Goal: Task Accomplishment & Management: Use online tool/utility

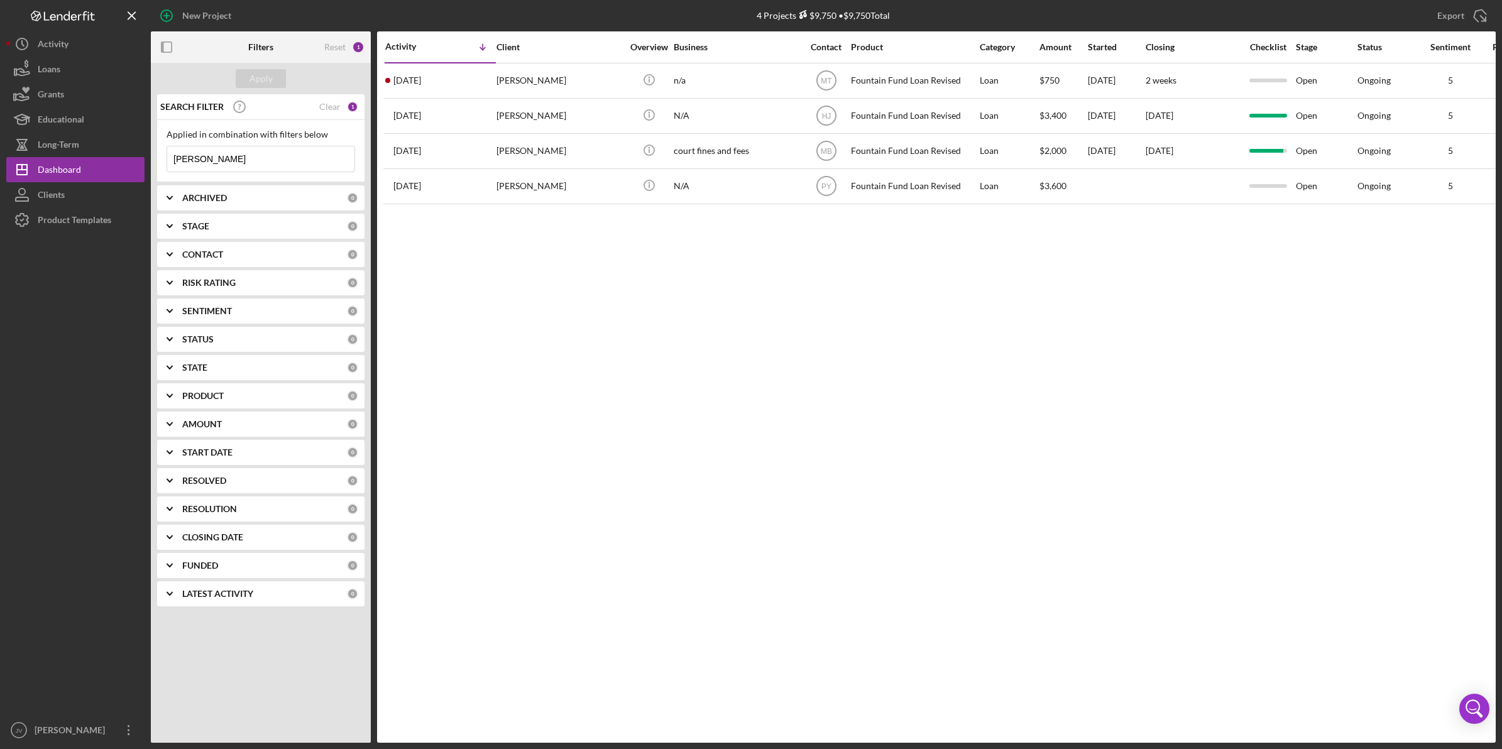
click at [89, 44] on button "Icon/History Activity" at bounding box center [75, 43] width 138 height 25
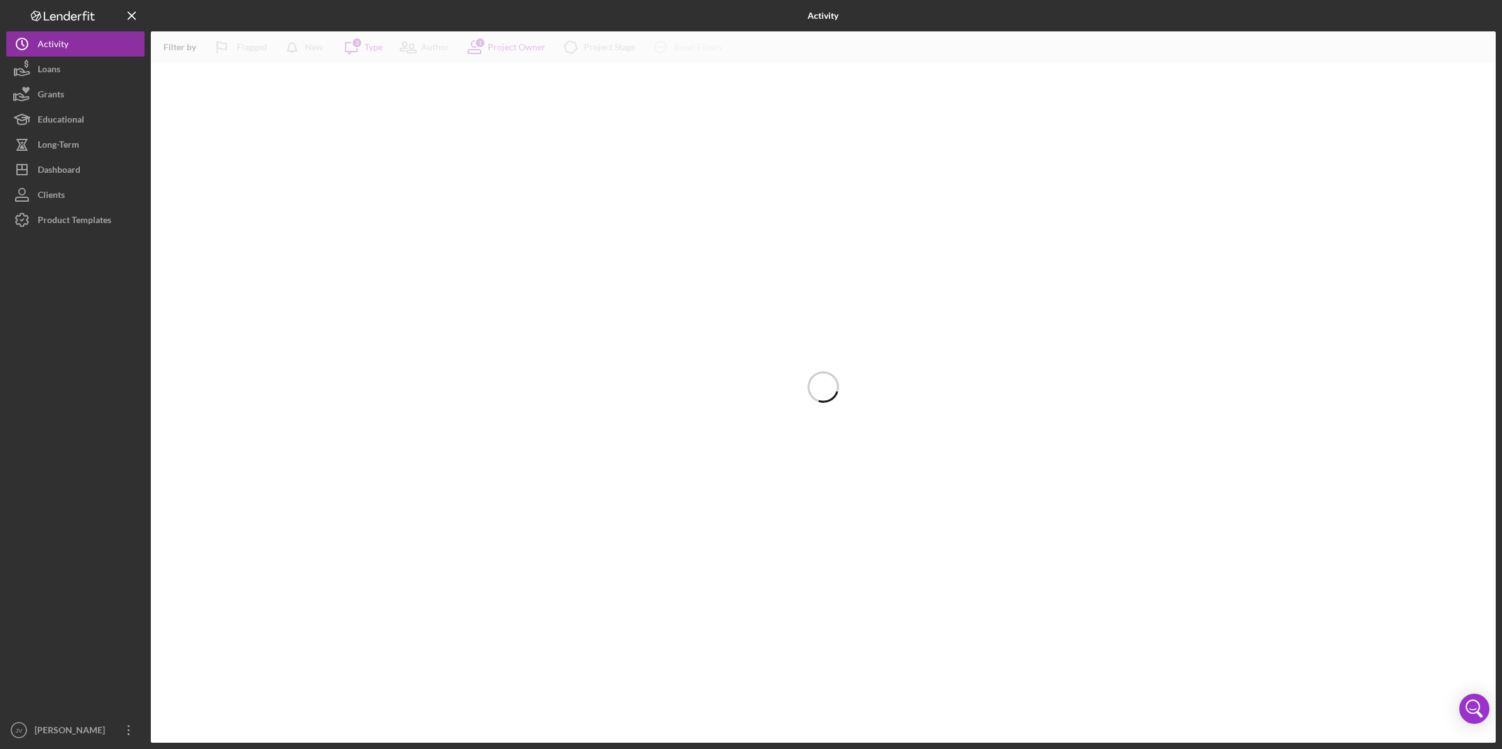
click at [74, 190] on button "Clients" at bounding box center [75, 194] width 138 height 25
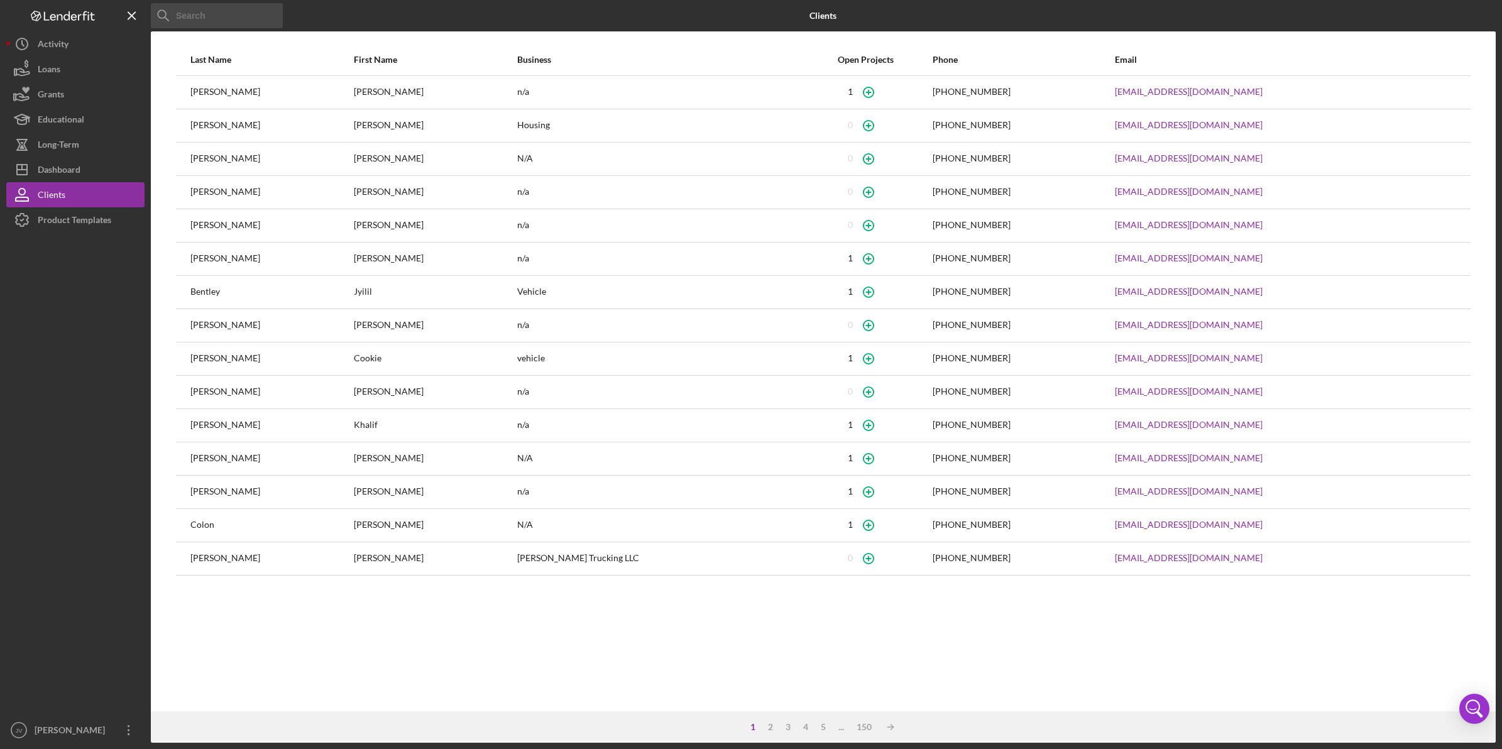
click at [203, 8] on input at bounding box center [217, 15] width 132 height 25
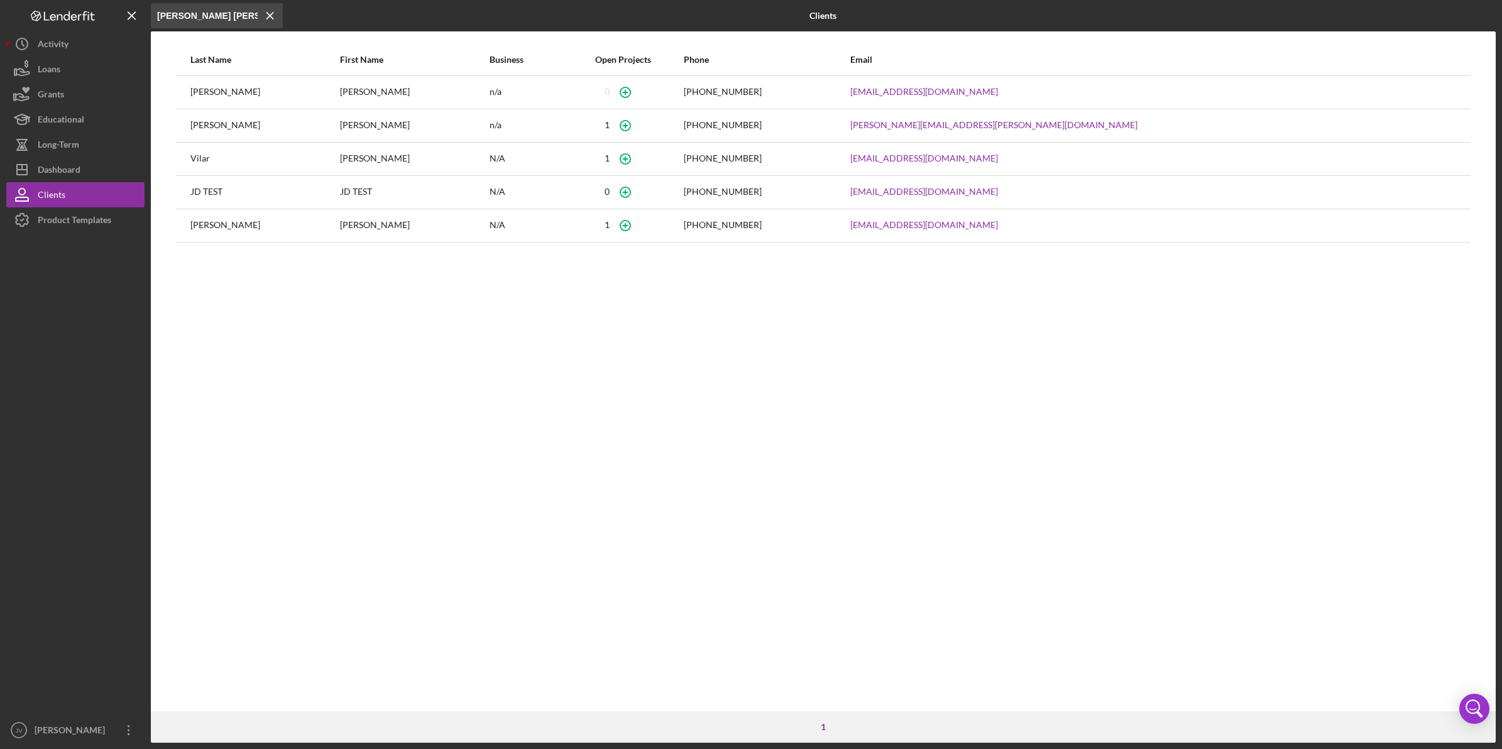
type input "[PERSON_NAME] [PERSON_NAME]"
click at [296, 98] on div "[PERSON_NAME]" at bounding box center [264, 92] width 148 height 31
click at [640, 93] on icon "button" at bounding box center [625, 92] width 28 height 28
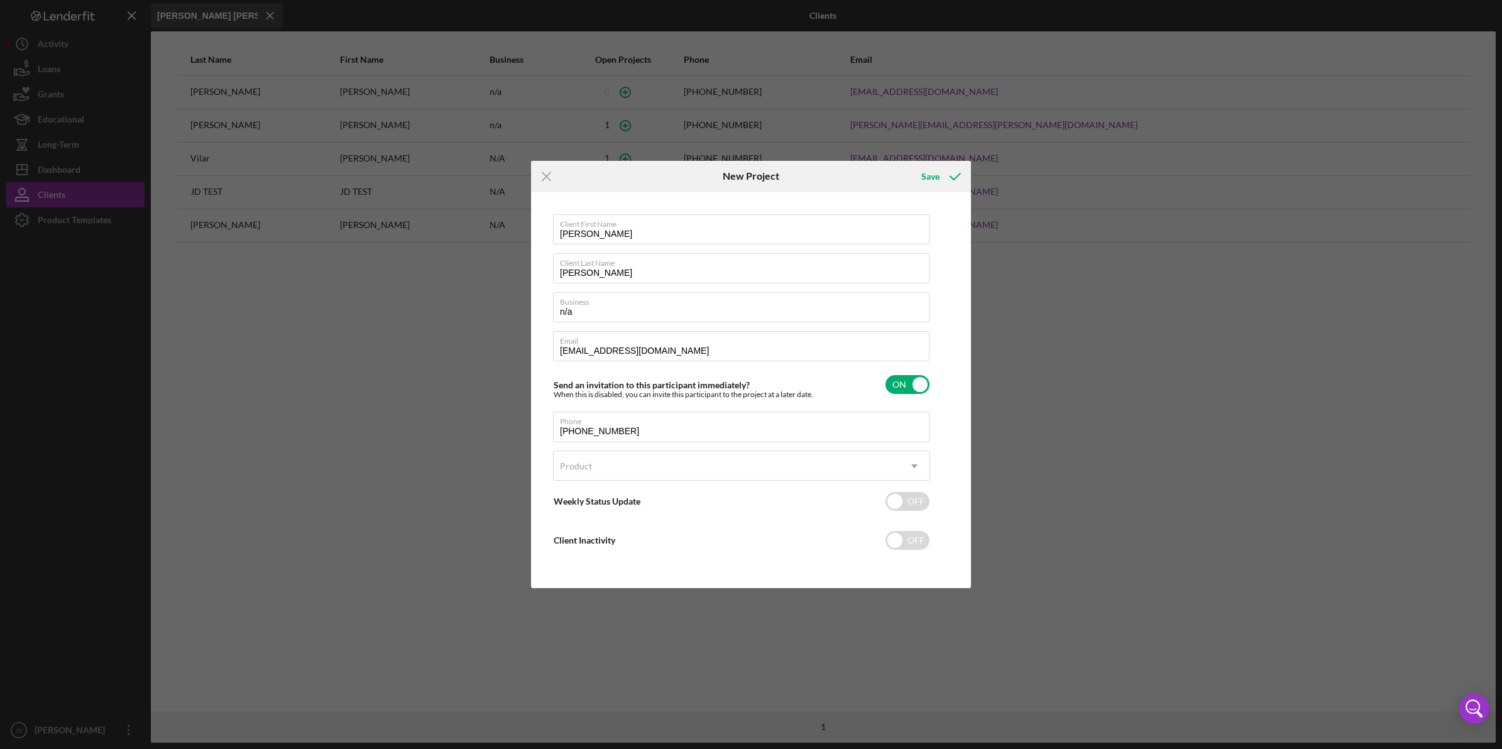
click at [941, 170] on icon "submit" at bounding box center [954, 176] width 31 height 31
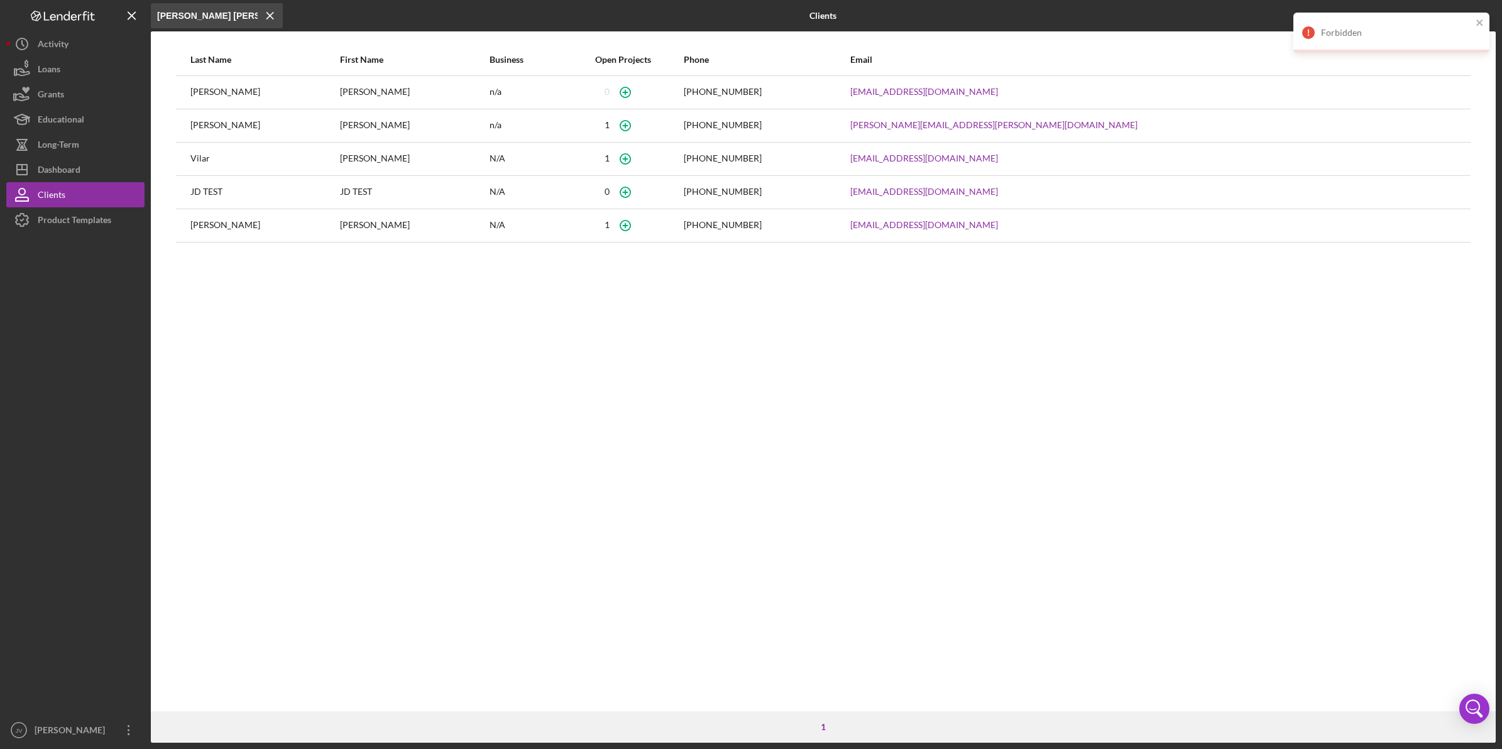
click at [653, 449] on div "Last Name First Name Business Open Projects Phone Email [PERSON_NAME] n/a [PHON…" at bounding box center [823, 377] width 1345 height 667
click at [63, 74] on button "Loans" at bounding box center [75, 69] width 138 height 25
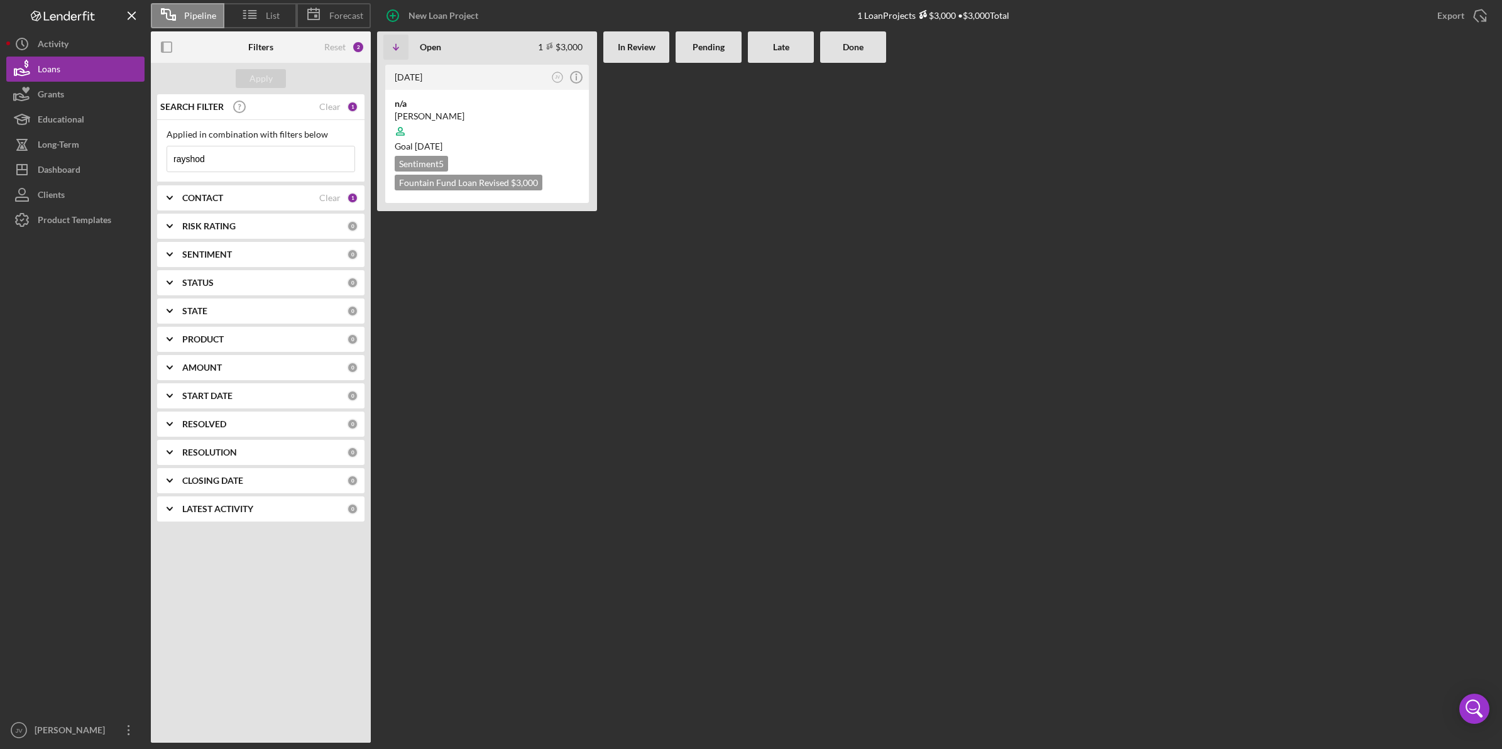
click at [84, 188] on button "Clients" at bounding box center [75, 194] width 138 height 25
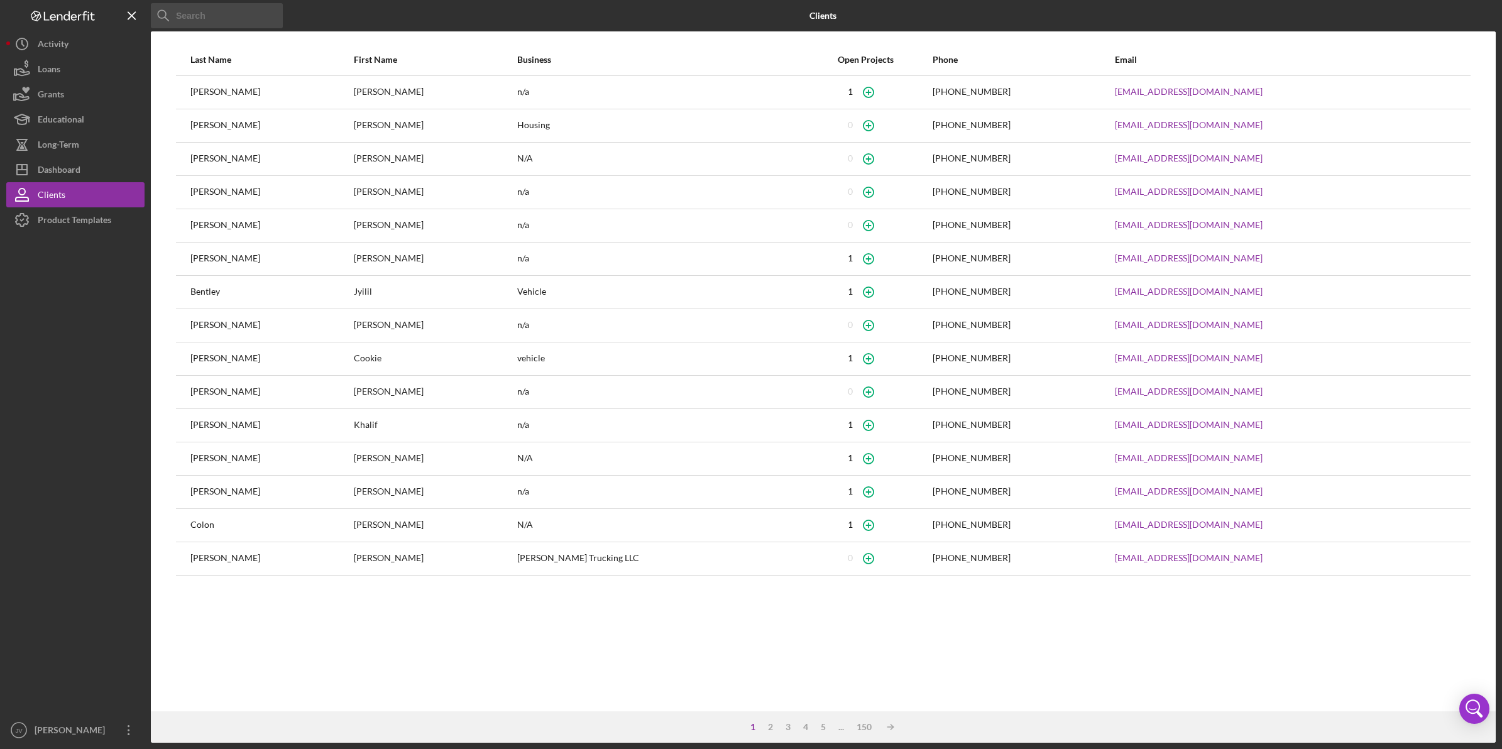
click at [84, 167] on button "Icon/Dashboard Dashboard" at bounding box center [75, 169] width 138 height 25
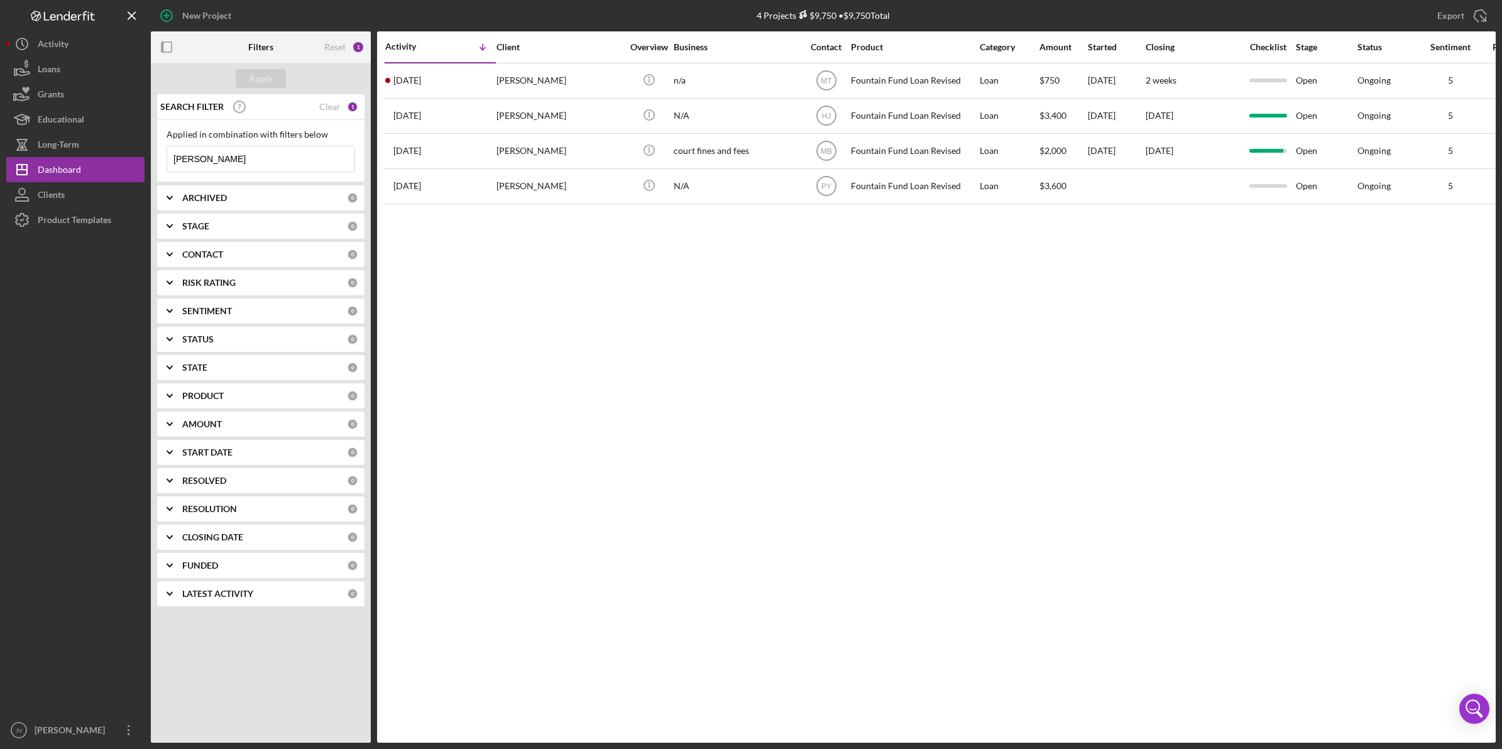
click at [77, 192] on button "Clients" at bounding box center [75, 194] width 138 height 25
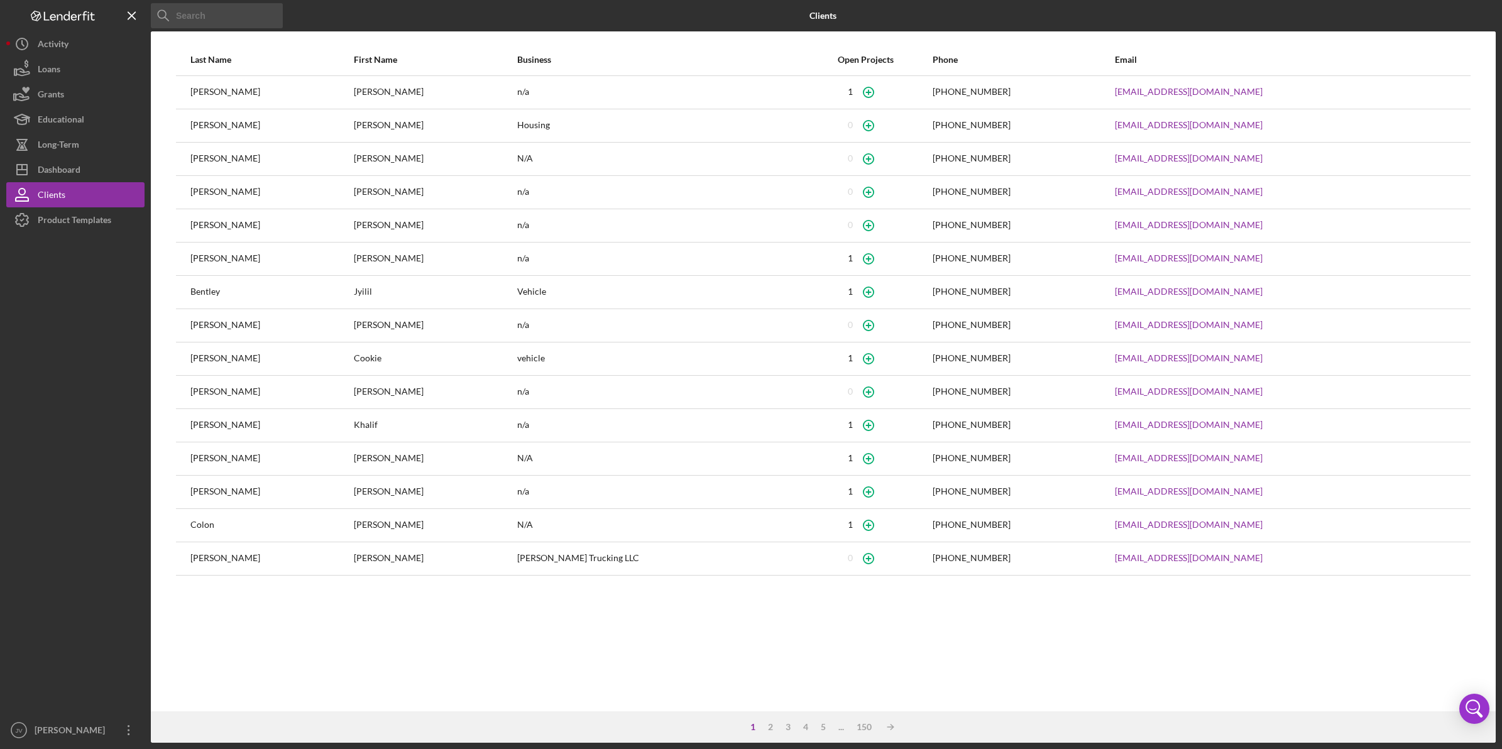
click at [245, 22] on input at bounding box center [217, 15] width 132 height 25
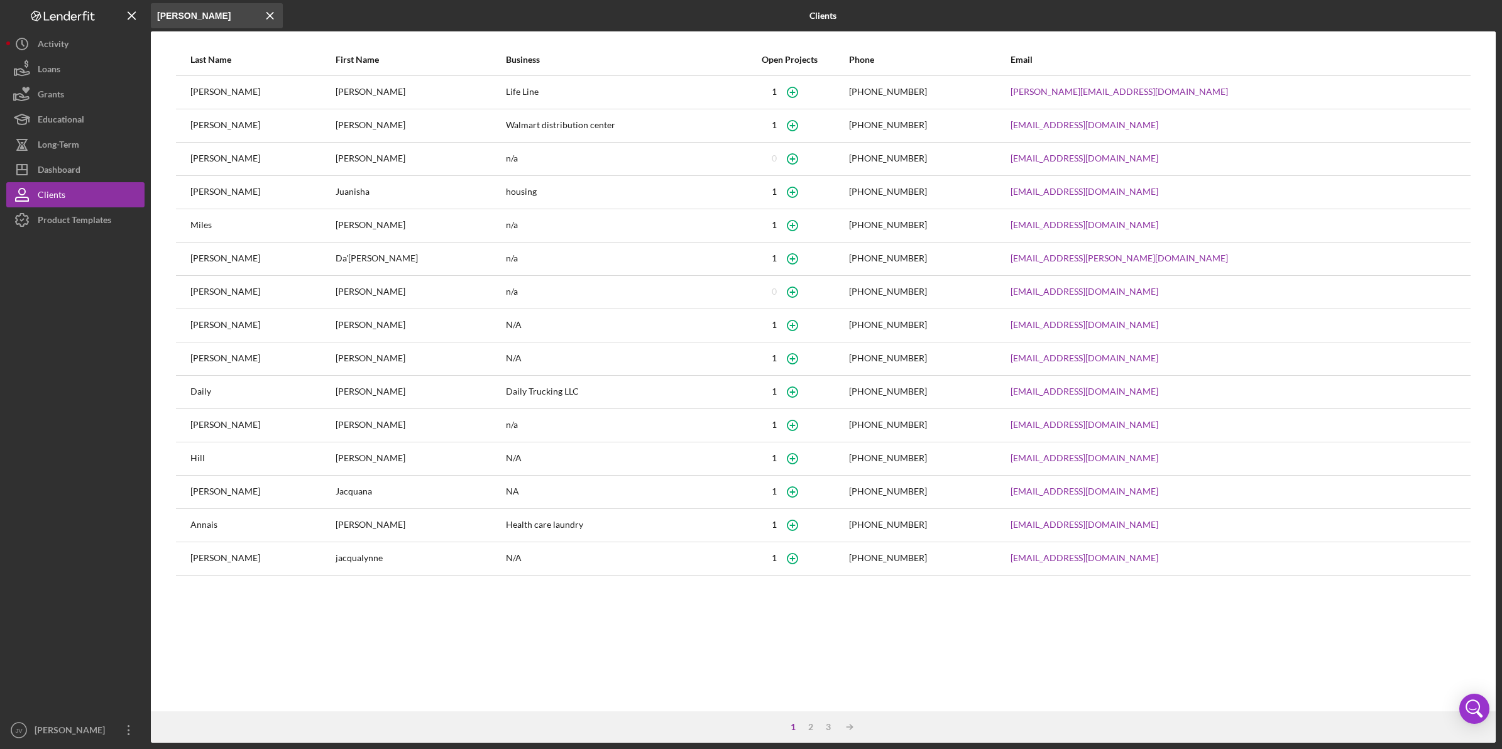
type input "[PERSON_NAME]"
click at [336, 159] on div "[PERSON_NAME]" at bounding box center [421, 158] width 170 height 31
click at [806, 161] on icon "button" at bounding box center [792, 159] width 28 height 28
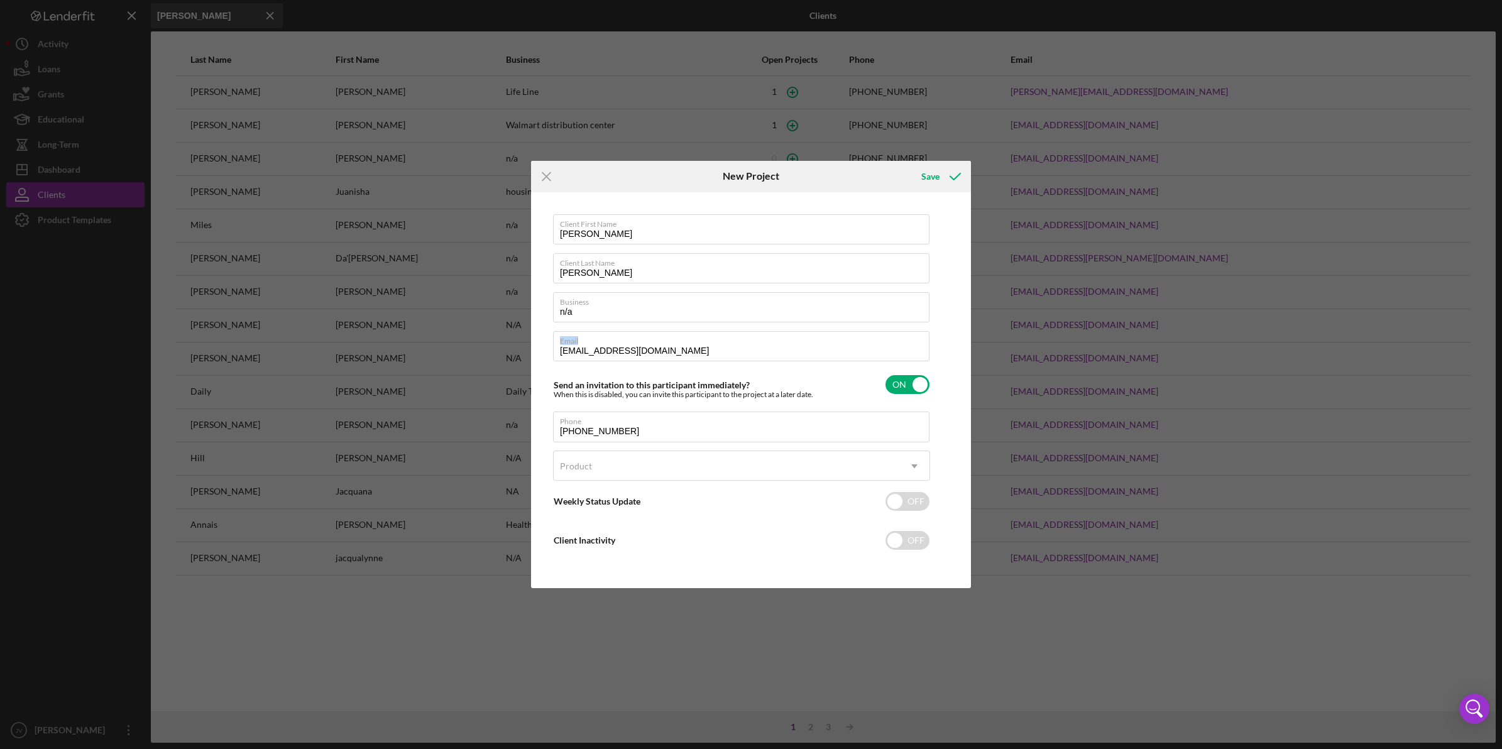
drag, startPoint x: 620, startPoint y: 346, endPoint x: 685, endPoint y: 361, distance: 67.2
click at [494, 343] on div "Icon/Menu Close New Project Save Client First Name [PERSON_NAME] Client Last Na…" at bounding box center [751, 374] width 1502 height 749
drag, startPoint x: 594, startPoint y: 344, endPoint x: 489, endPoint y: 337, distance: 105.2
click at [489, 337] on div "Icon/Menu Close New Project Save Client First Name [PERSON_NAME] Client Last Na…" at bounding box center [751, 374] width 1502 height 749
click at [619, 310] on input "n/a" at bounding box center [741, 307] width 376 height 30
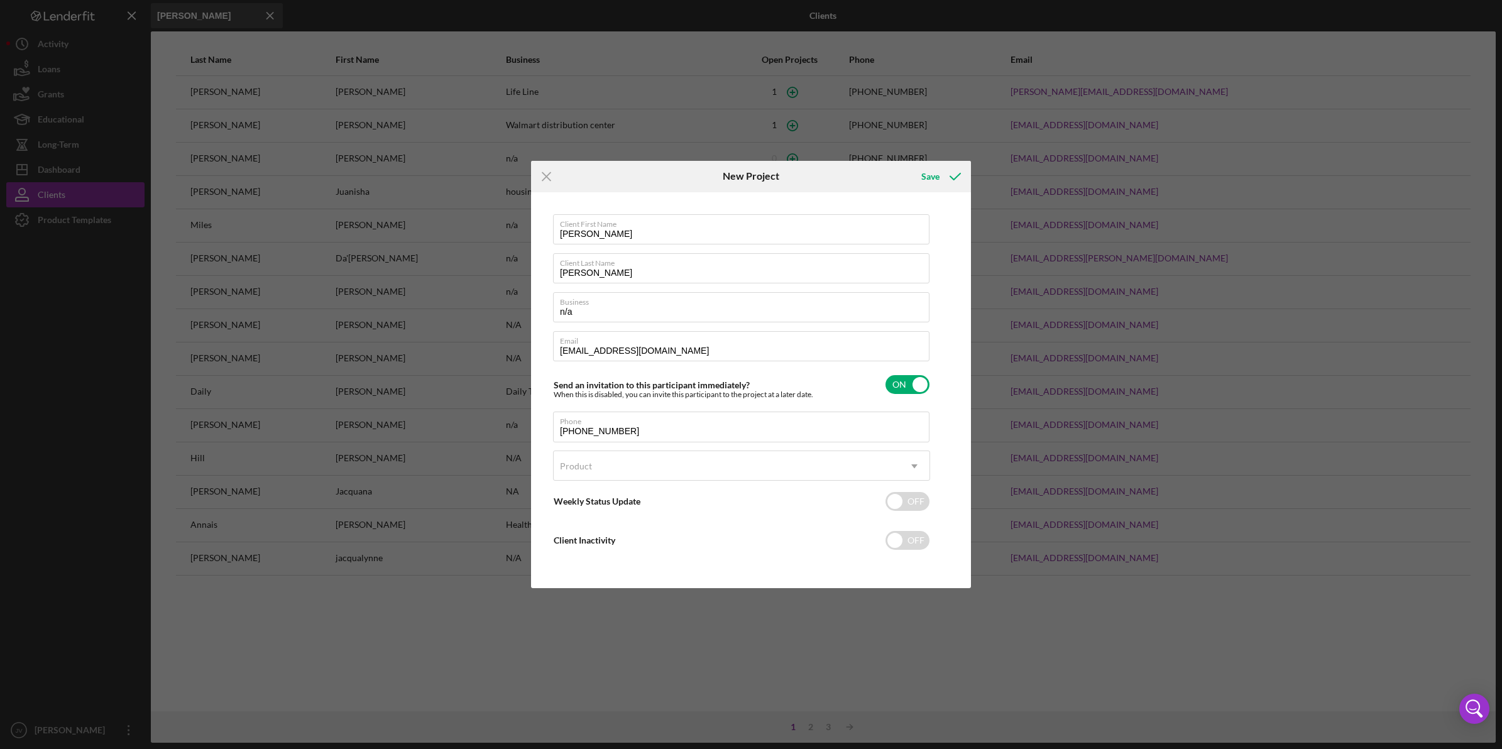
click at [556, 375] on div "Send an invitation to this participant immediately? When this is disabled, you …" at bounding box center [741, 385] width 377 height 30
checkbox input "false"
click at [962, 177] on icon "submit" at bounding box center [954, 176] width 31 height 31
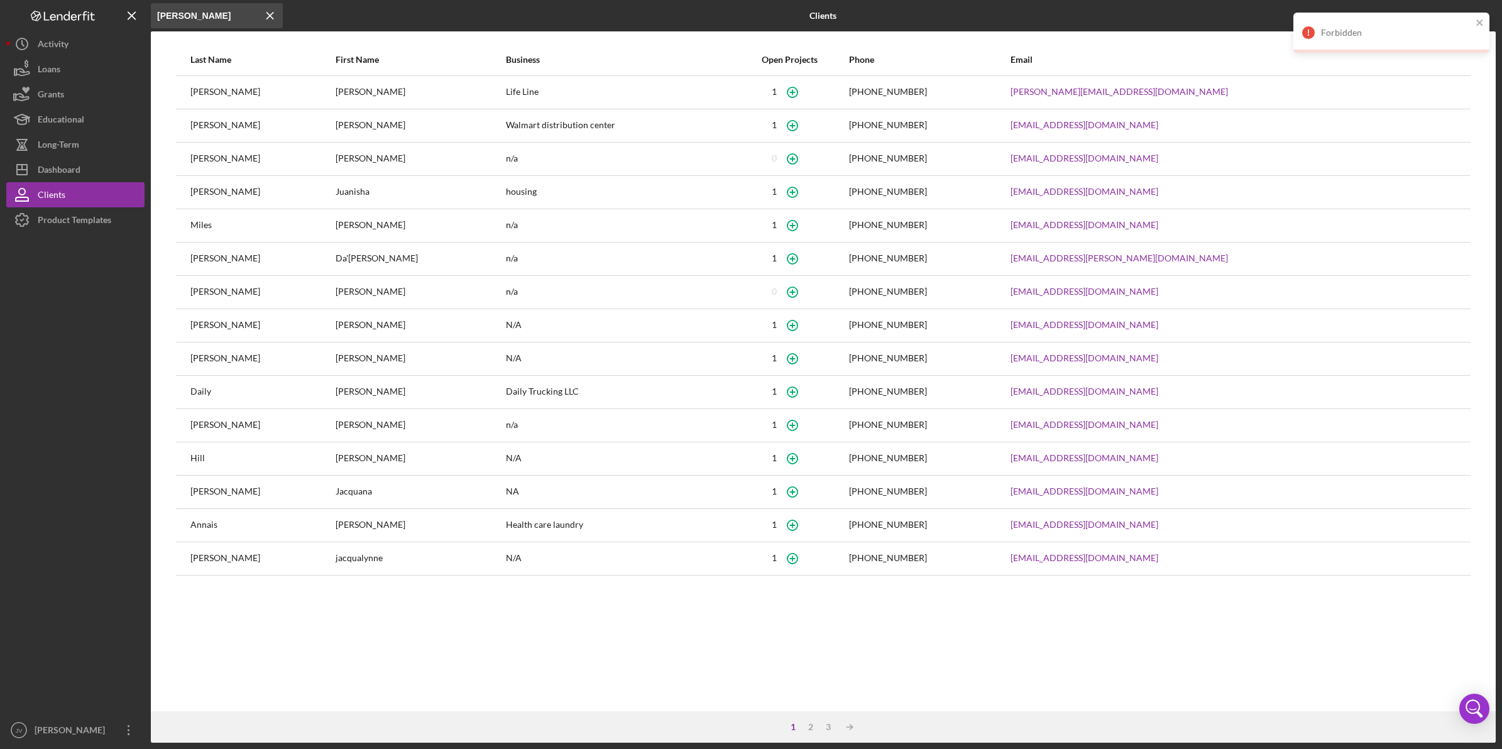
click at [77, 64] on button "Loans" at bounding box center [75, 69] width 138 height 25
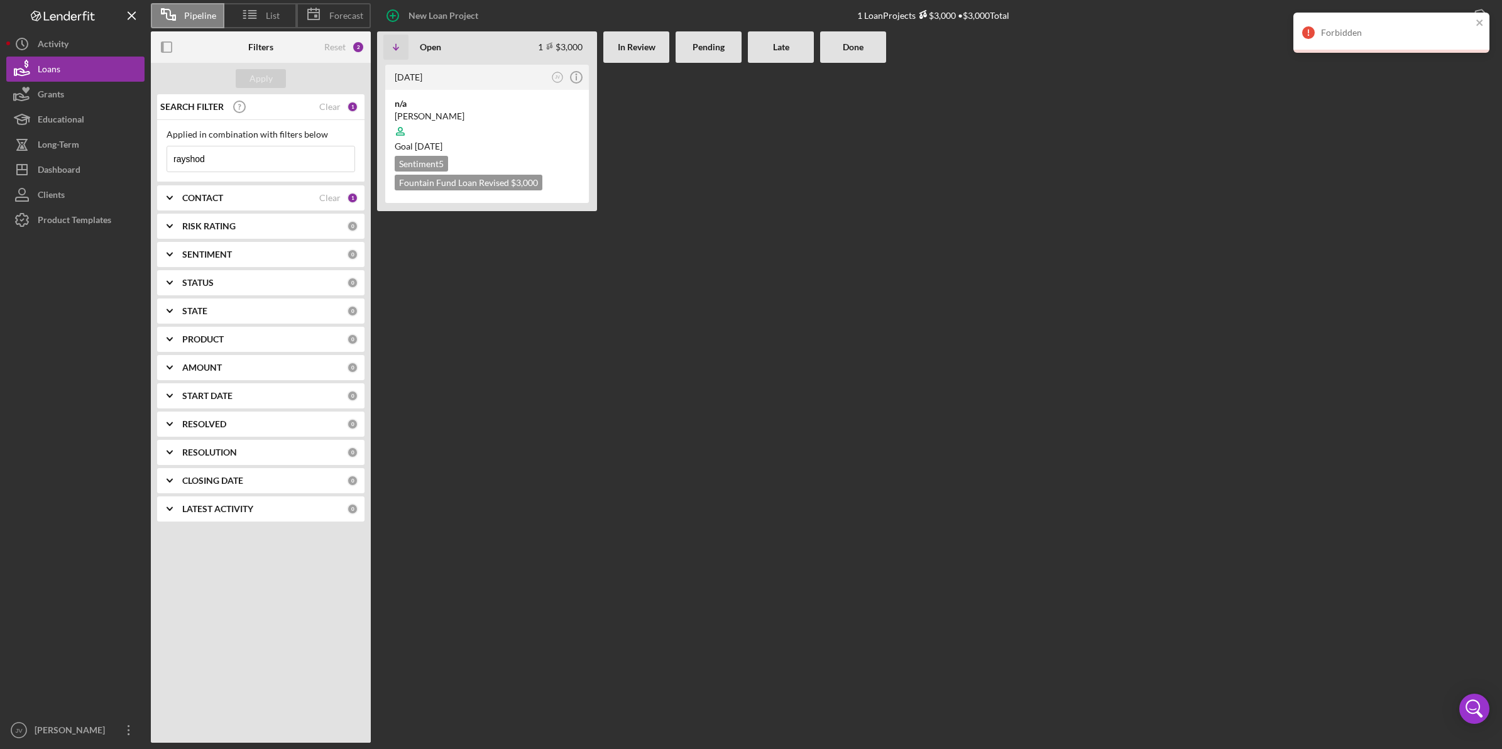
click at [75, 98] on button "Grants" at bounding box center [75, 94] width 138 height 25
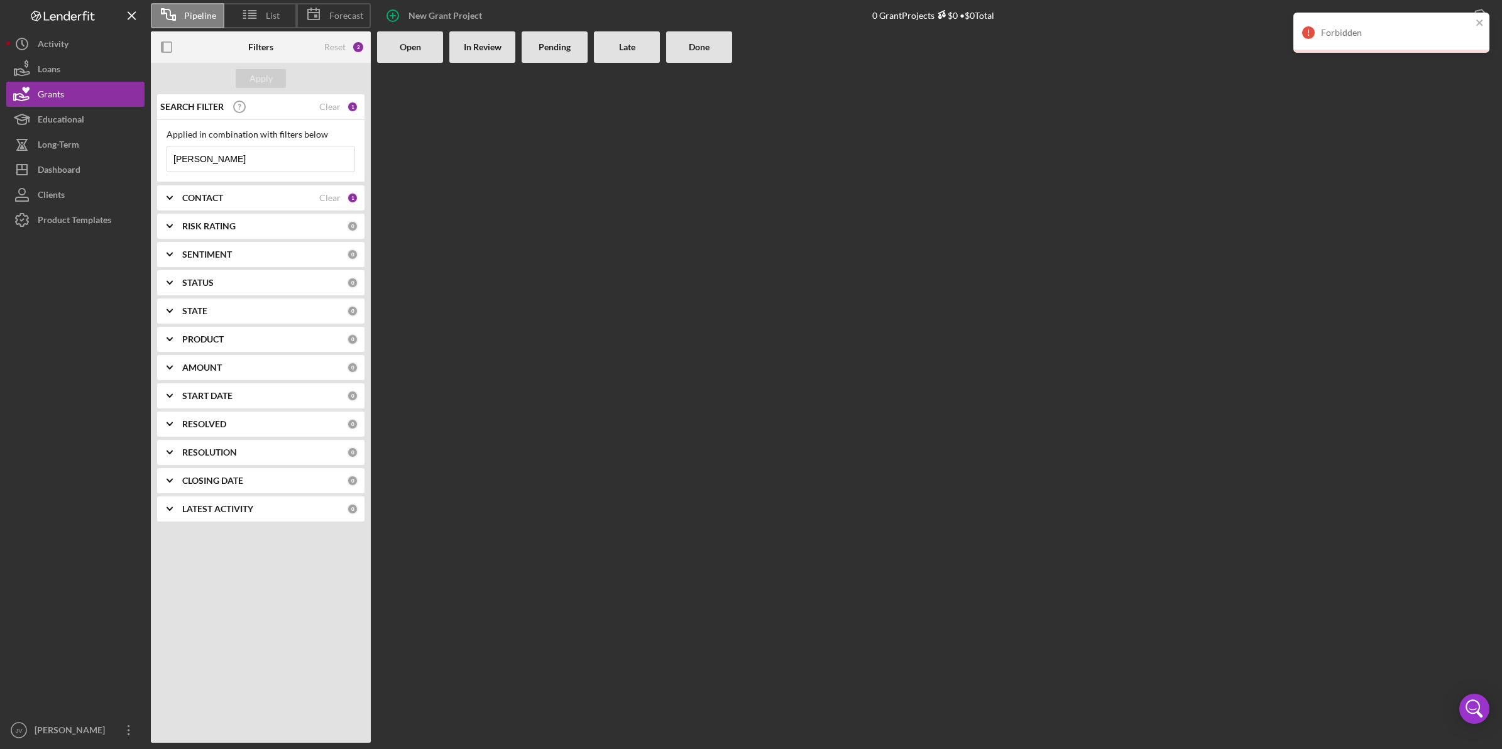
click at [74, 175] on div "Dashboard" at bounding box center [59, 171] width 43 height 28
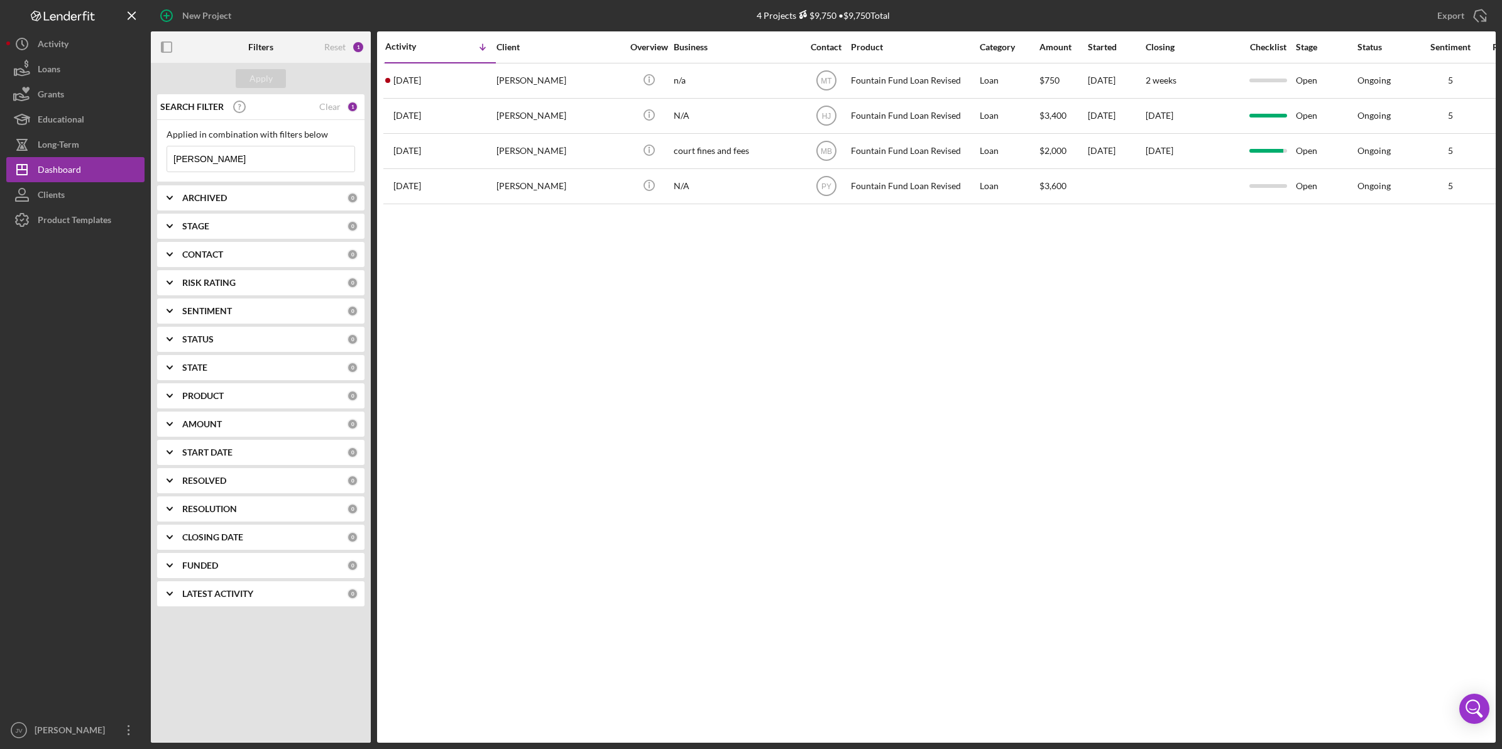
click at [76, 222] on div "Product Templates" at bounding box center [75, 221] width 74 height 28
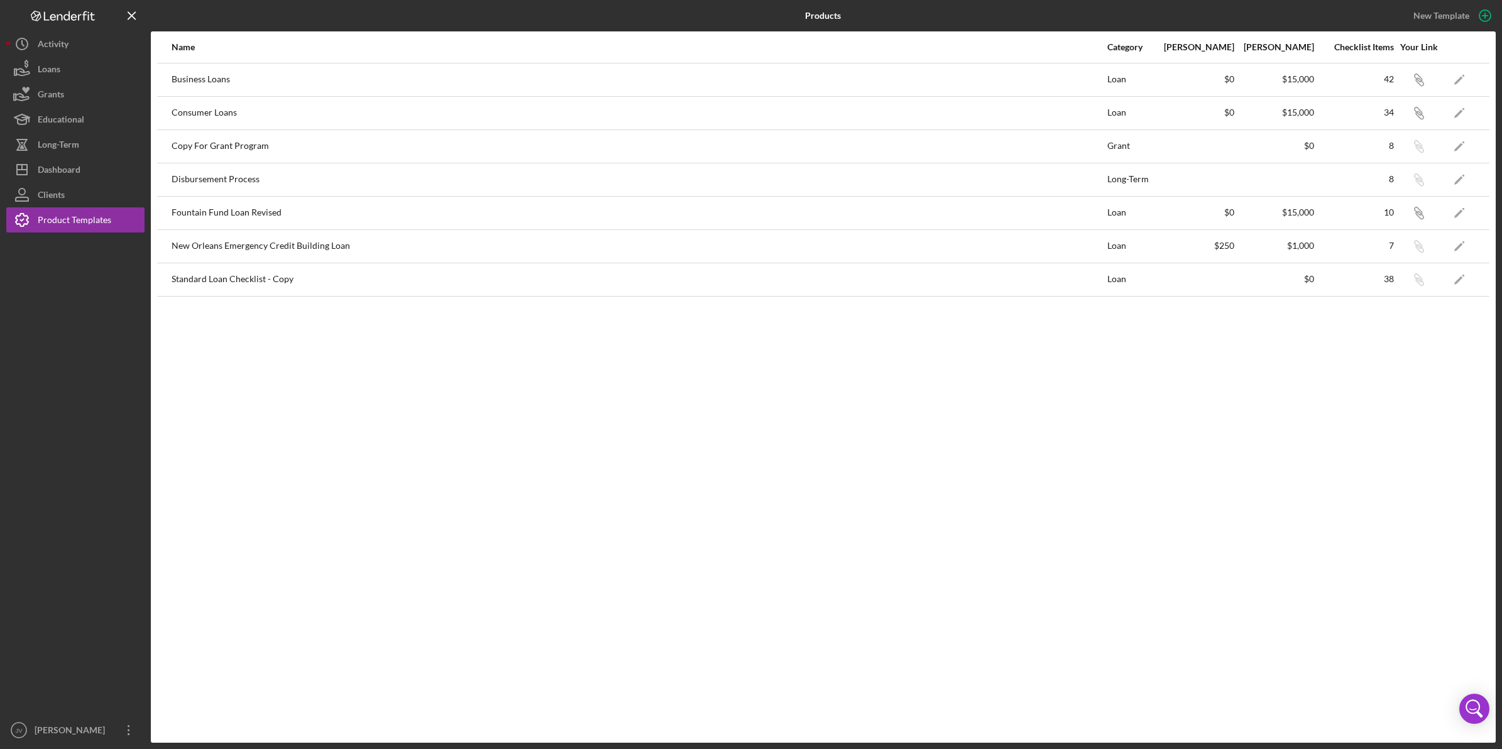
click at [74, 197] on button "Clients" at bounding box center [75, 194] width 138 height 25
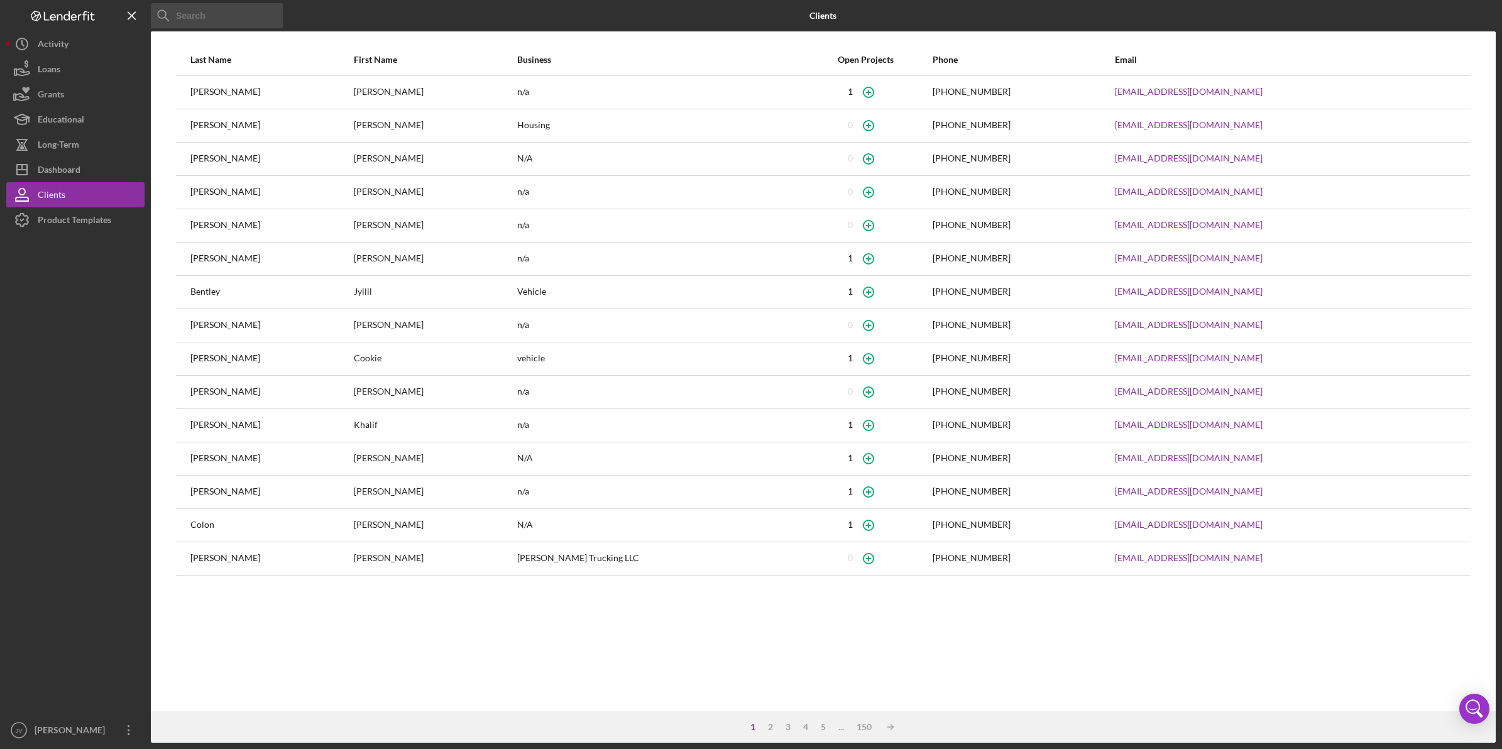
click at [71, 150] on div "Long-Term" at bounding box center [58, 146] width 41 height 28
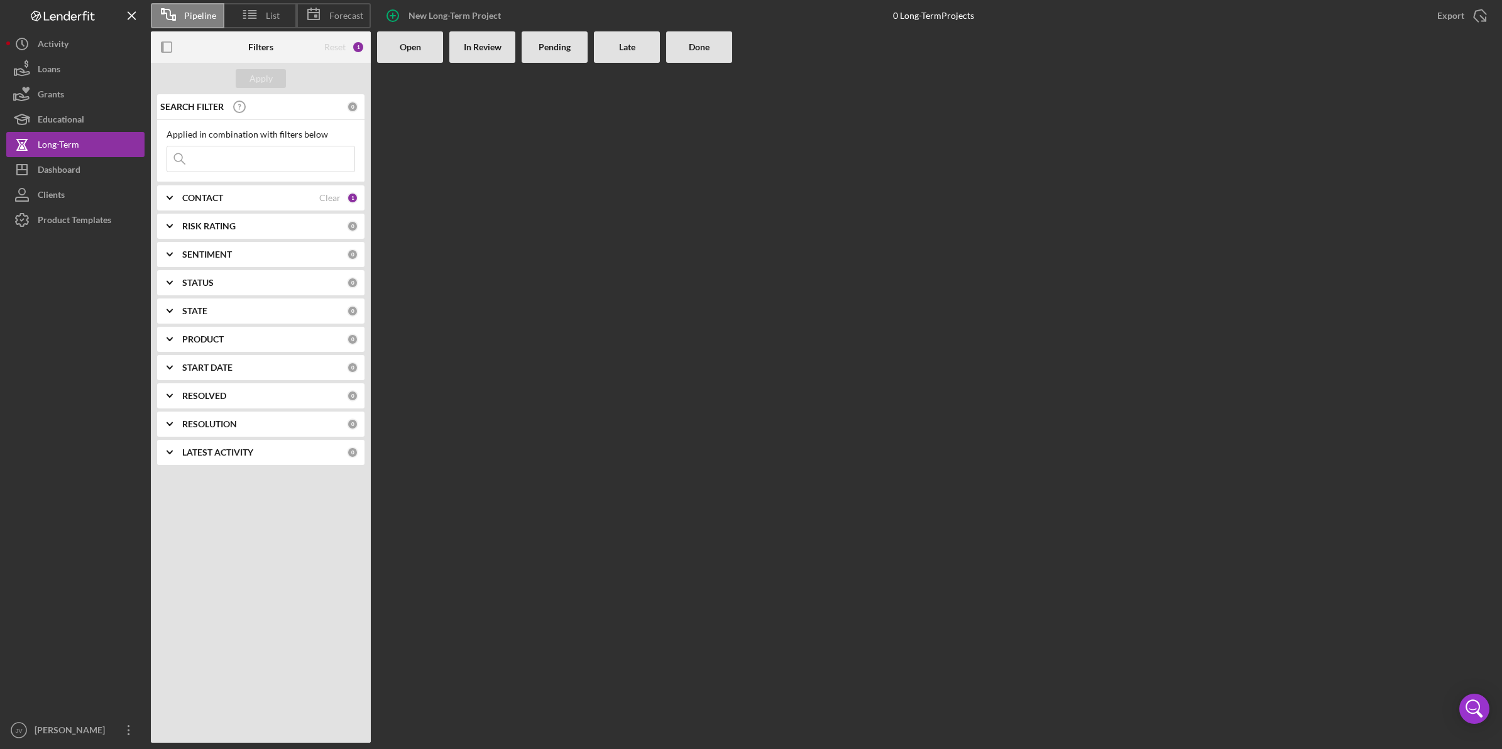
click at [67, 47] on div "Activity" at bounding box center [53, 45] width 31 height 28
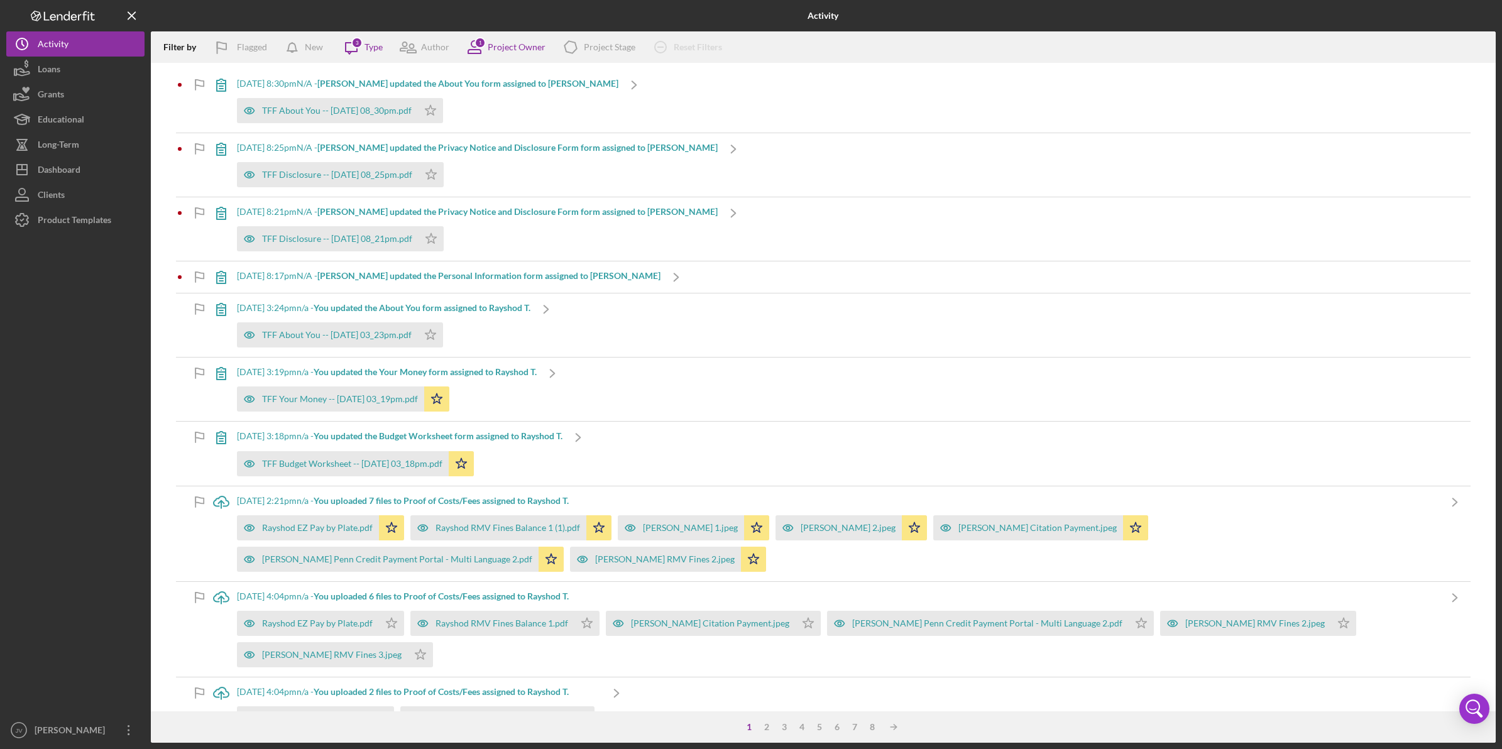
click at [74, 77] on button "Loans" at bounding box center [75, 69] width 138 height 25
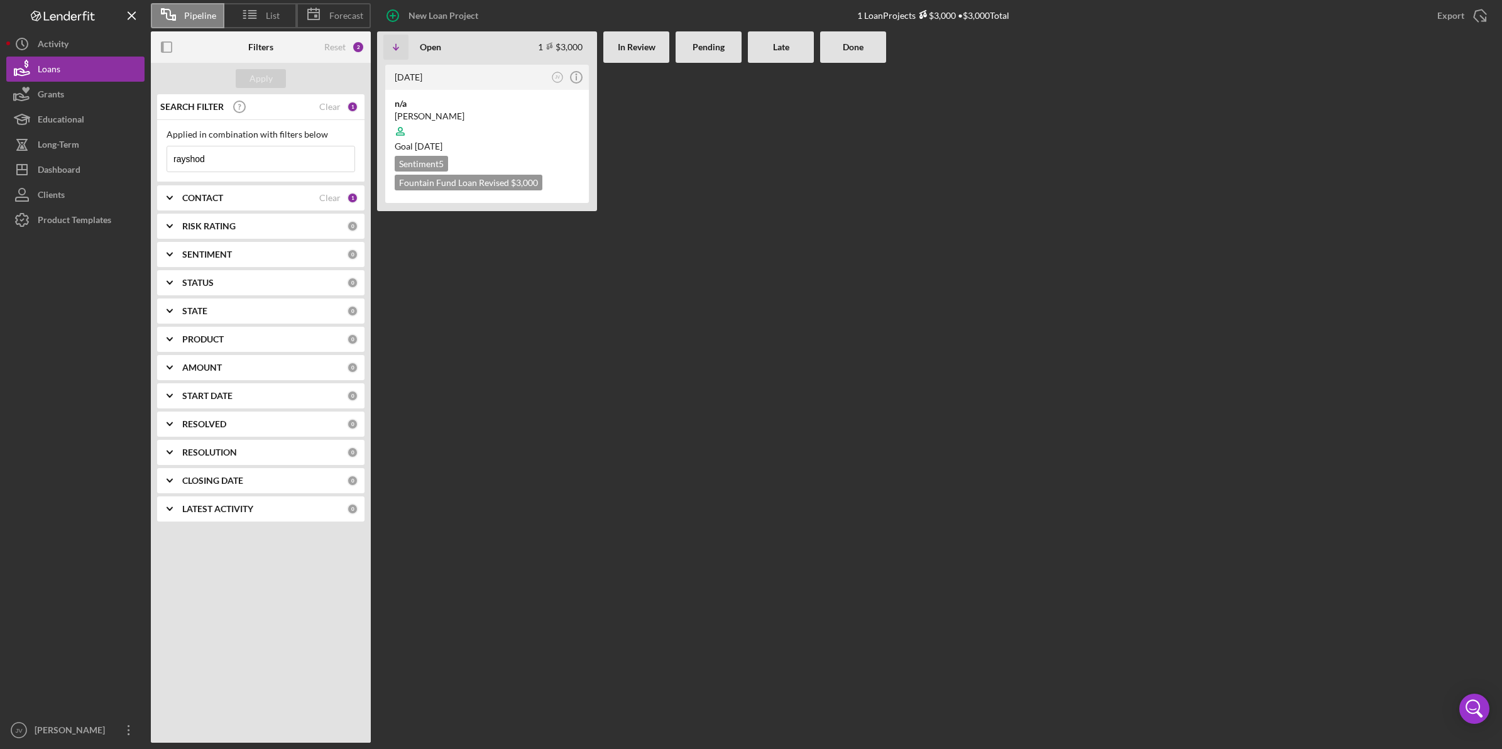
click at [106, 194] on button "Clients" at bounding box center [75, 194] width 138 height 25
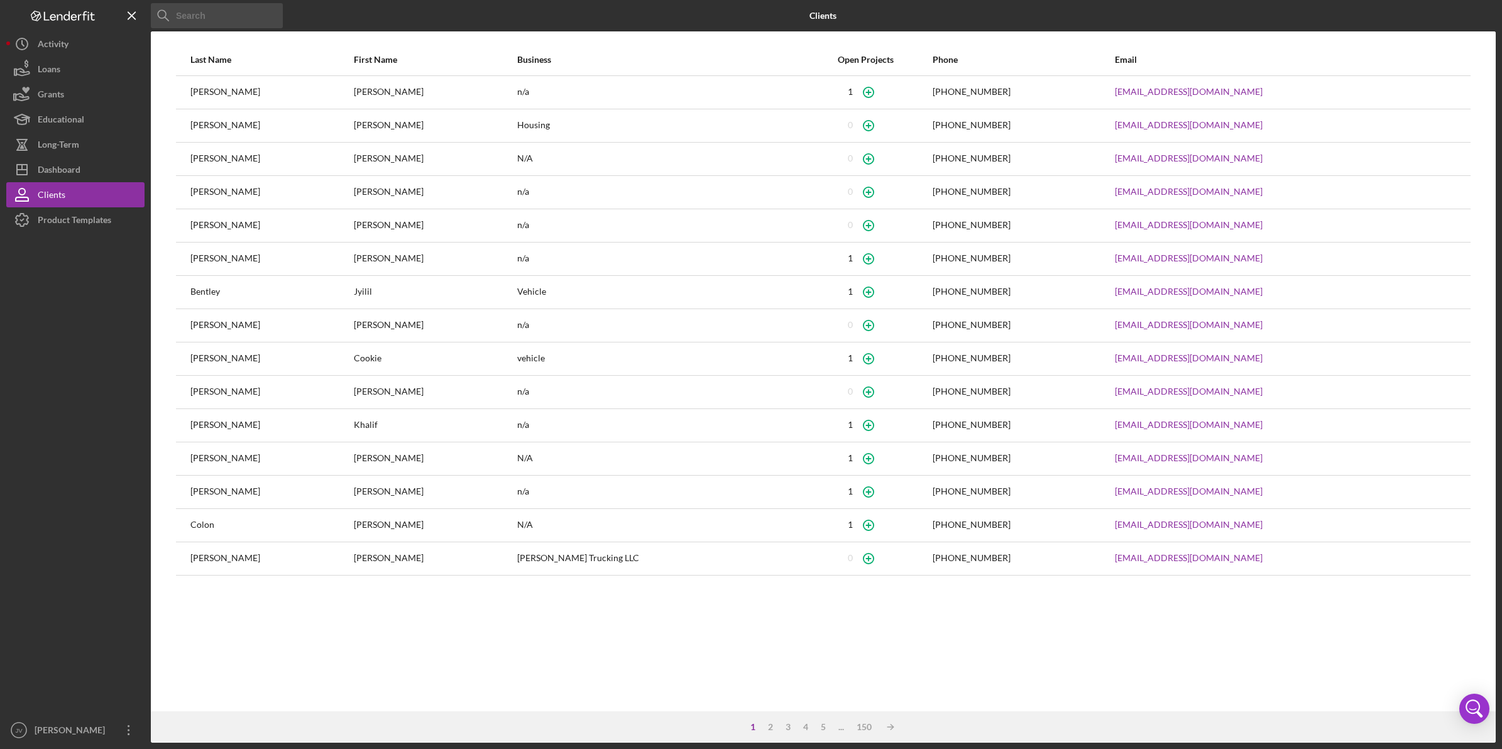
click at [74, 174] on div "Dashboard" at bounding box center [59, 171] width 43 height 28
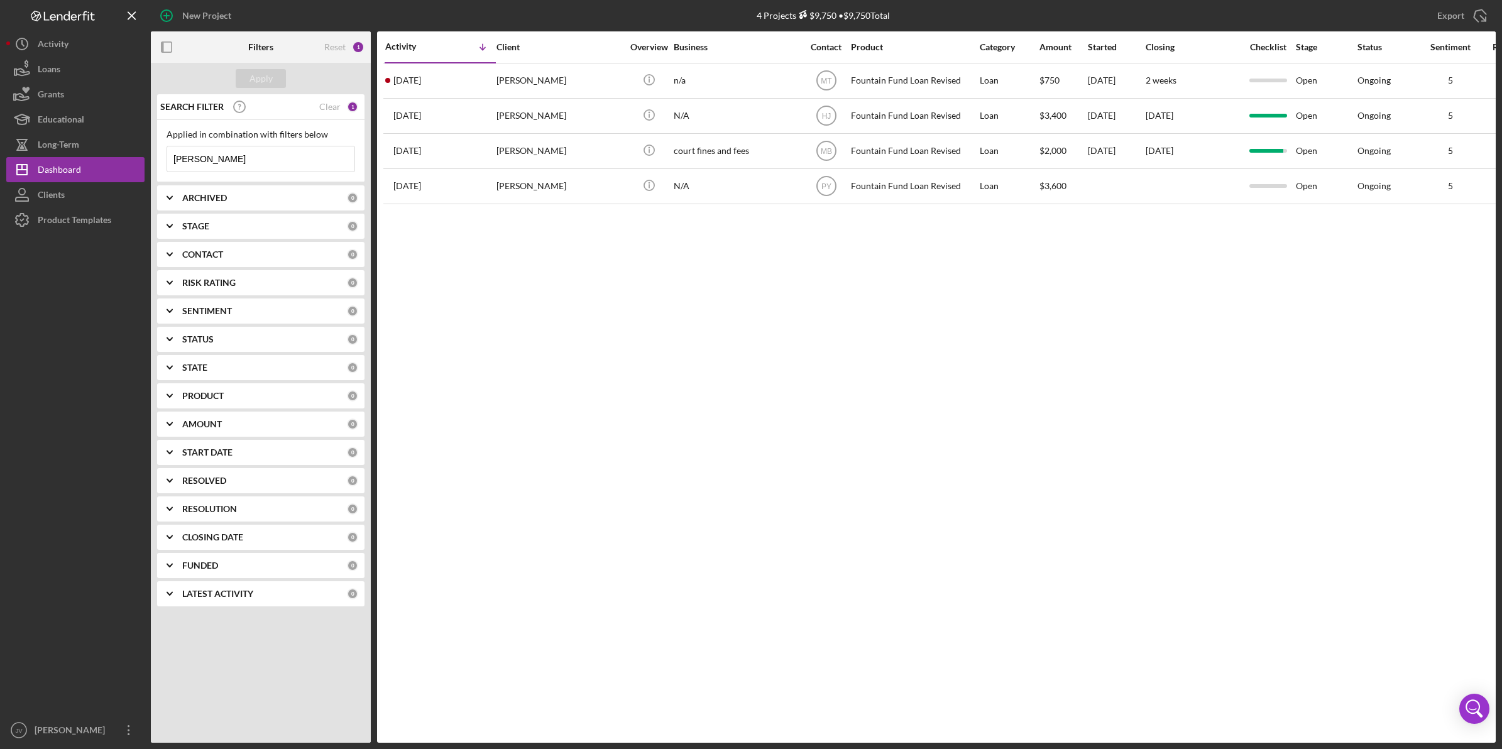
drag, startPoint x: 180, startPoint y: 161, endPoint x: 174, endPoint y: 160, distance: 6.3
click at [174, 160] on input "[PERSON_NAME]" at bounding box center [260, 158] width 187 height 25
click at [132, 8] on icon "Icon/Menu Close" at bounding box center [132, 16] width 28 height 28
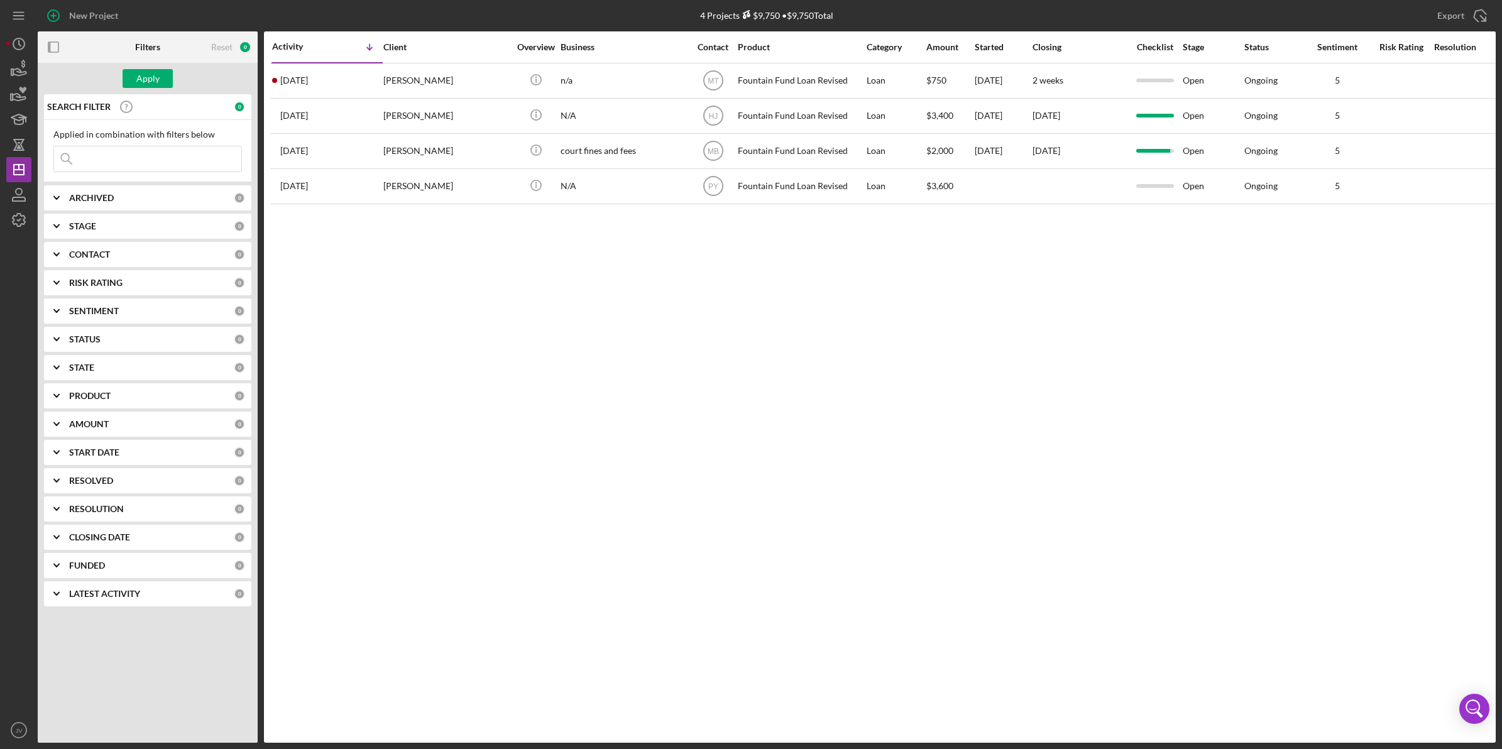
click at [23, 13] on icon "Icon/Menu" at bounding box center [19, 16] width 28 height 28
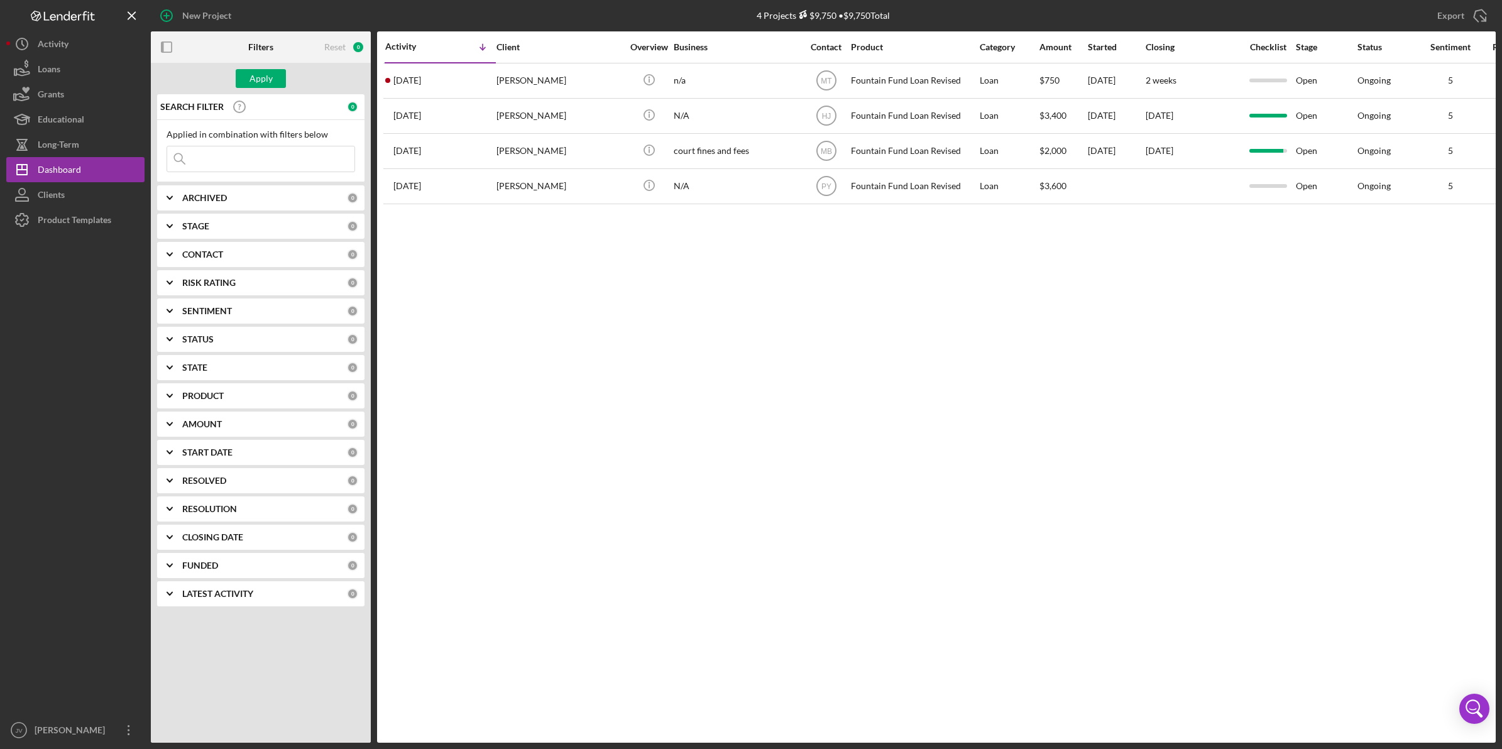
click at [53, 67] on div "Loans" at bounding box center [49, 71] width 23 height 28
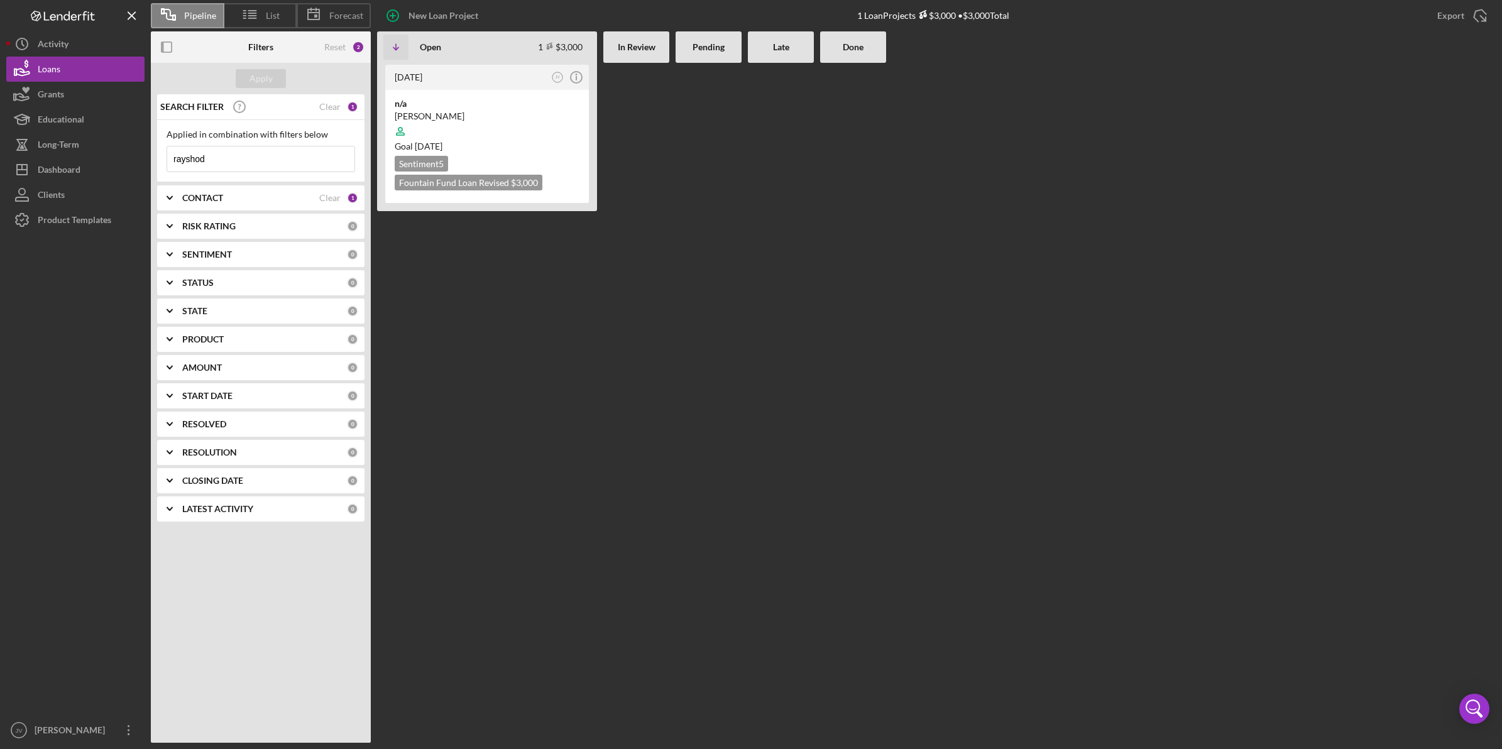
click at [74, 190] on button "Clients" at bounding box center [75, 194] width 138 height 25
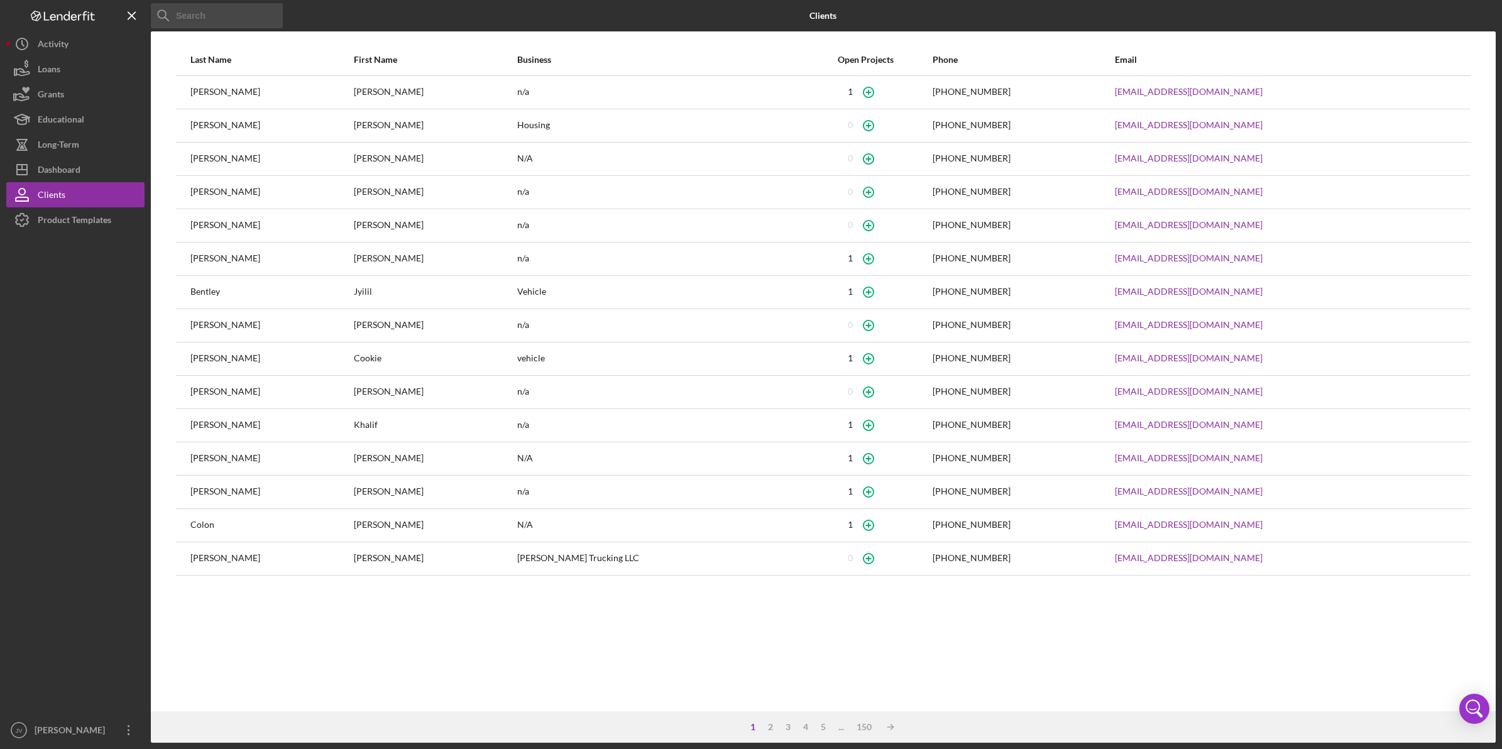
click at [231, 13] on input at bounding box center [217, 15] width 132 height 25
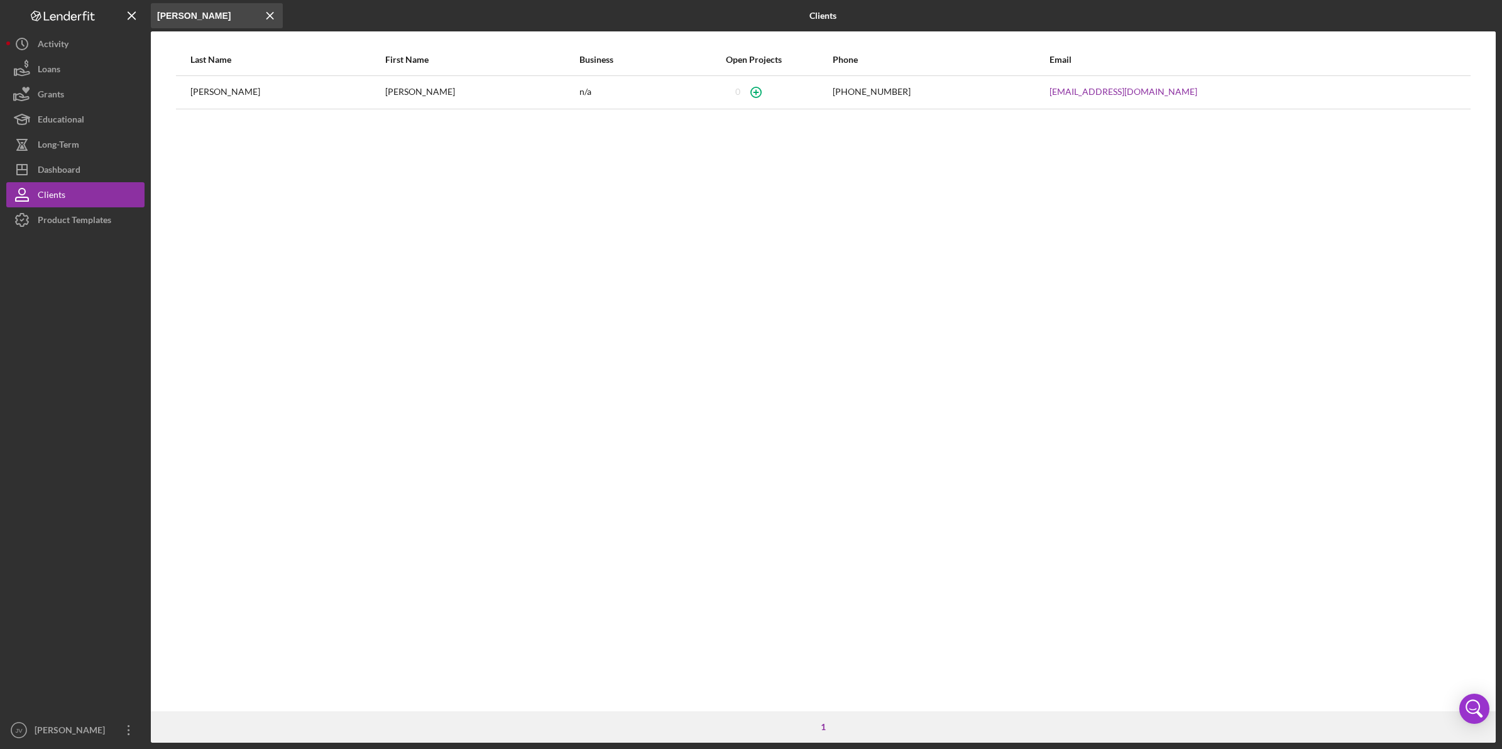
type input "[PERSON_NAME]"
drag, startPoint x: 343, startPoint y: 87, endPoint x: 395, endPoint y: 94, distance: 52.1
click at [346, 87] on div "[PERSON_NAME]" at bounding box center [287, 92] width 194 height 31
click at [1197, 89] on link "[EMAIL_ADDRESS][DOMAIN_NAME]" at bounding box center [1123, 92] width 148 height 10
click at [369, 333] on div "Last Name First Name Business Open Projects Phone Email [PERSON_NAME] n/a [PHON…" at bounding box center [823, 377] width 1345 height 667
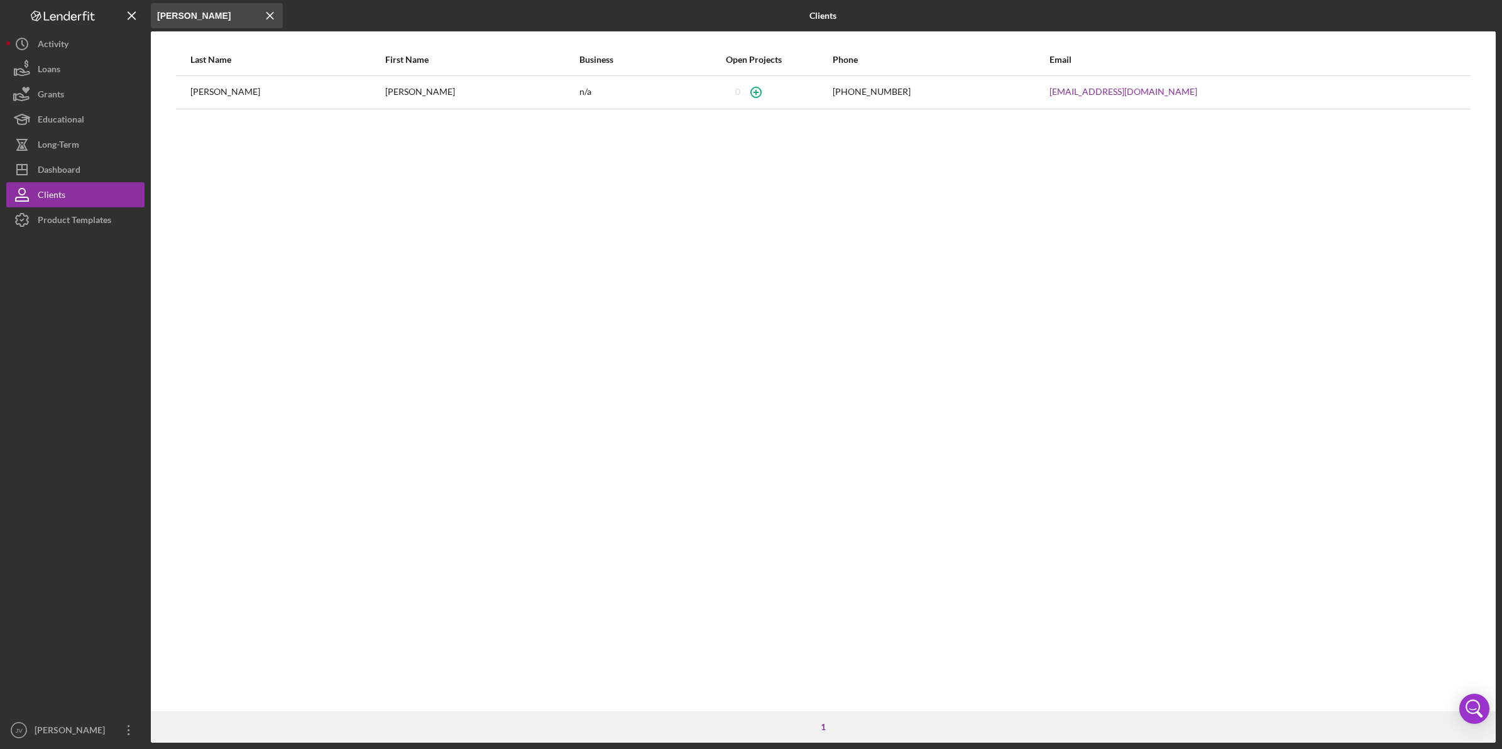
click at [385, 106] on div "[PERSON_NAME]" at bounding box center [482, 92] width 194 height 31
click at [104, 214] on div "Product Templates" at bounding box center [75, 221] width 74 height 28
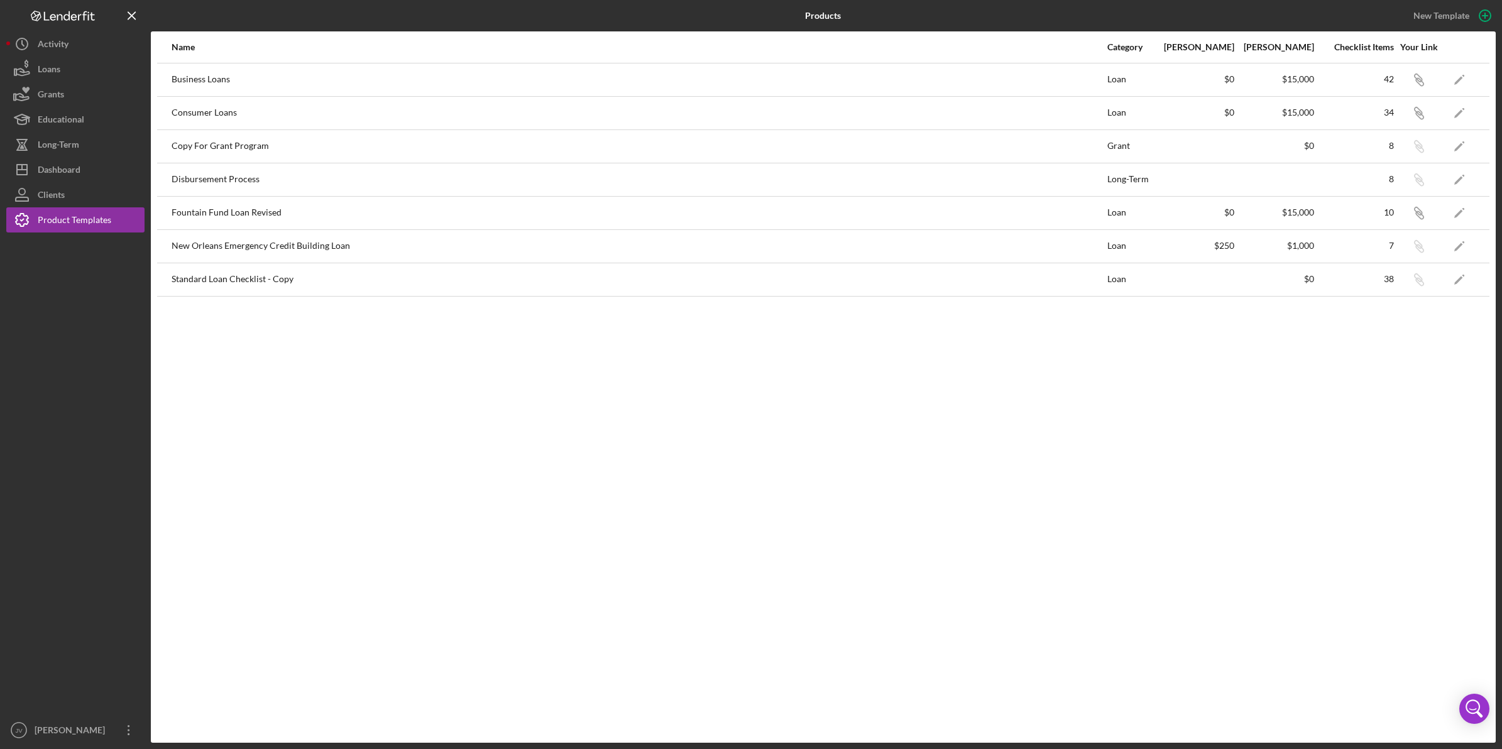
click at [97, 171] on button "Icon/Dashboard Dashboard" at bounding box center [75, 169] width 138 height 25
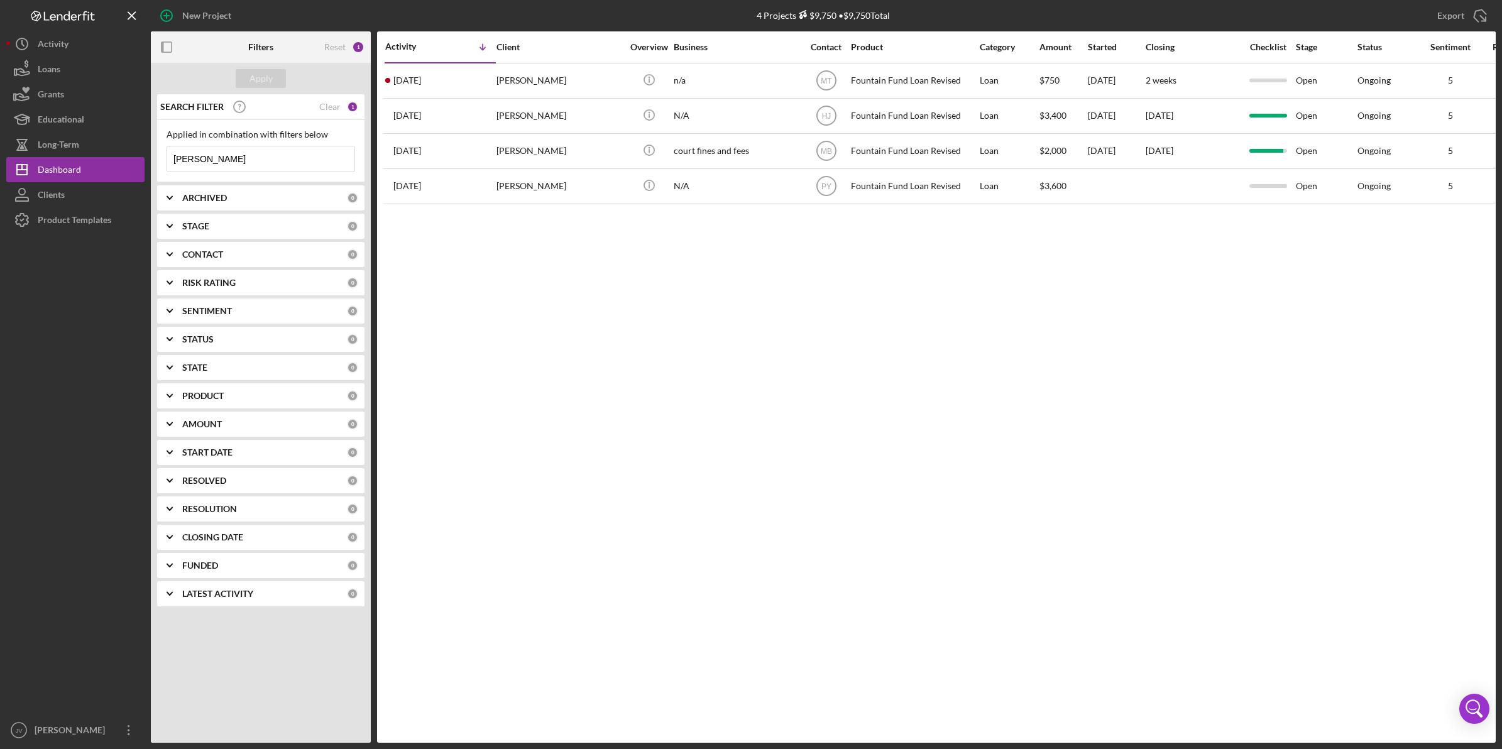
click at [101, 74] on button "Loans" at bounding box center [75, 69] width 138 height 25
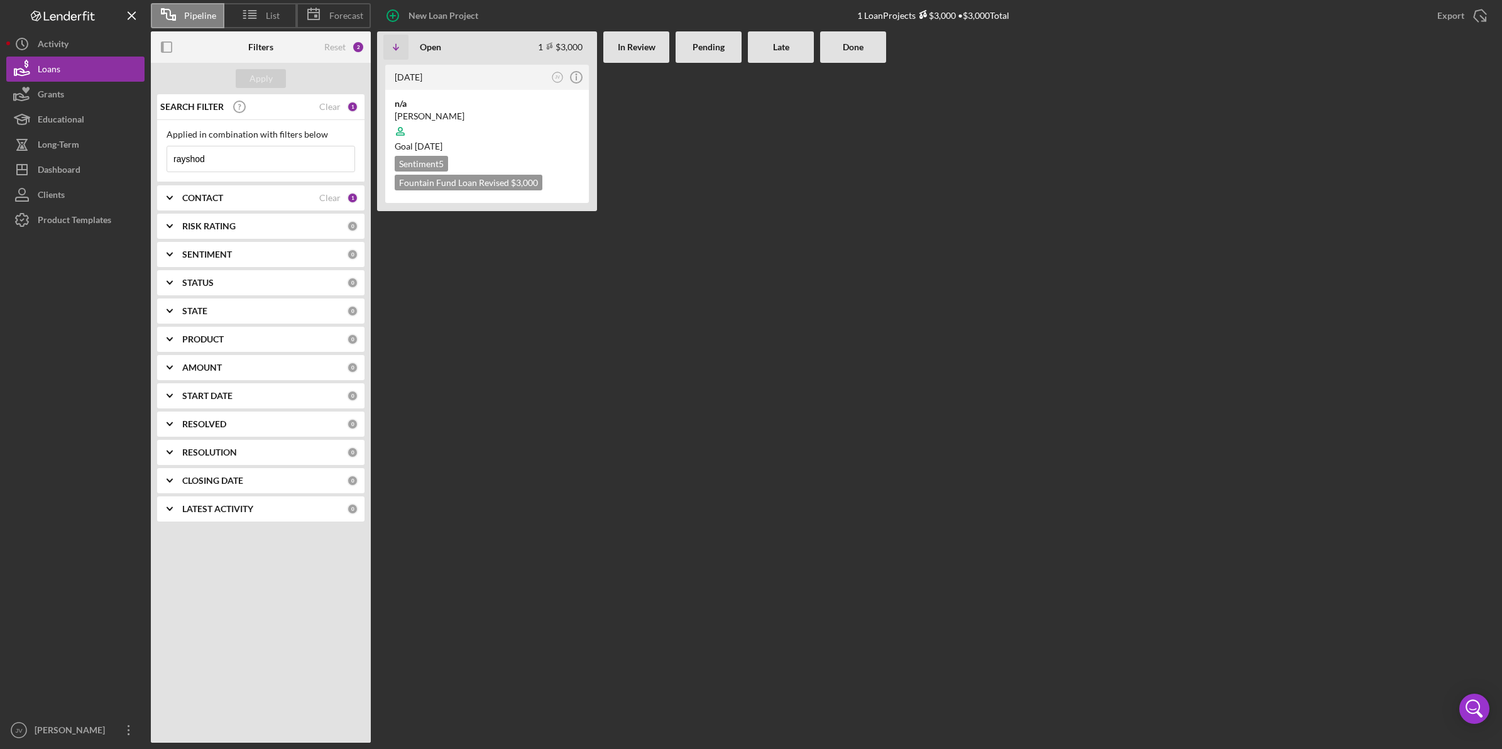
click at [101, 51] on button "Icon/History Activity" at bounding box center [75, 43] width 138 height 25
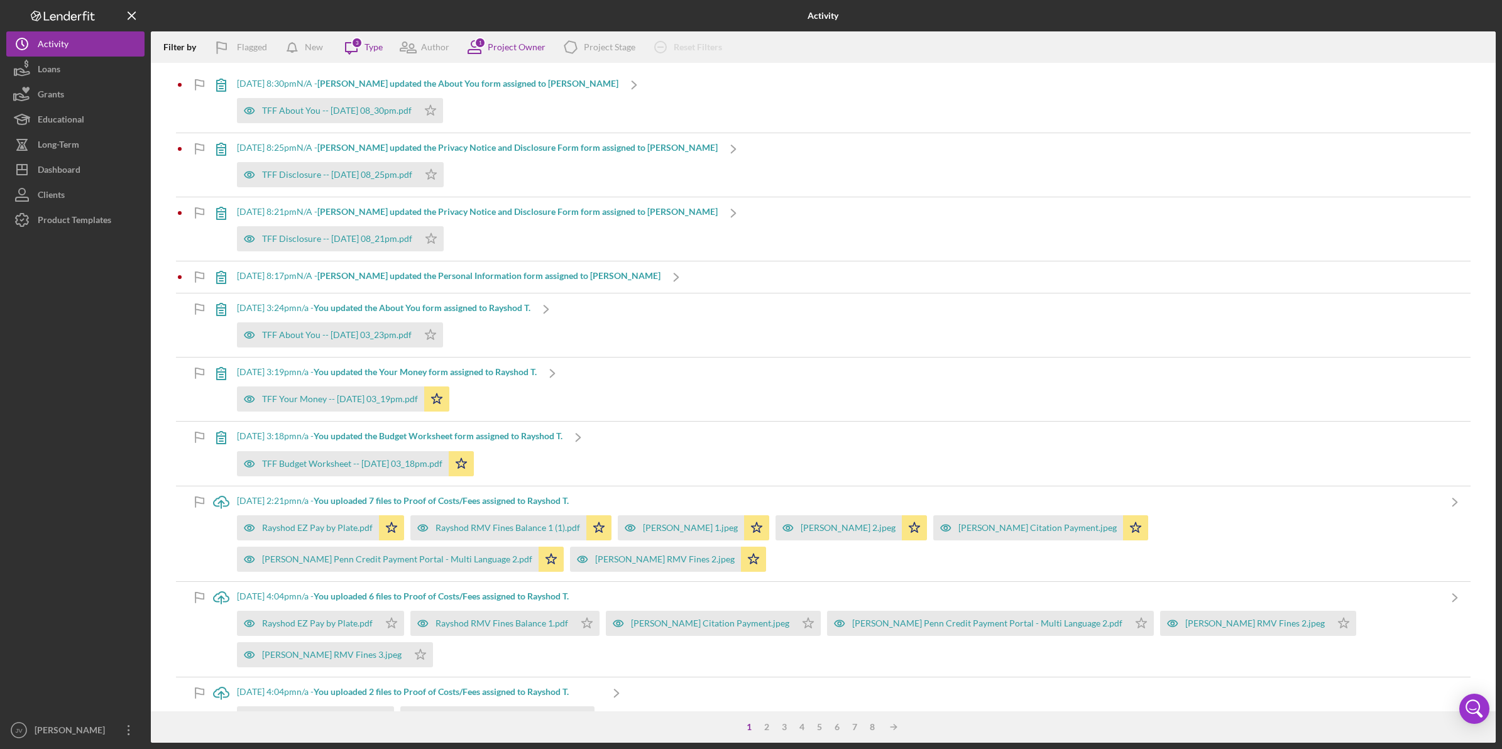
click at [129, 19] on icon "Icon/Menu Close" at bounding box center [132, 16] width 28 height 28
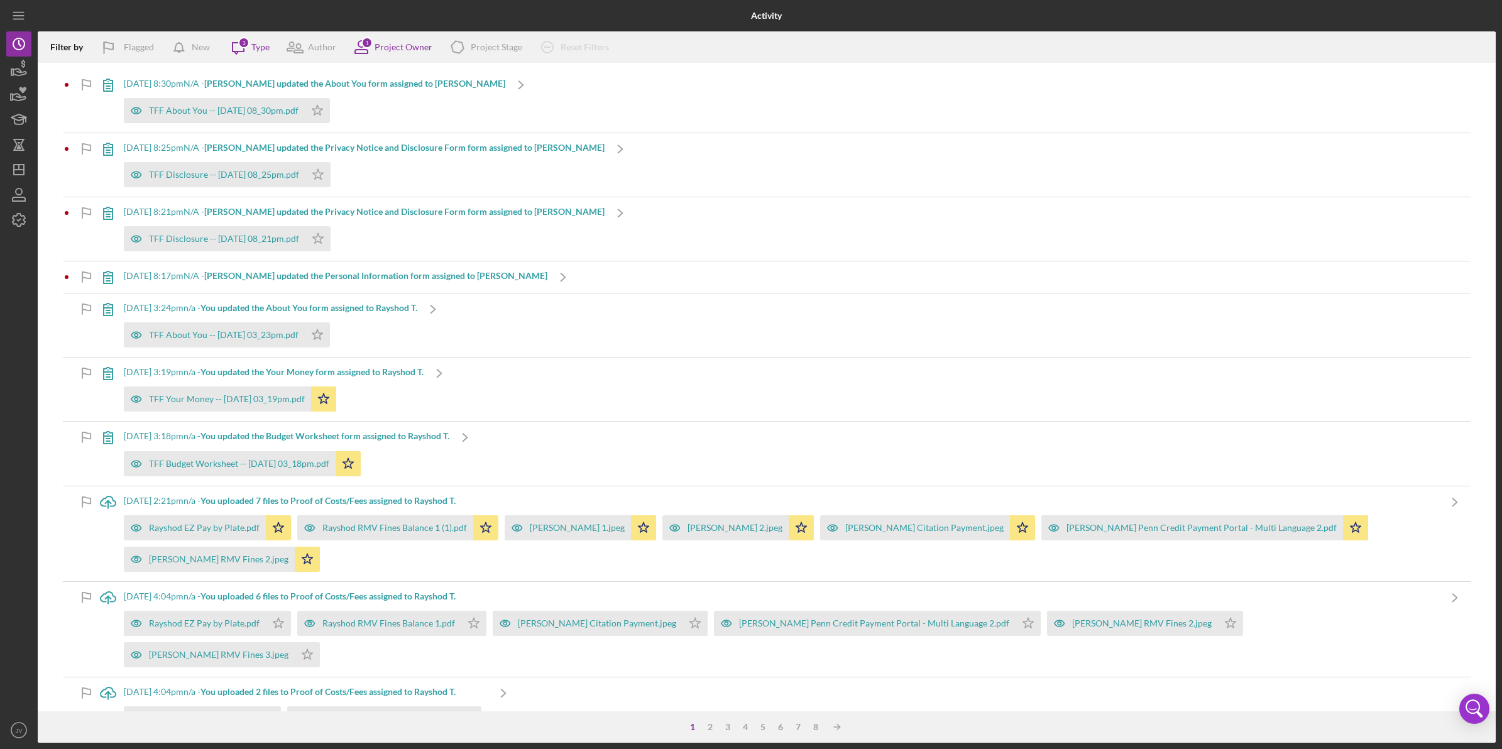
click at [28, 16] on icon "Icon/Menu" at bounding box center [19, 16] width 28 height 28
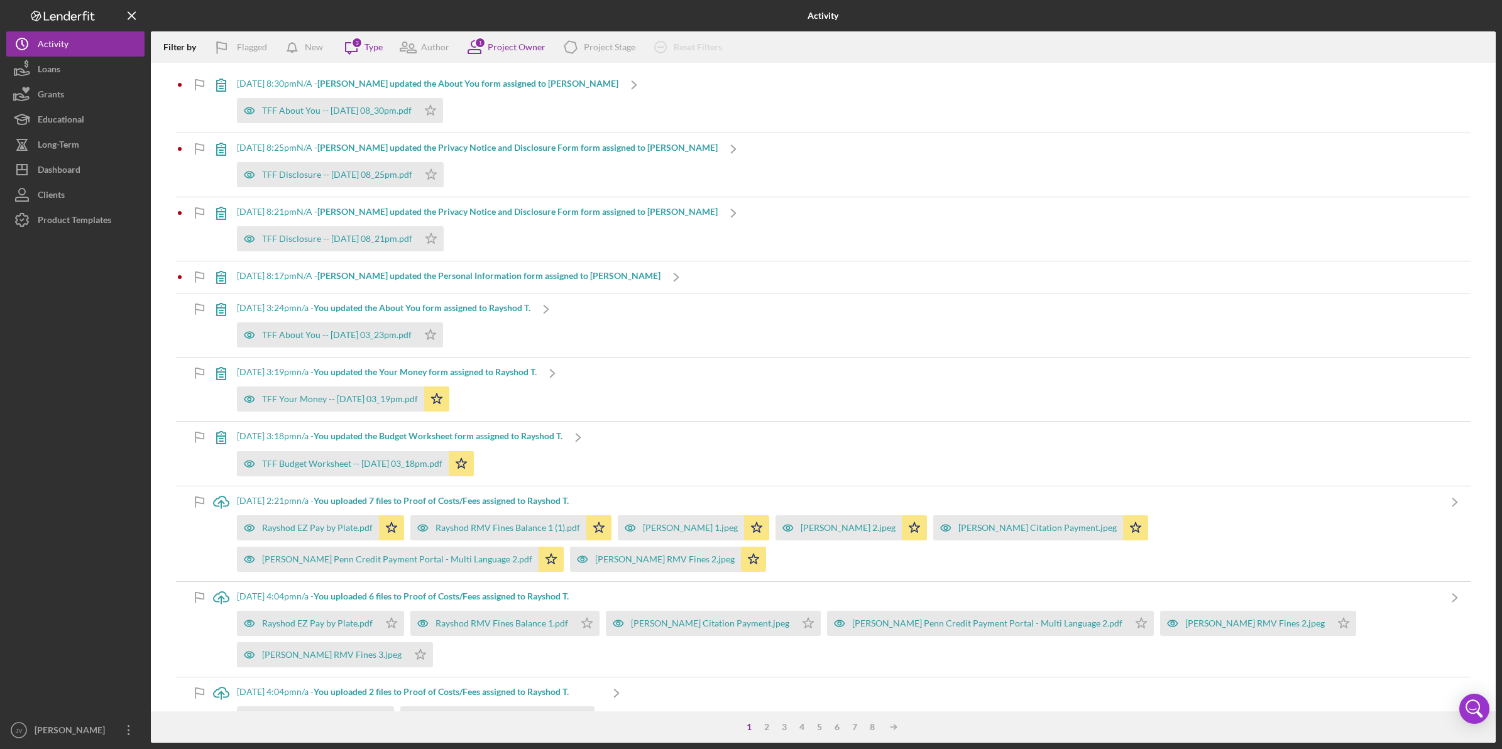
click at [97, 195] on button "Clients" at bounding box center [75, 194] width 138 height 25
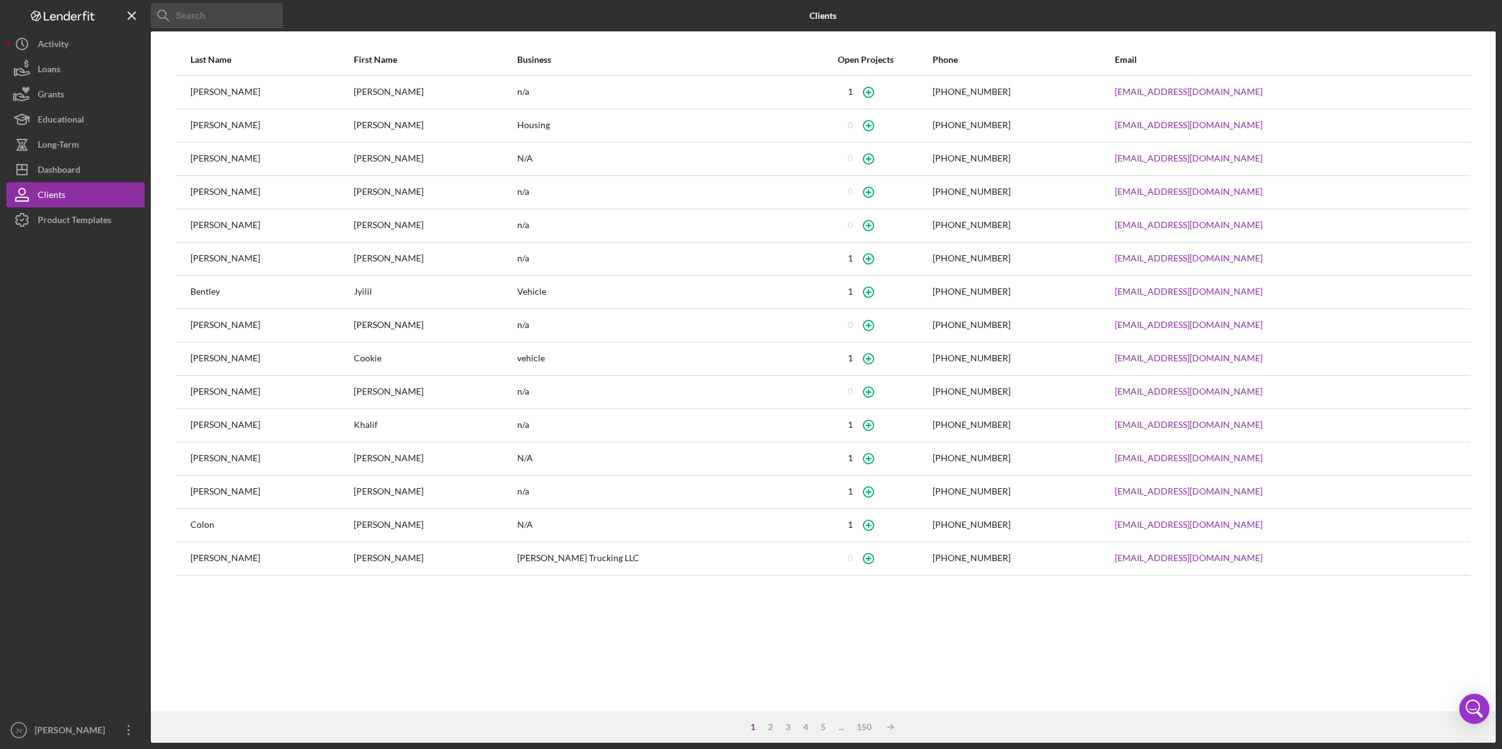
click at [96, 171] on button "Icon/Dashboard Dashboard" at bounding box center [75, 169] width 138 height 25
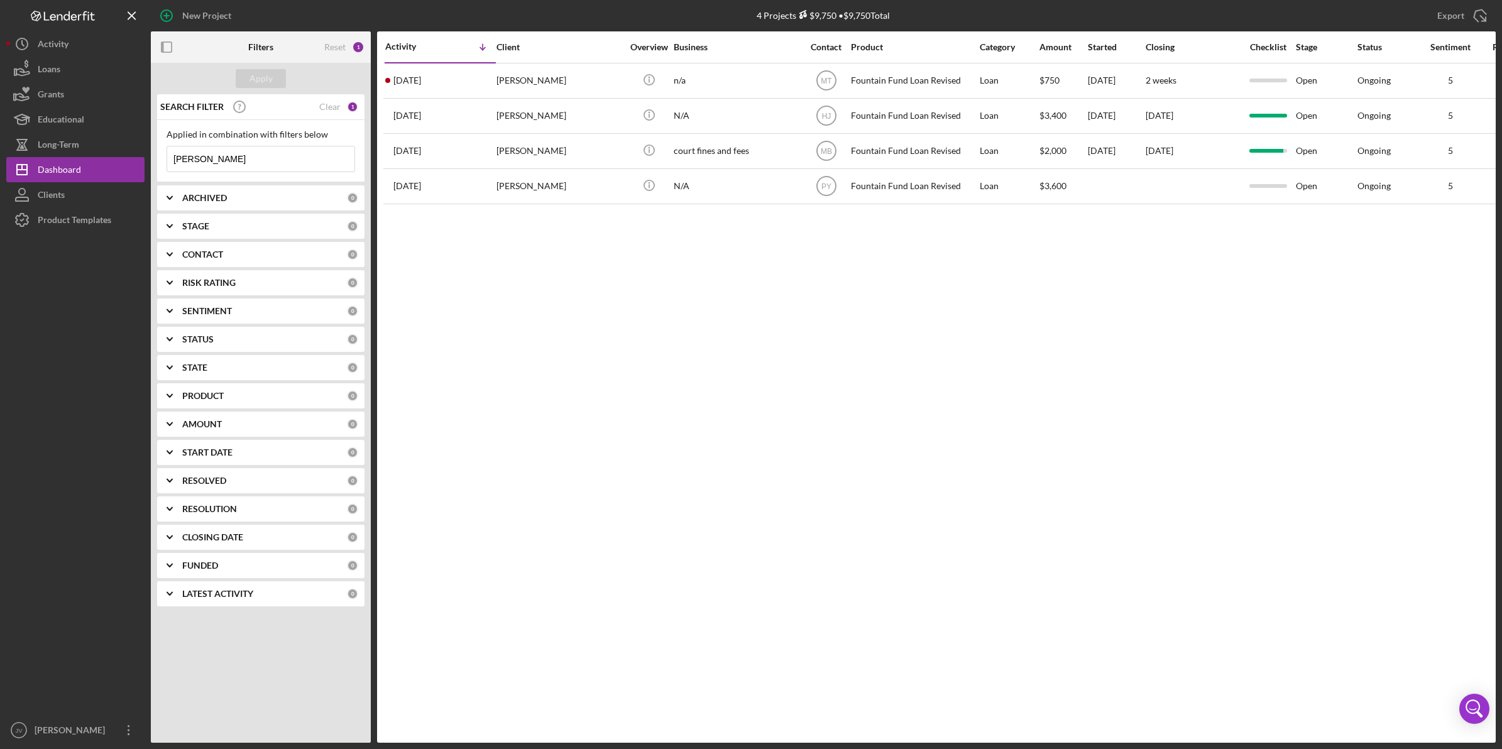
drag, startPoint x: 185, startPoint y: 155, endPoint x: 172, endPoint y: 155, distance: 13.8
click at [172, 155] on input "[PERSON_NAME]" at bounding box center [260, 158] width 187 height 25
click at [110, 146] on button "Long-Term" at bounding box center [75, 144] width 138 height 25
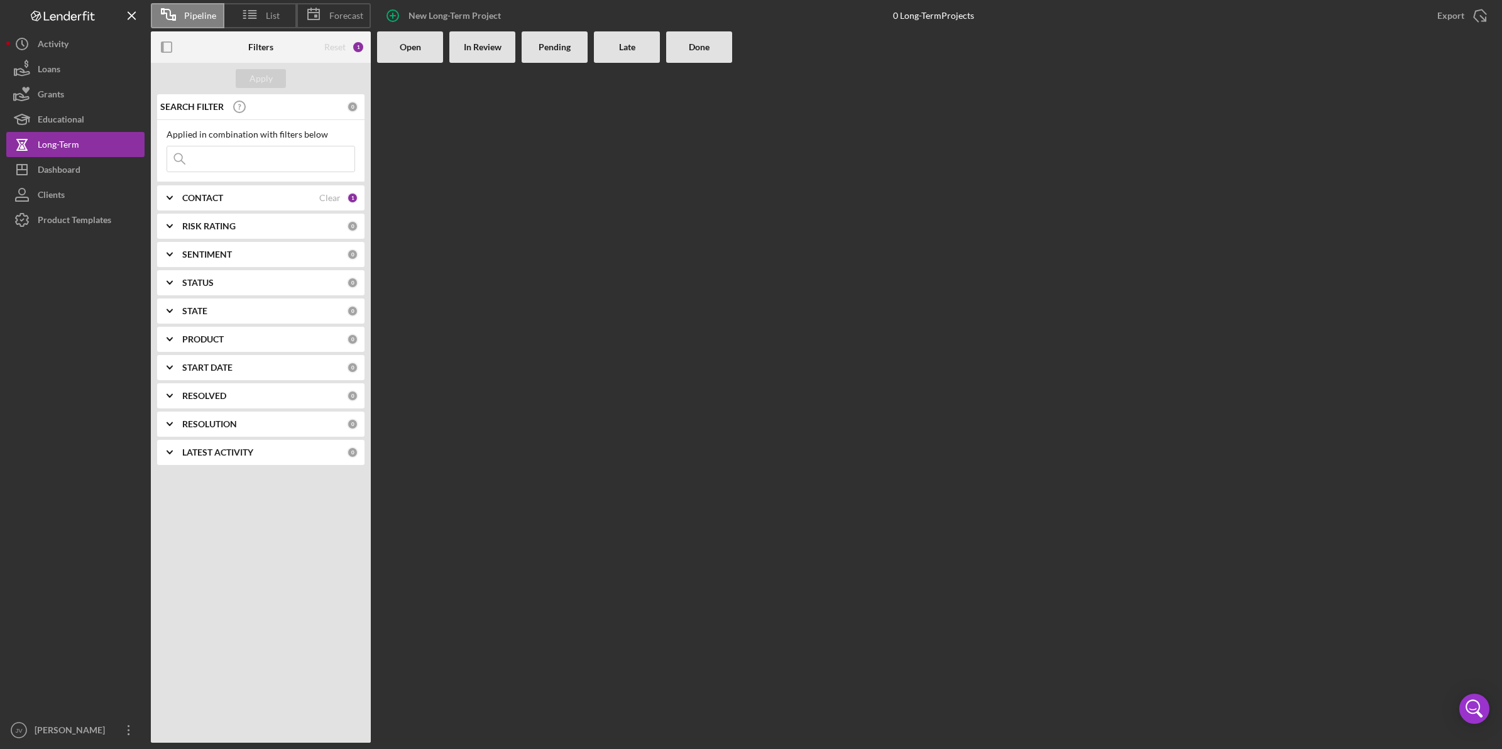
click at [111, 121] on button "Educational" at bounding box center [75, 119] width 138 height 25
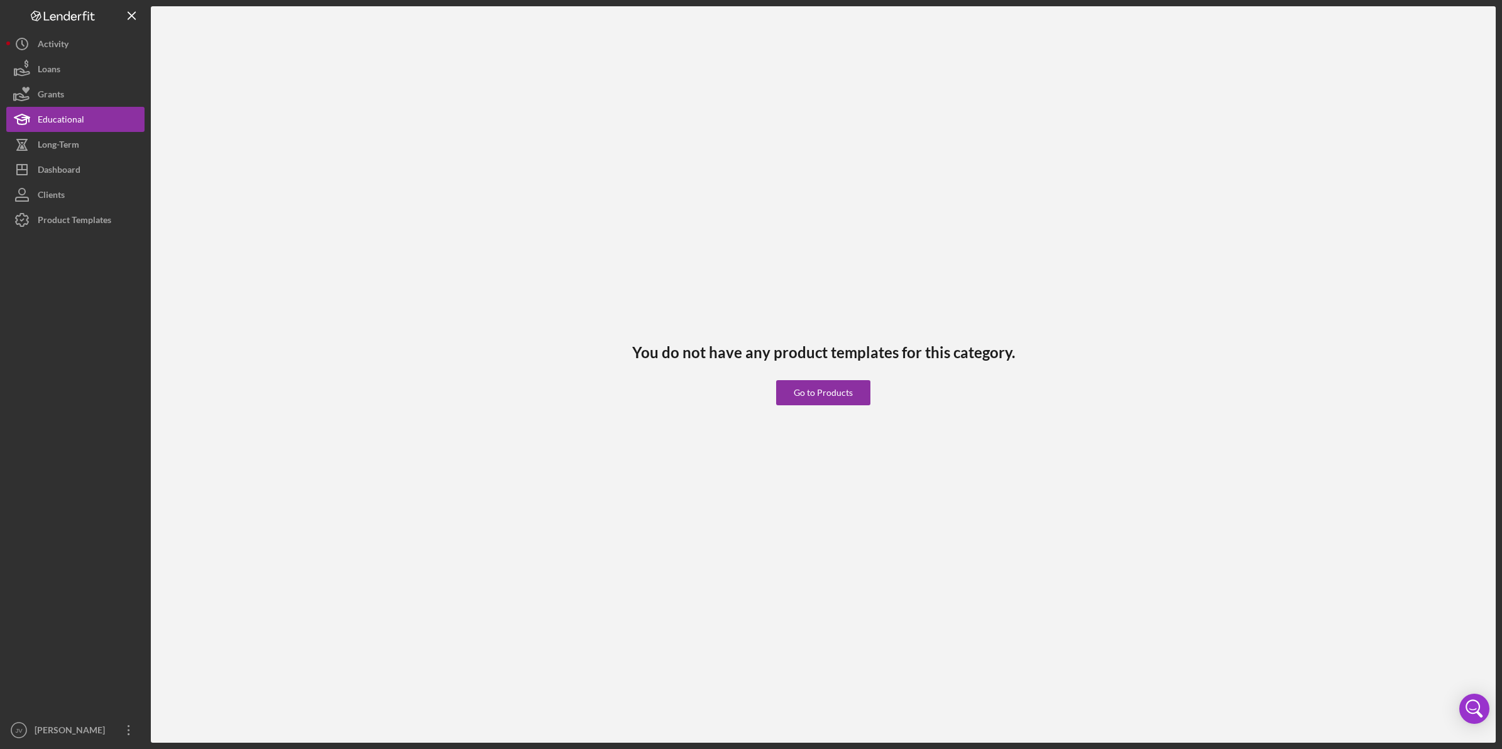
click at [107, 89] on button "Grants" at bounding box center [75, 94] width 138 height 25
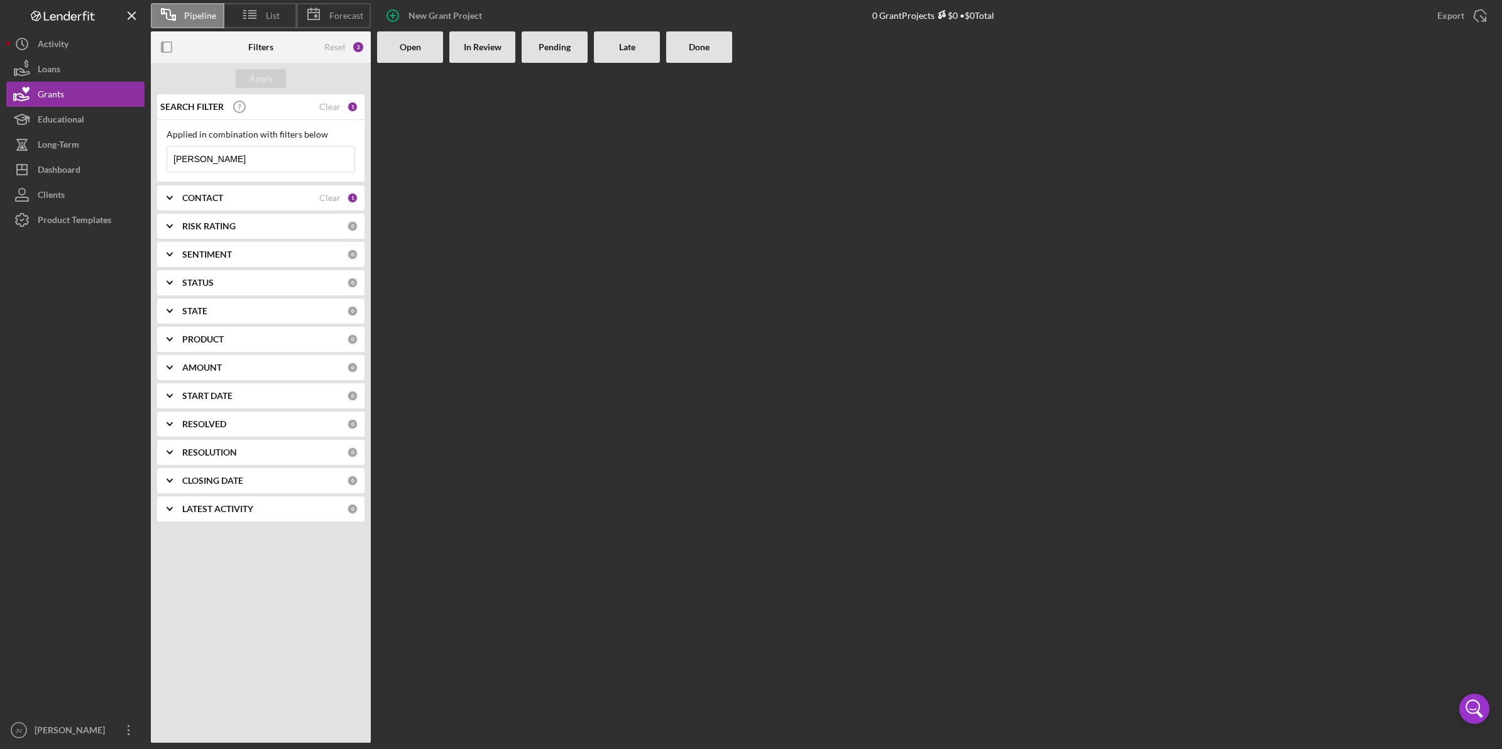
click at [104, 62] on button "Loans" at bounding box center [75, 69] width 138 height 25
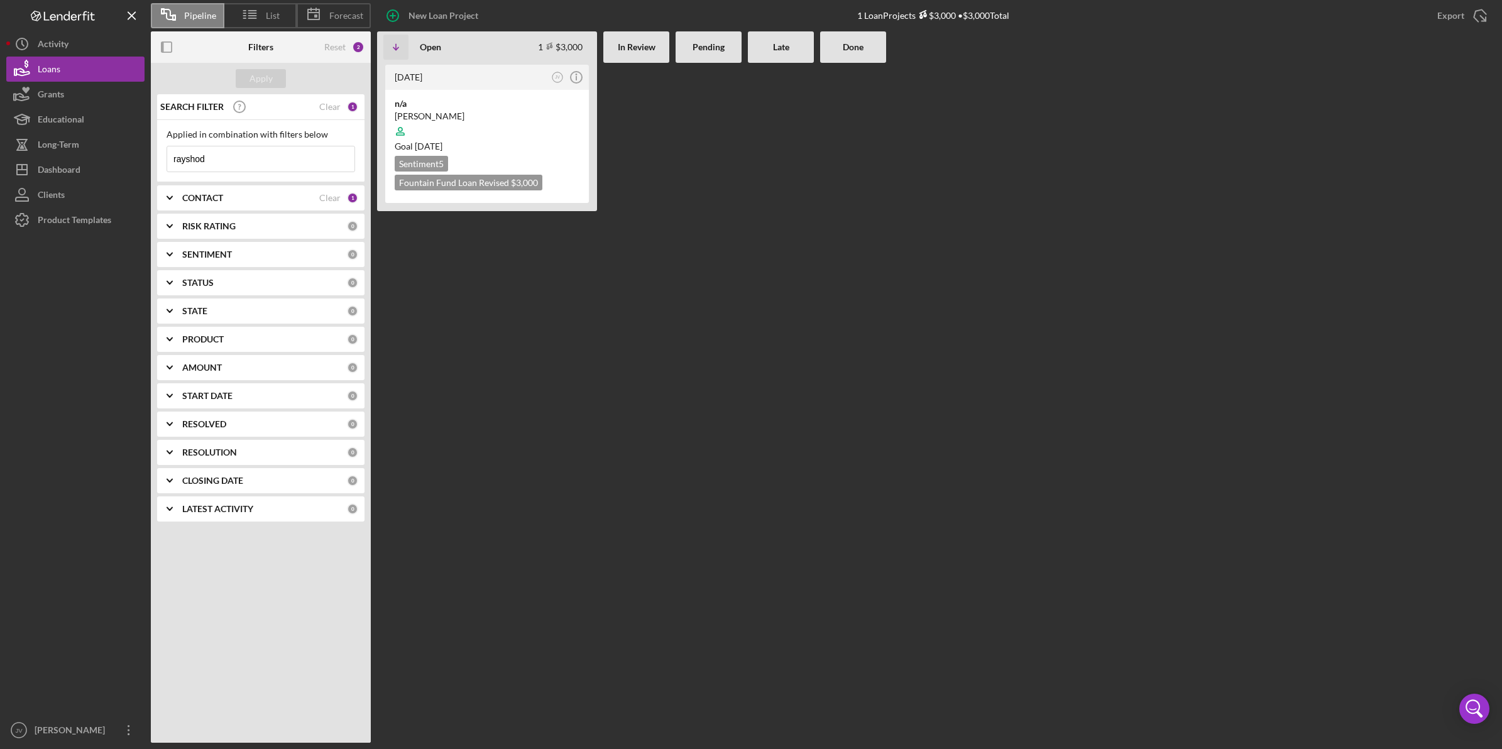
click at [101, 42] on button "Icon/History Activity" at bounding box center [75, 43] width 138 height 25
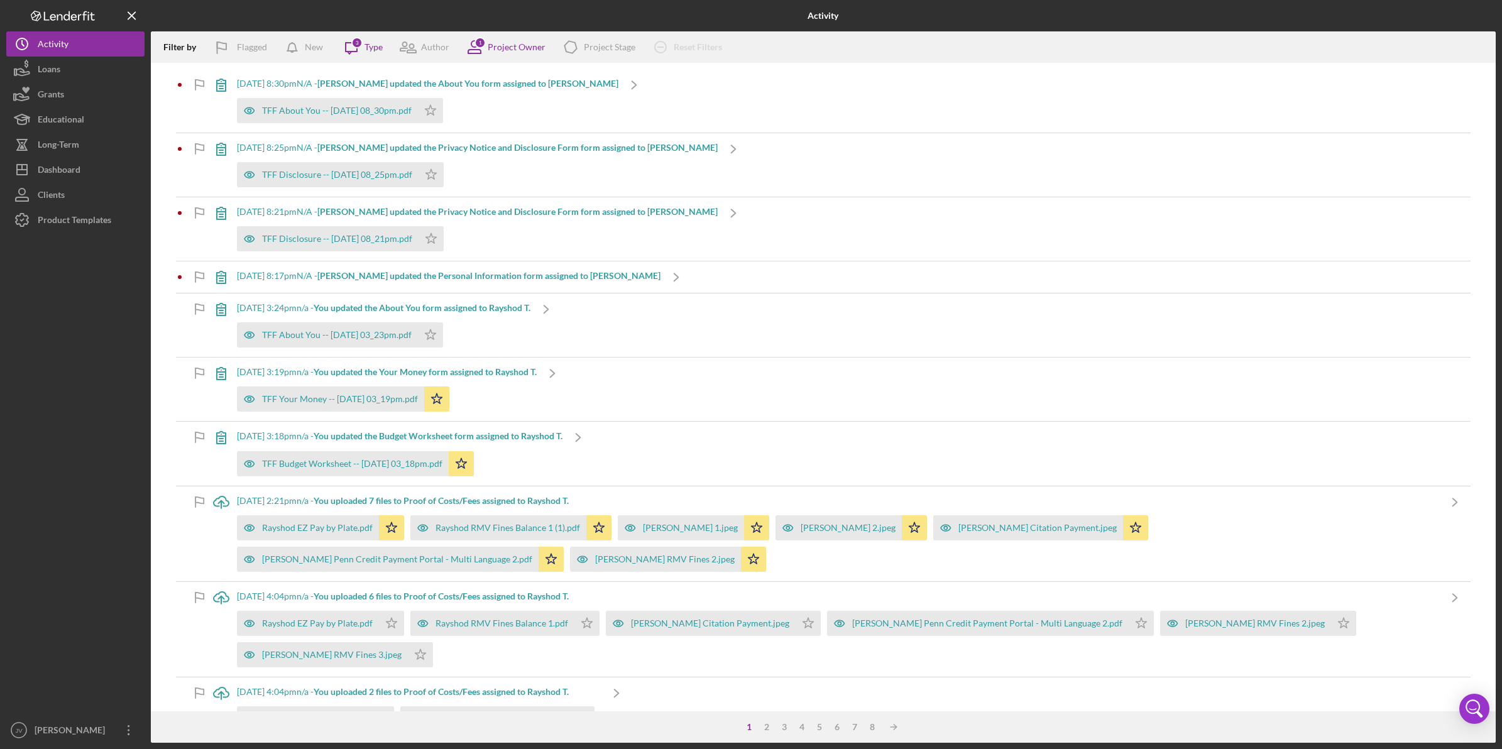
click at [92, 190] on button "Clients" at bounding box center [75, 194] width 138 height 25
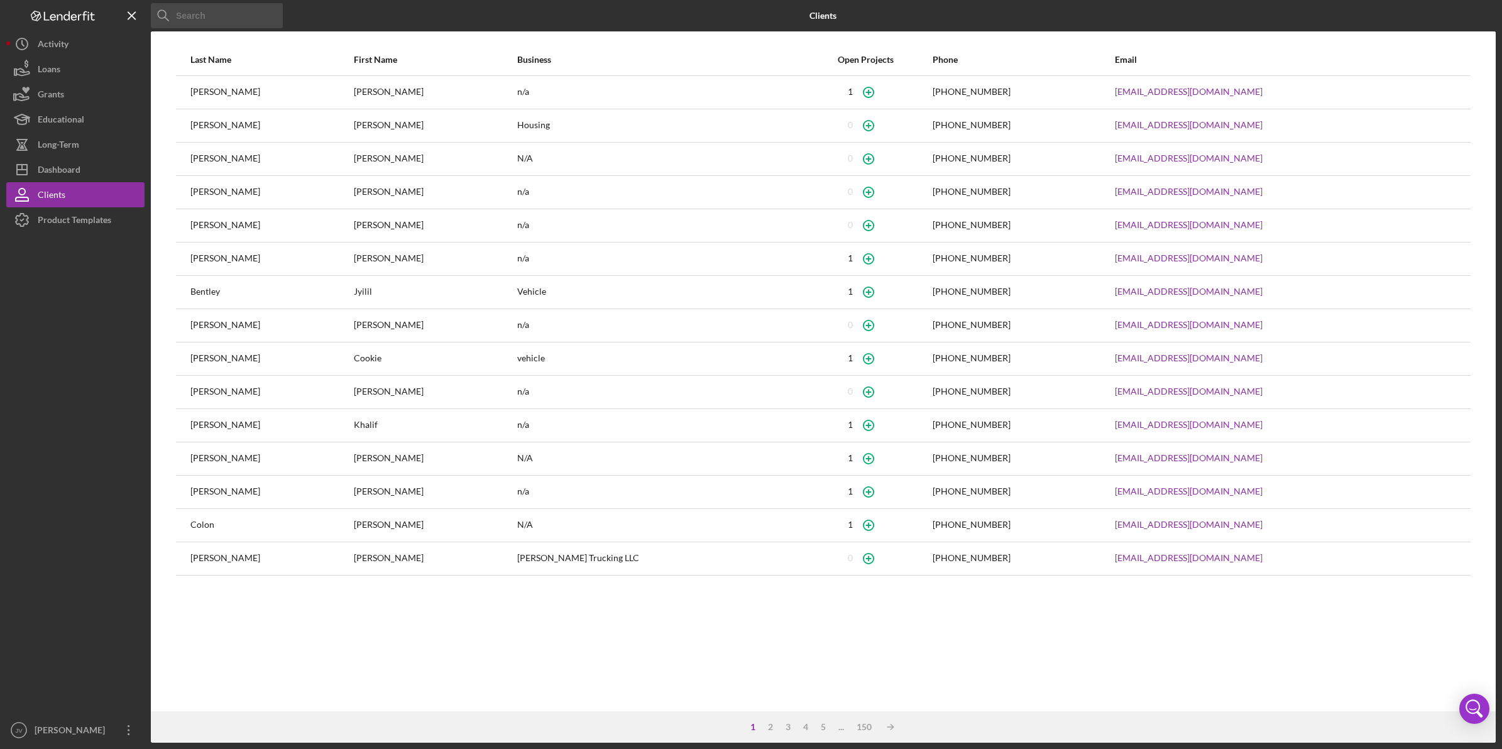
click at [203, 10] on input at bounding box center [217, 15] width 132 height 25
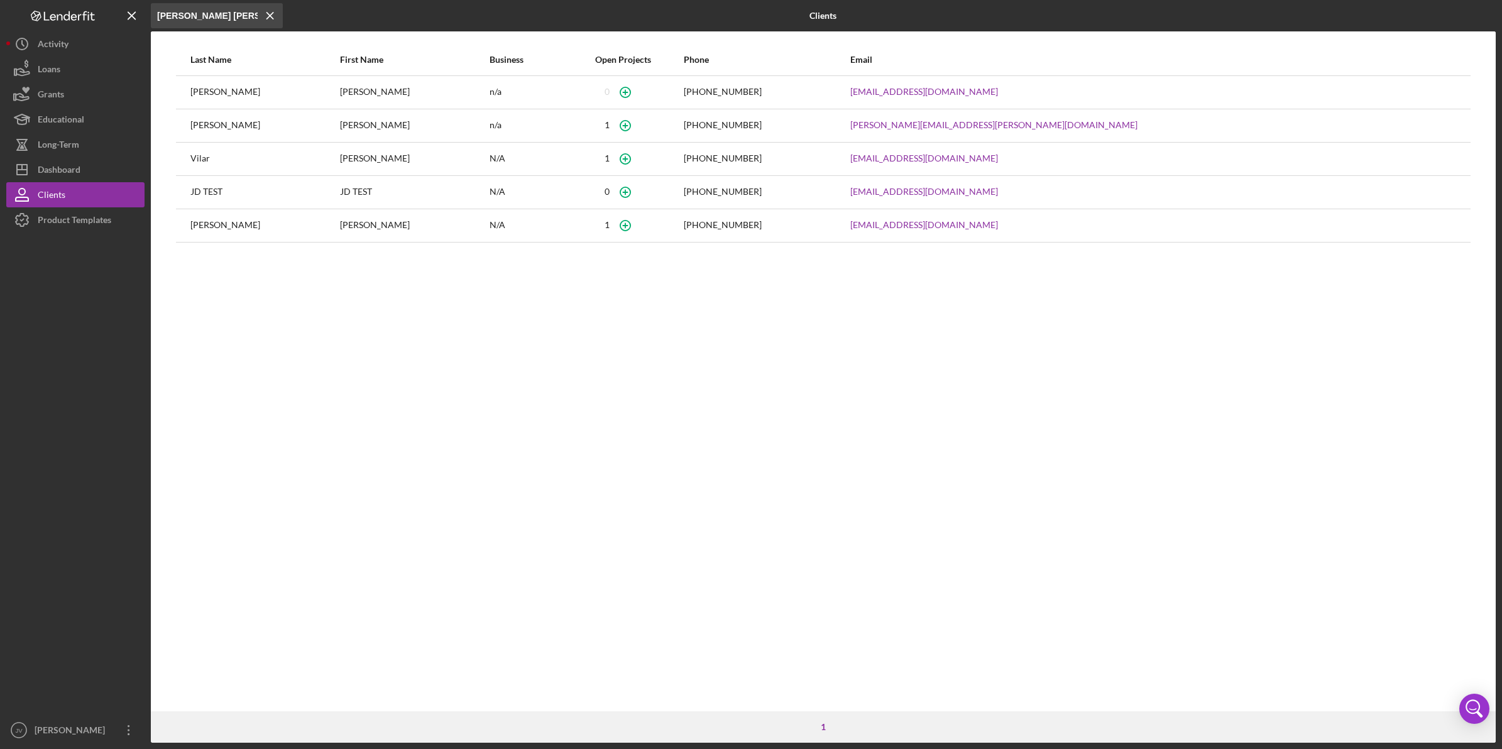
type input "[PERSON_NAME] [PERSON_NAME]"
click at [294, 159] on div "Vilar" at bounding box center [264, 158] width 148 height 31
click at [91, 146] on button "Long-Term" at bounding box center [75, 144] width 138 height 25
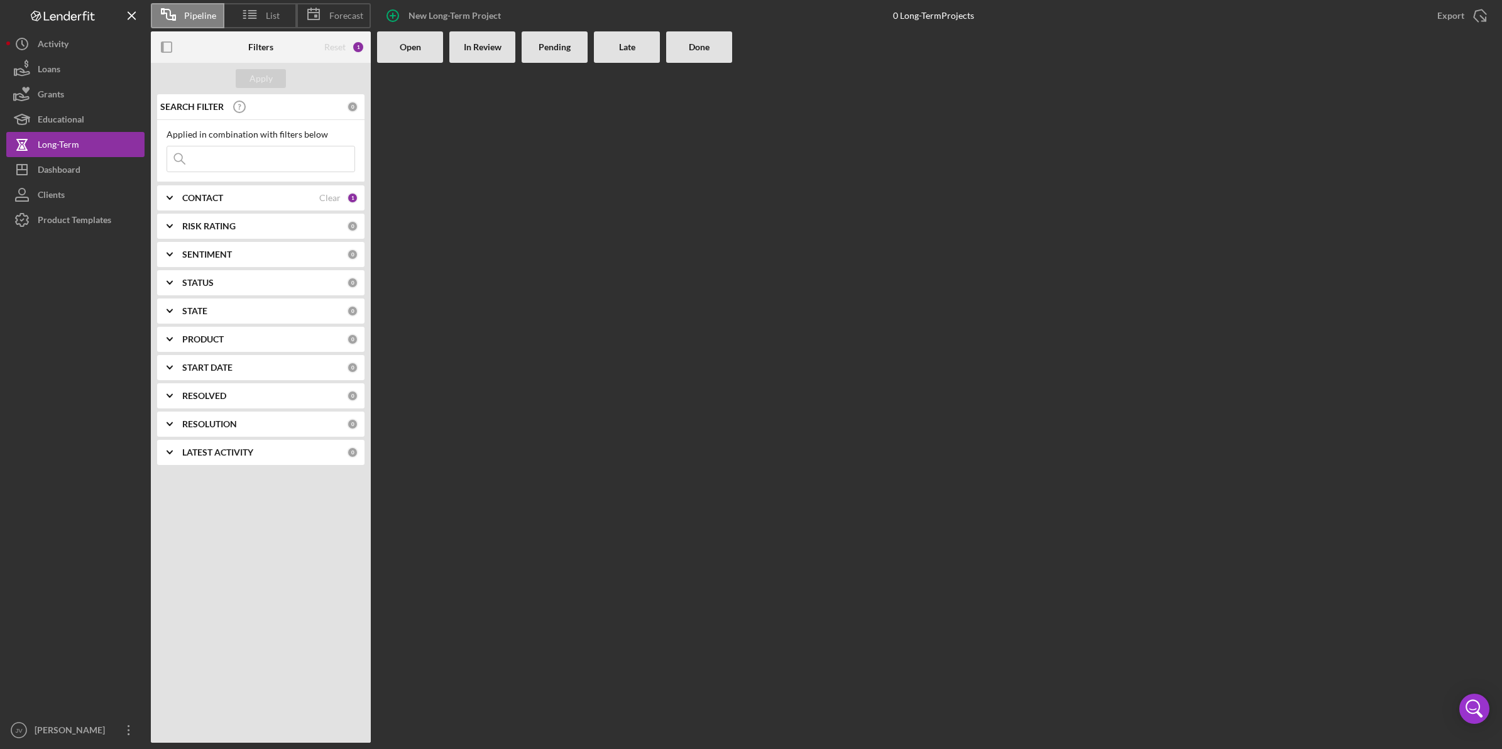
click at [91, 121] on button "Educational" at bounding box center [75, 119] width 138 height 25
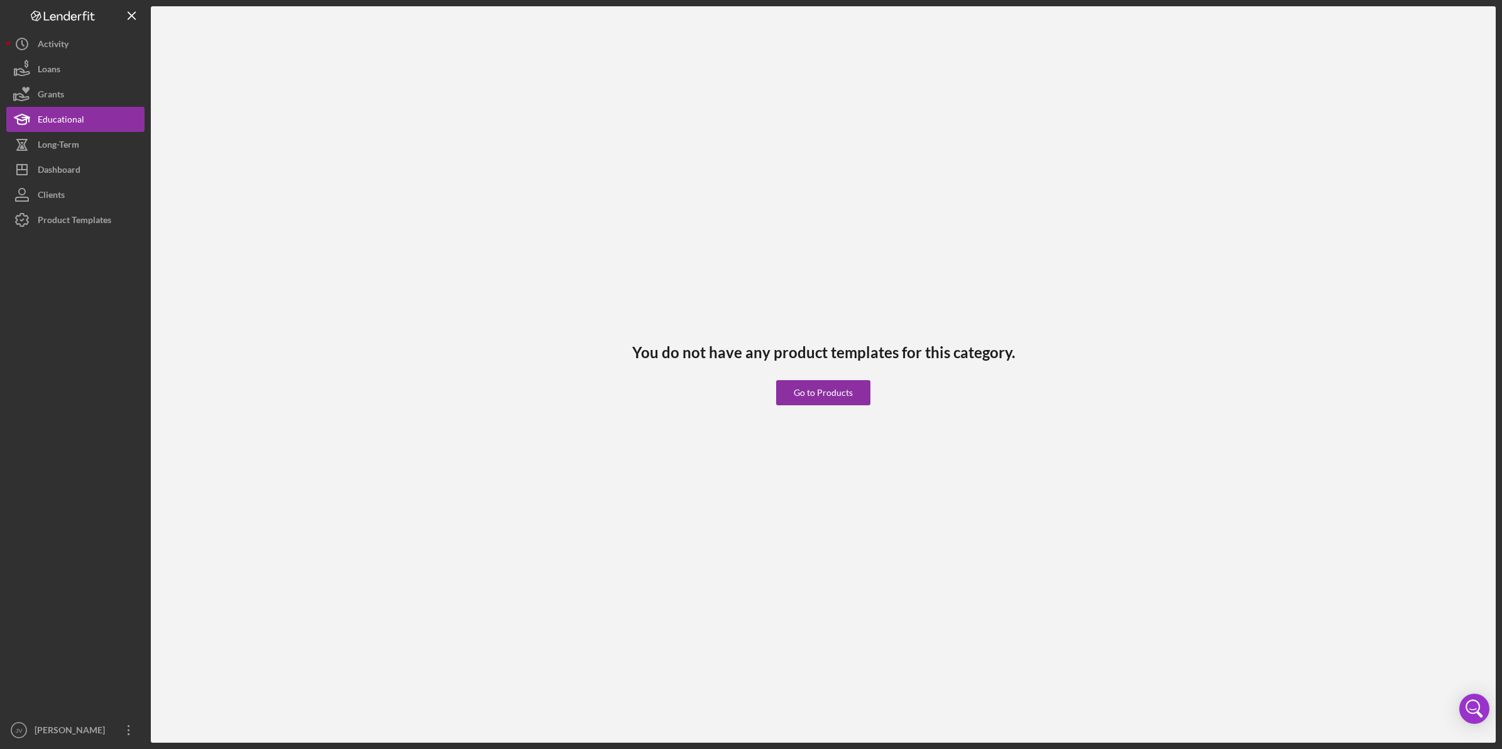
click at [85, 84] on button "Grants" at bounding box center [75, 94] width 138 height 25
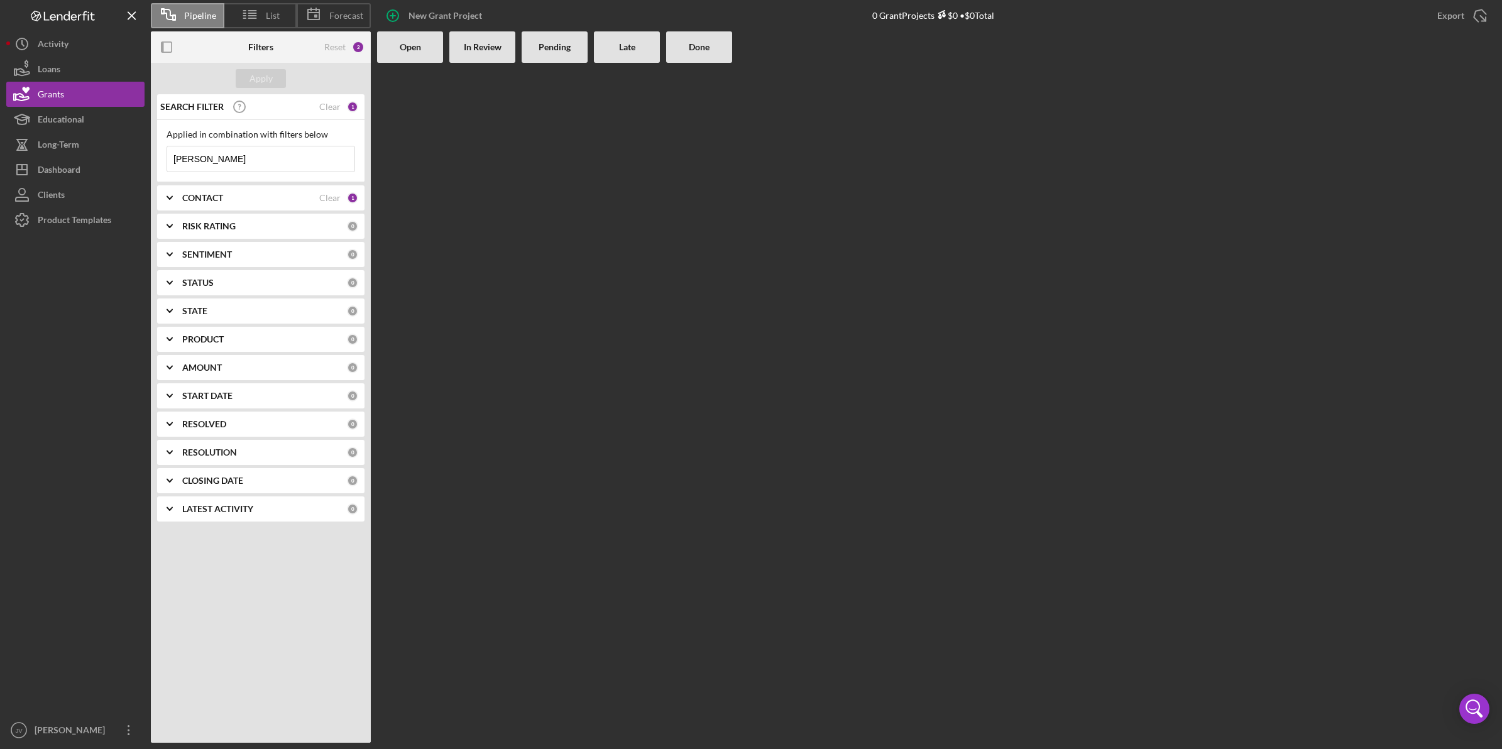
click at [85, 65] on button "Loans" at bounding box center [75, 69] width 138 height 25
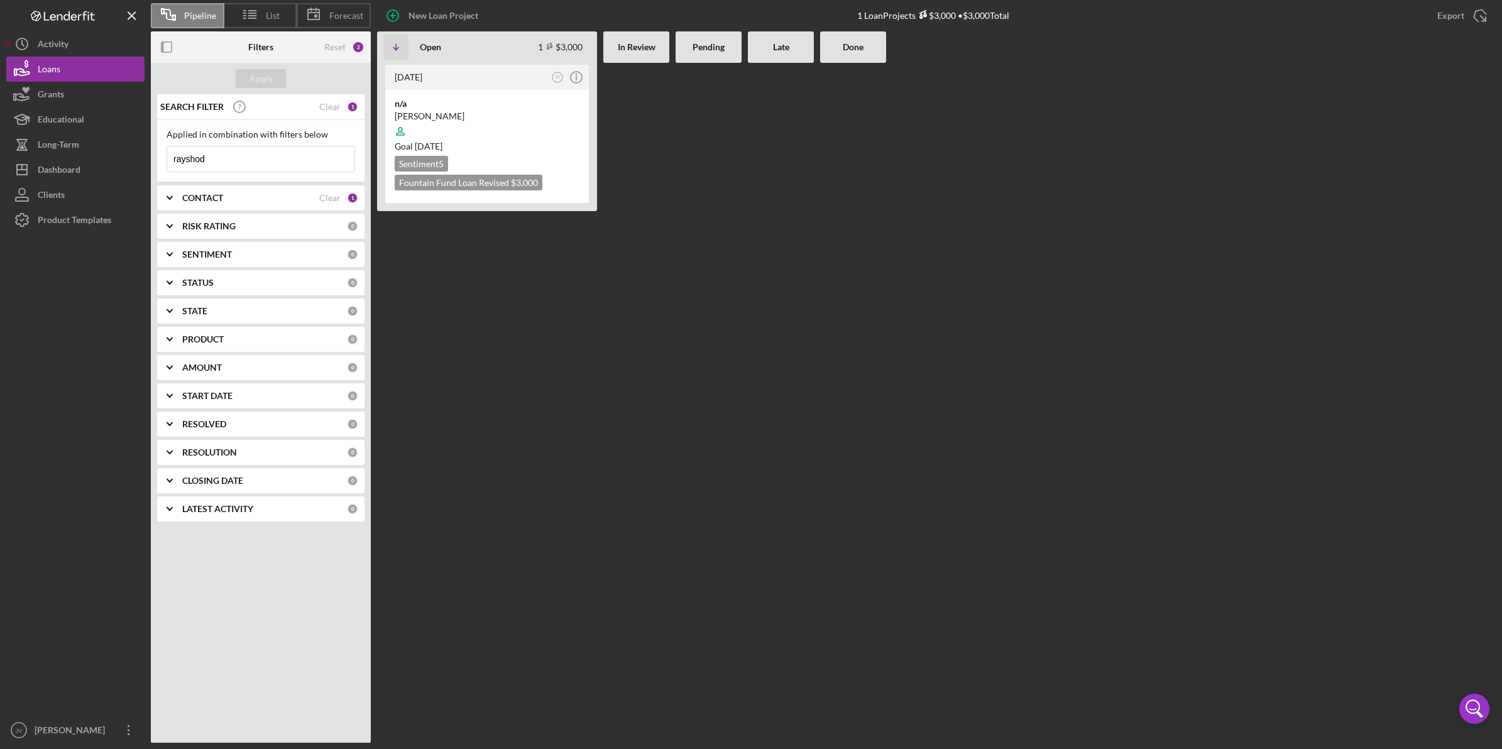
click at [86, 36] on button "Icon/History Activity" at bounding box center [75, 43] width 138 height 25
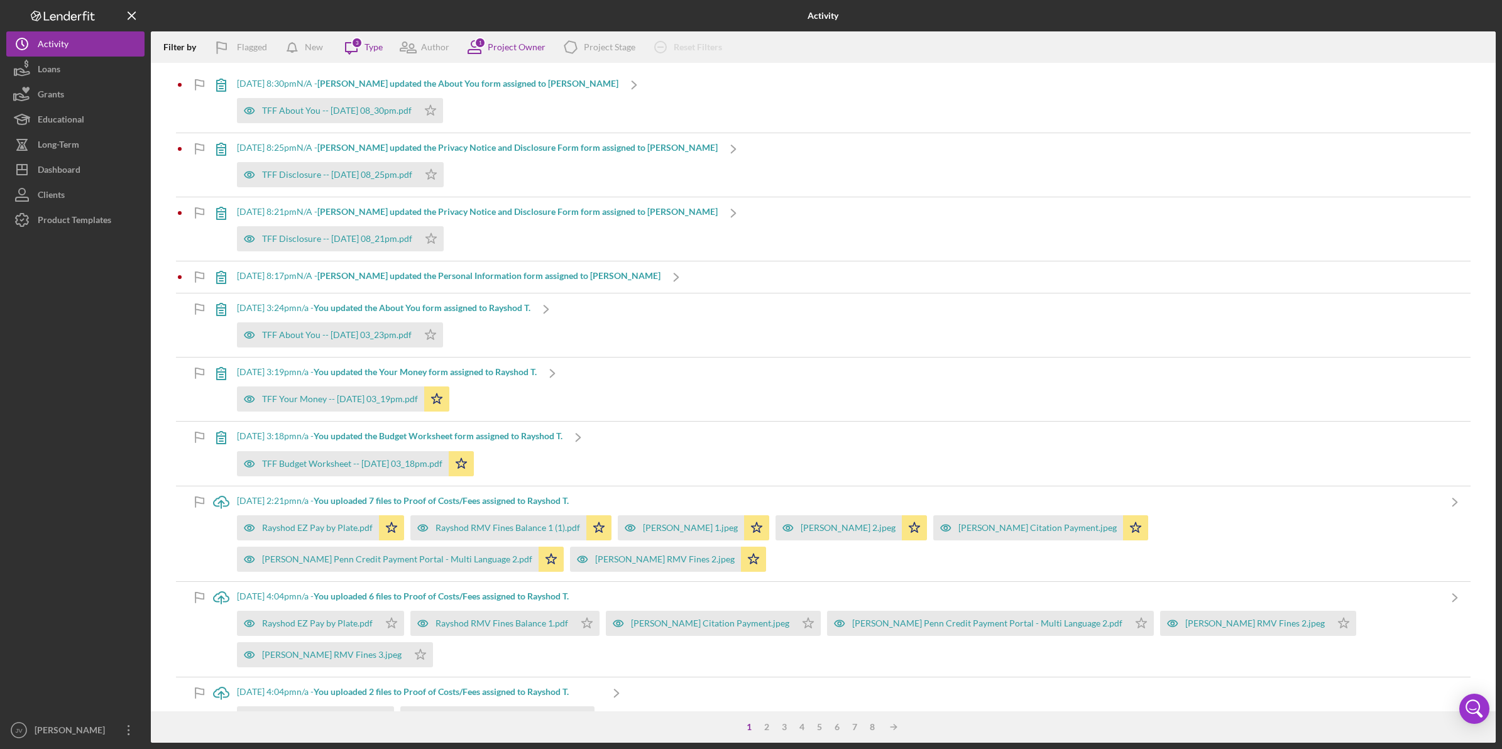
click at [55, 13] on icon "Logo-Reversed Created with Sketch." at bounding box center [62, 16] width 113 height 11
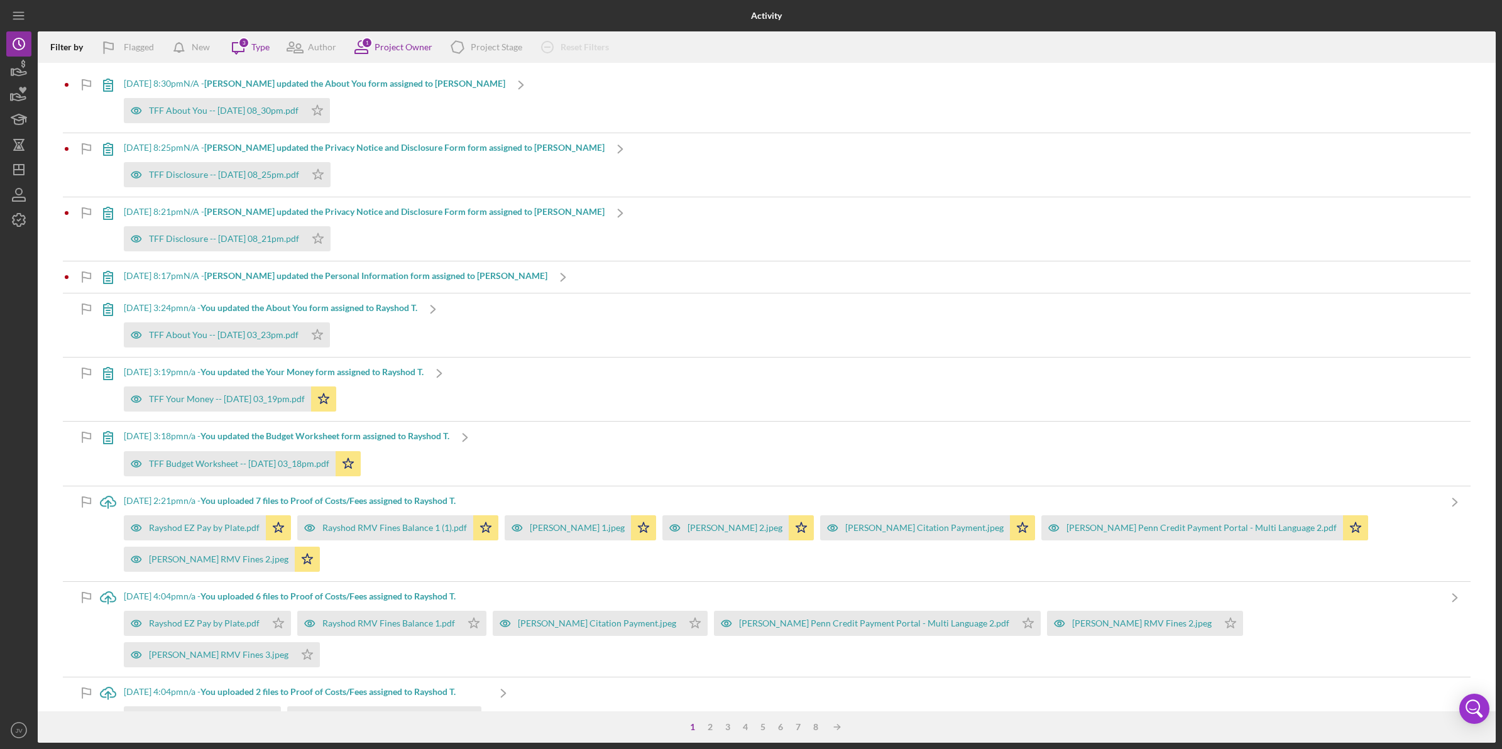
click at [11, 14] on icon "Icon/Menu" at bounding box center [19, 16] width 28 height 28
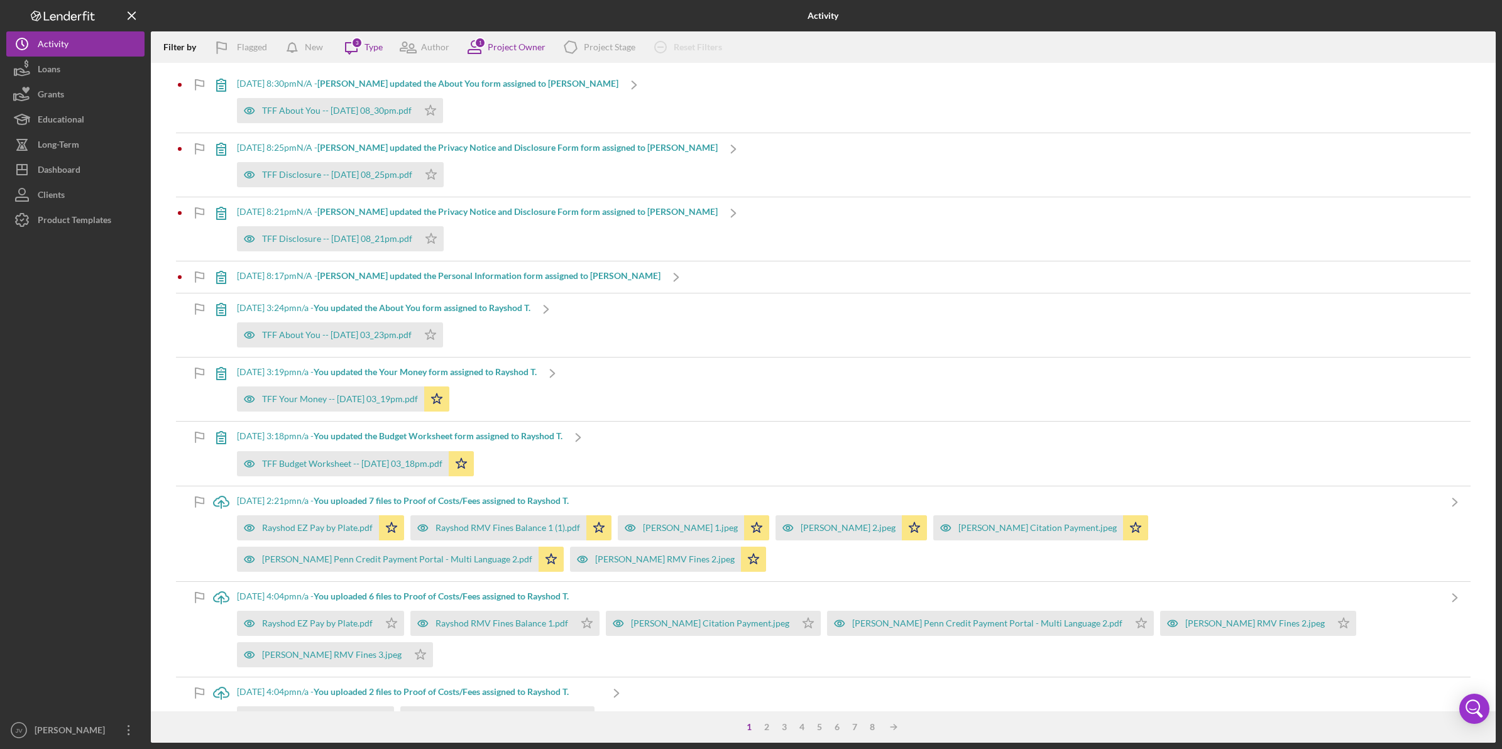
click at [66, 186] on button "Clients" at bounding box center [75, 194] width 138 height 25
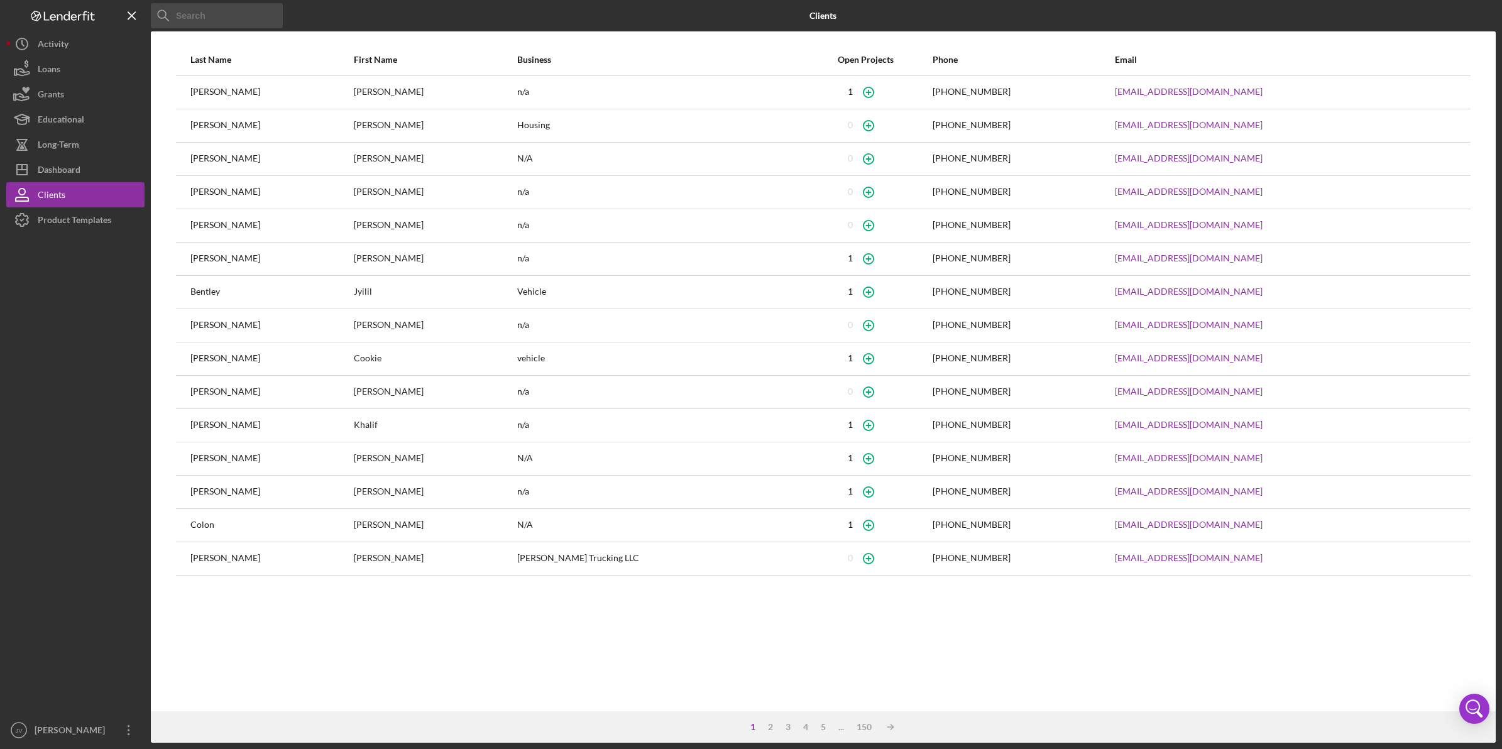
click at [92, 143] on button "Long-Term" at bounding box center [75, 144] width 138 height 25
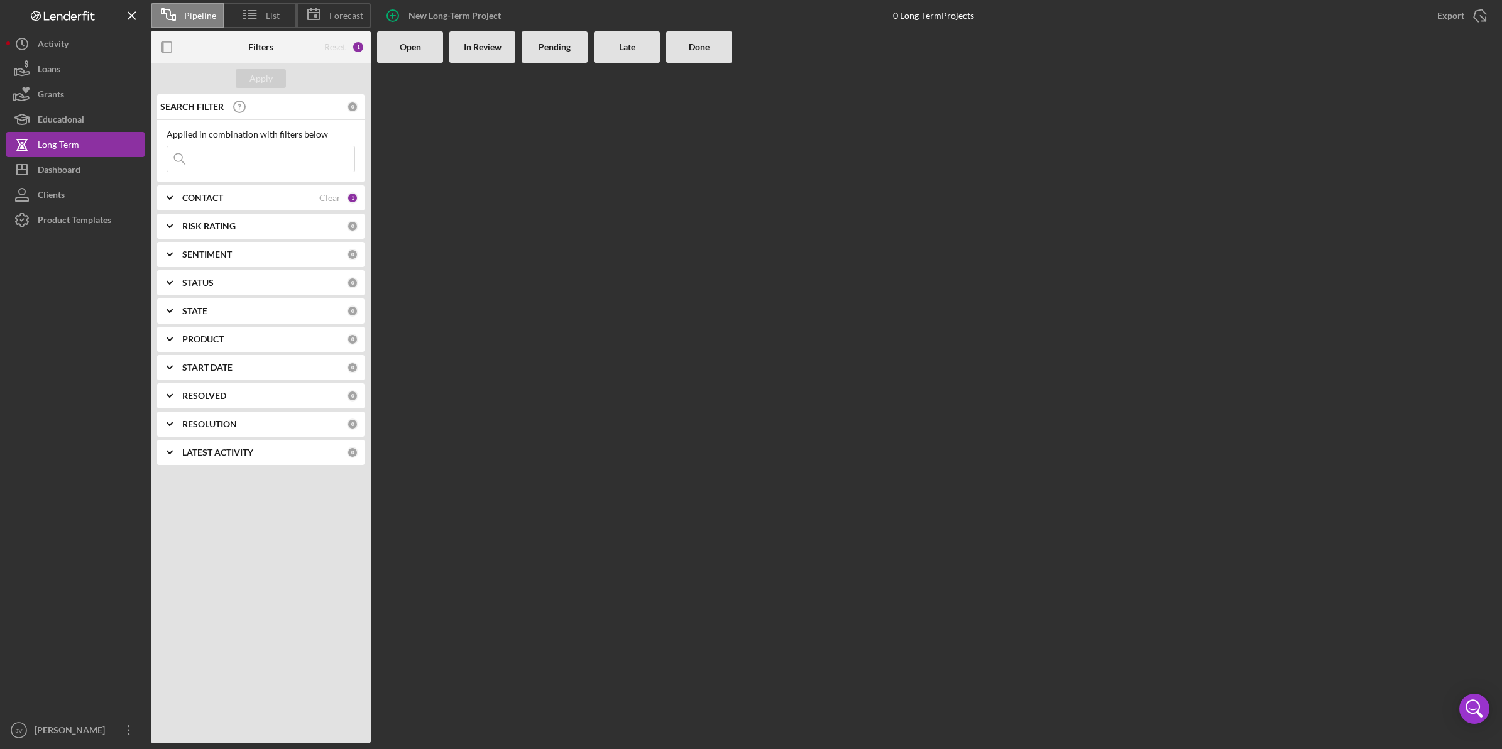
click at [283, 9] on div "List" at bounding box center [260, 15] width 72 height 25
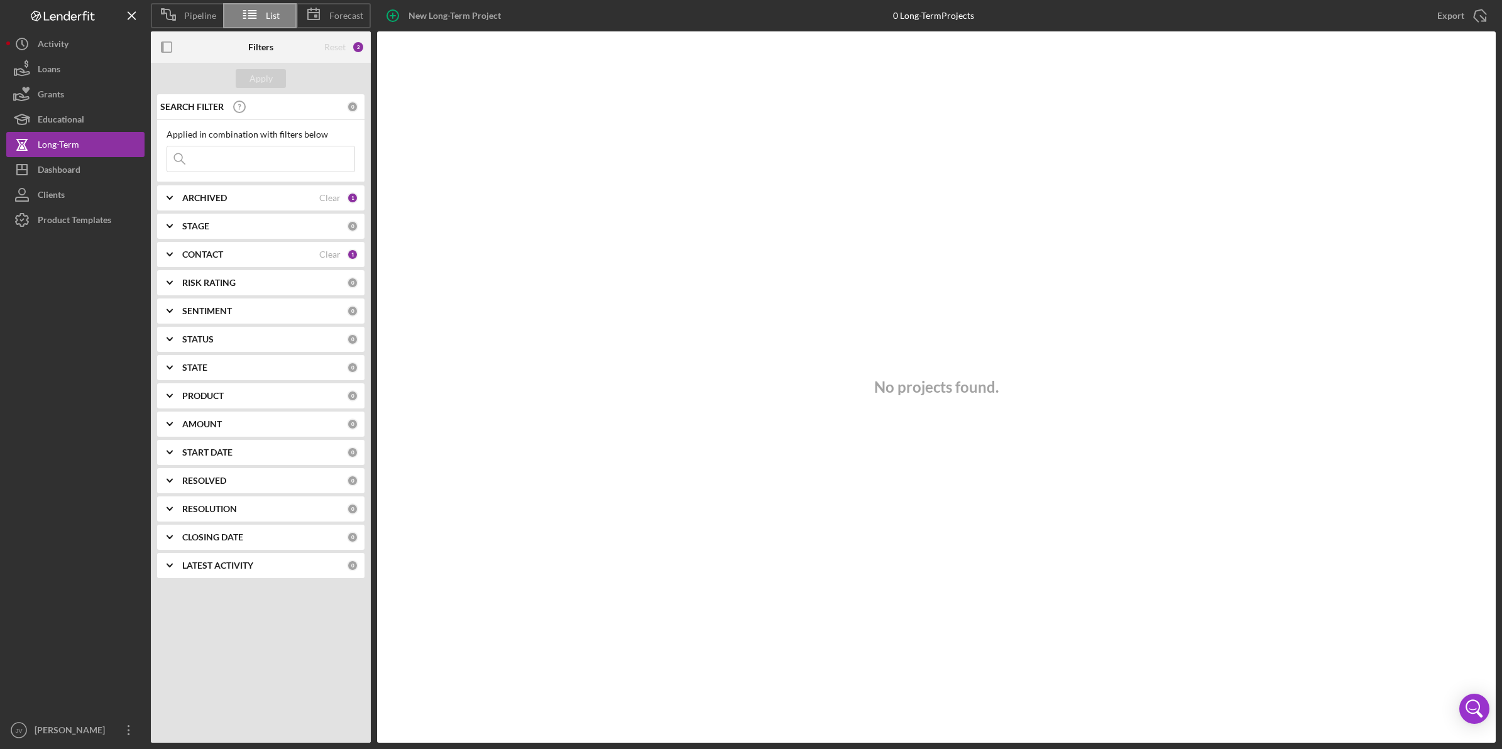
click at [272, 158] on input at bounding box center [260, 158] width 187 height 25
type input "[PERSON_NAME]"
click at [268, 256] on div "CONTACT" at bounding box center [250, 254] width 137 height 10
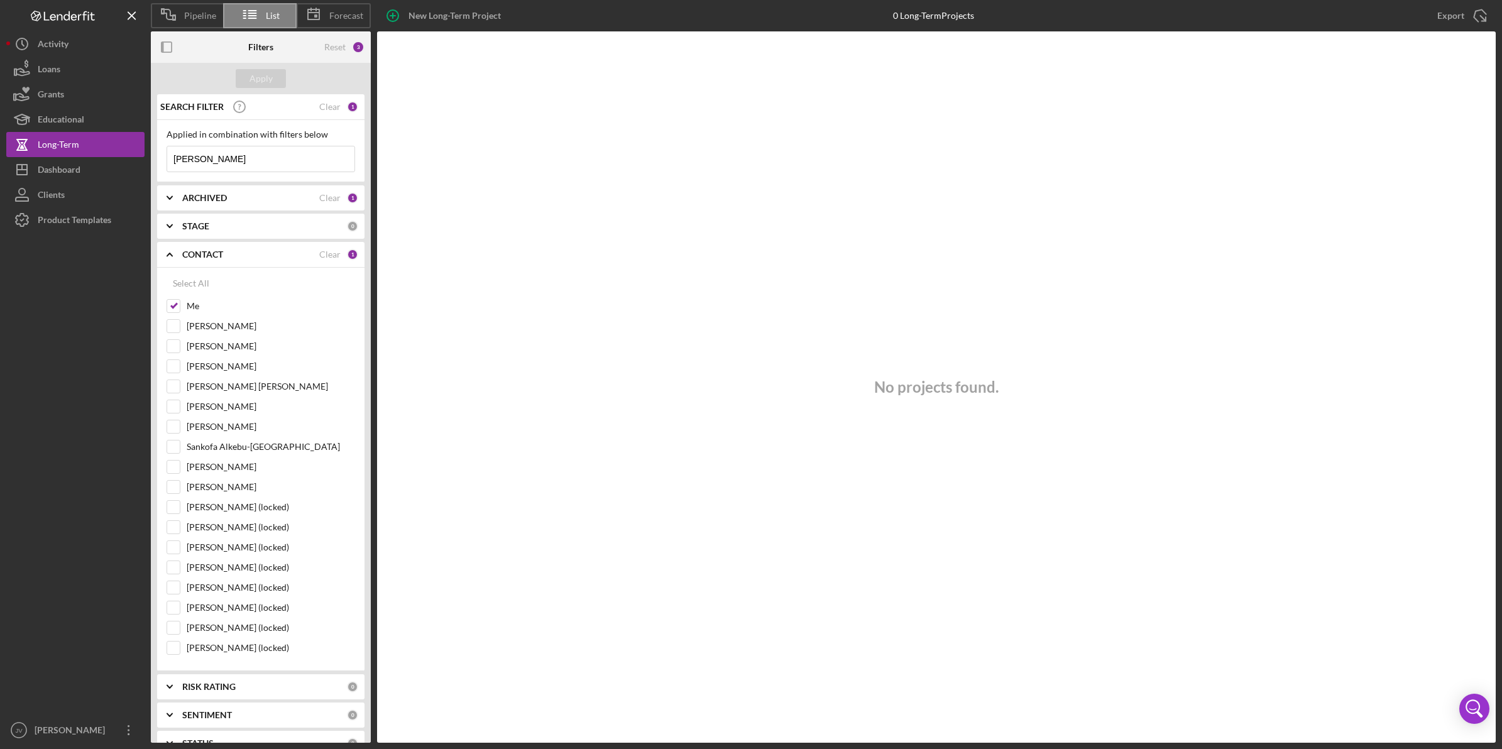
click at [165, 305] on div "Select All Me [PERSON_NAME] [PERSON_NAME] [PERSON_NAME] [PERSON_NAME] [PERSON_N…" at bounding box center [260, 469] width 207 height 403
click at [176, 303] on input "Me" at bounding box center [173, 306] width 13 height 13
click at [256, 65] on div "Apply" at bounding box center [261, 78] width 220 height 31
click at [255, 82] on div "Apply" at bounding box center [260, 78] width 23 height 19
click at [171, 297] on div "Select All Me [PERSON_NAME] [PERSON_NAME] [PERSON_NAME] [PERSON_NAME] [PERSON_N…" at bounding box center [261, 466] width 188 height 390
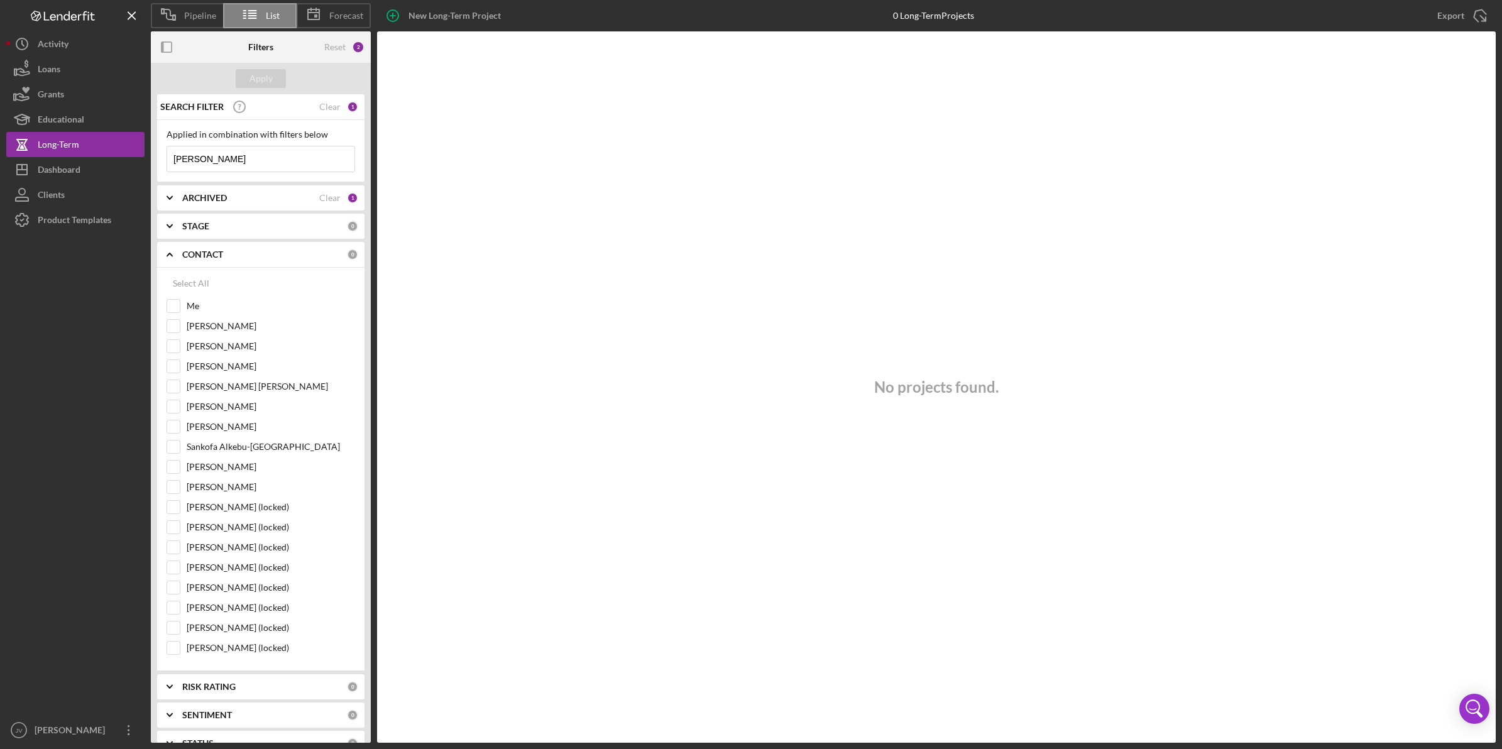
click at [176, 303] on input "Me" at bounding box center [173, 306] width 13 height 13
checkbox input "true"
click at [249, 87] on button "Apply" at bounding box center [261, 78] width 50 height 19
click at [200, 225] on b "STAGE" at bounding box center [195, 226] width 27 height 10
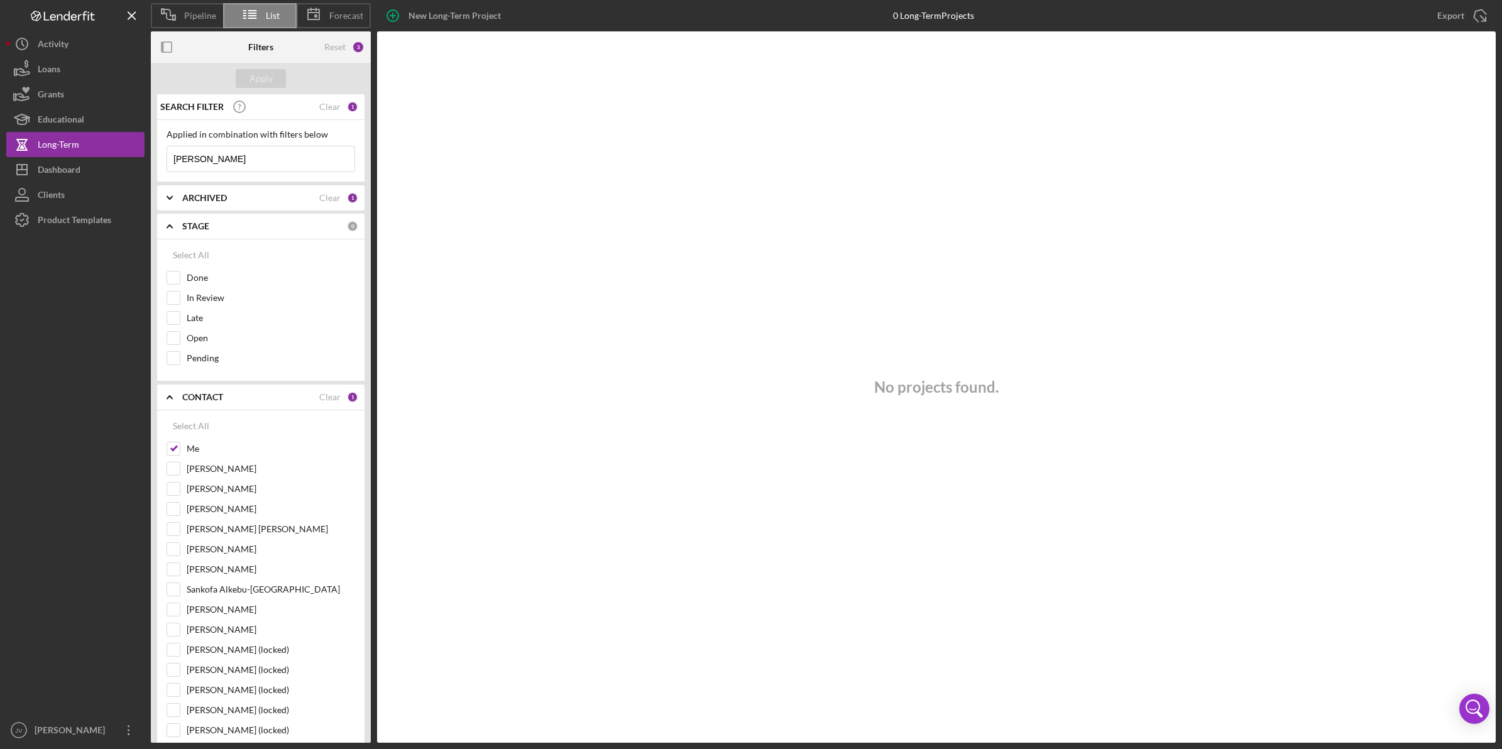
click at [200, 225] on b "STAGE" at bounding box center [195, 226] width 27 height 10
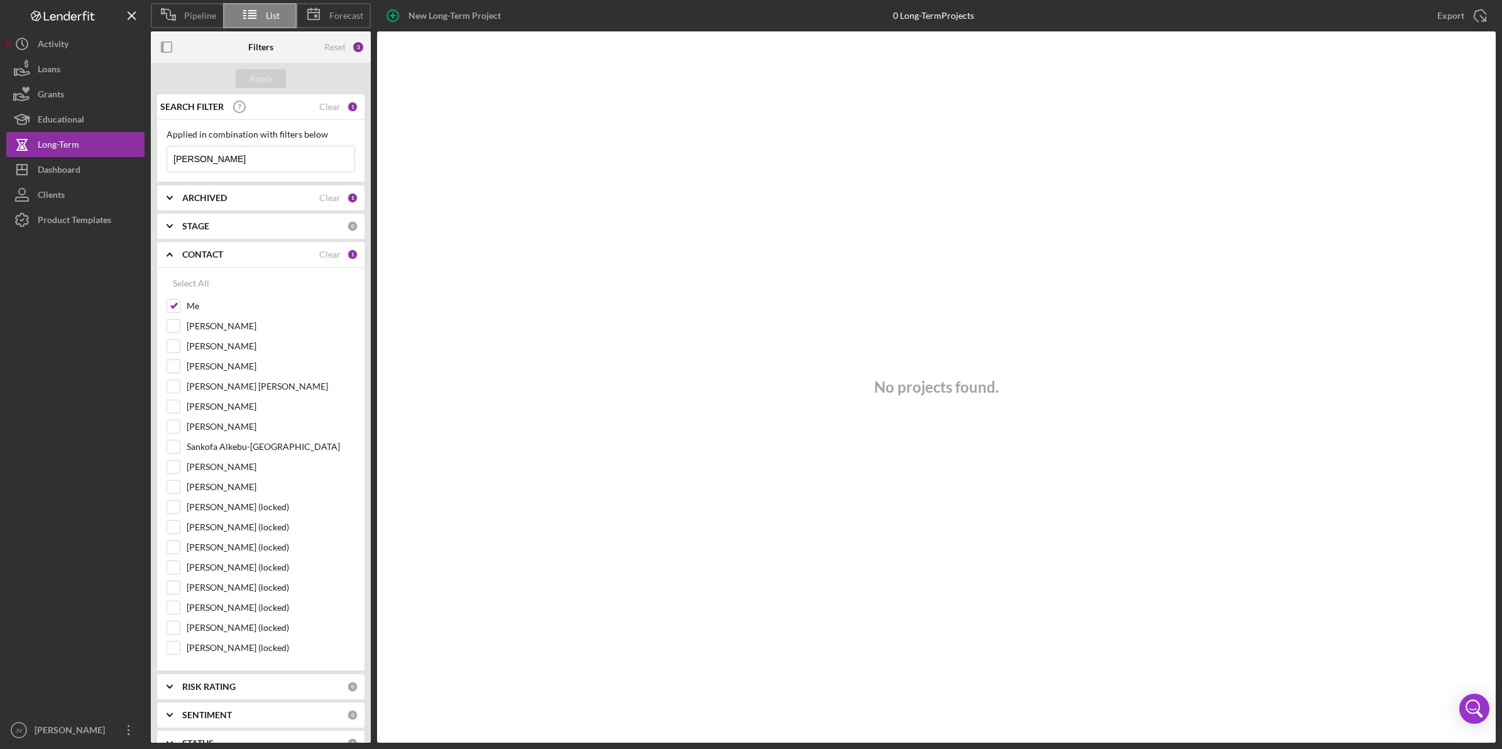
click at [168, 252] on icon "Icon/Expander" at bounding box center [169, 254] width 31 height 31
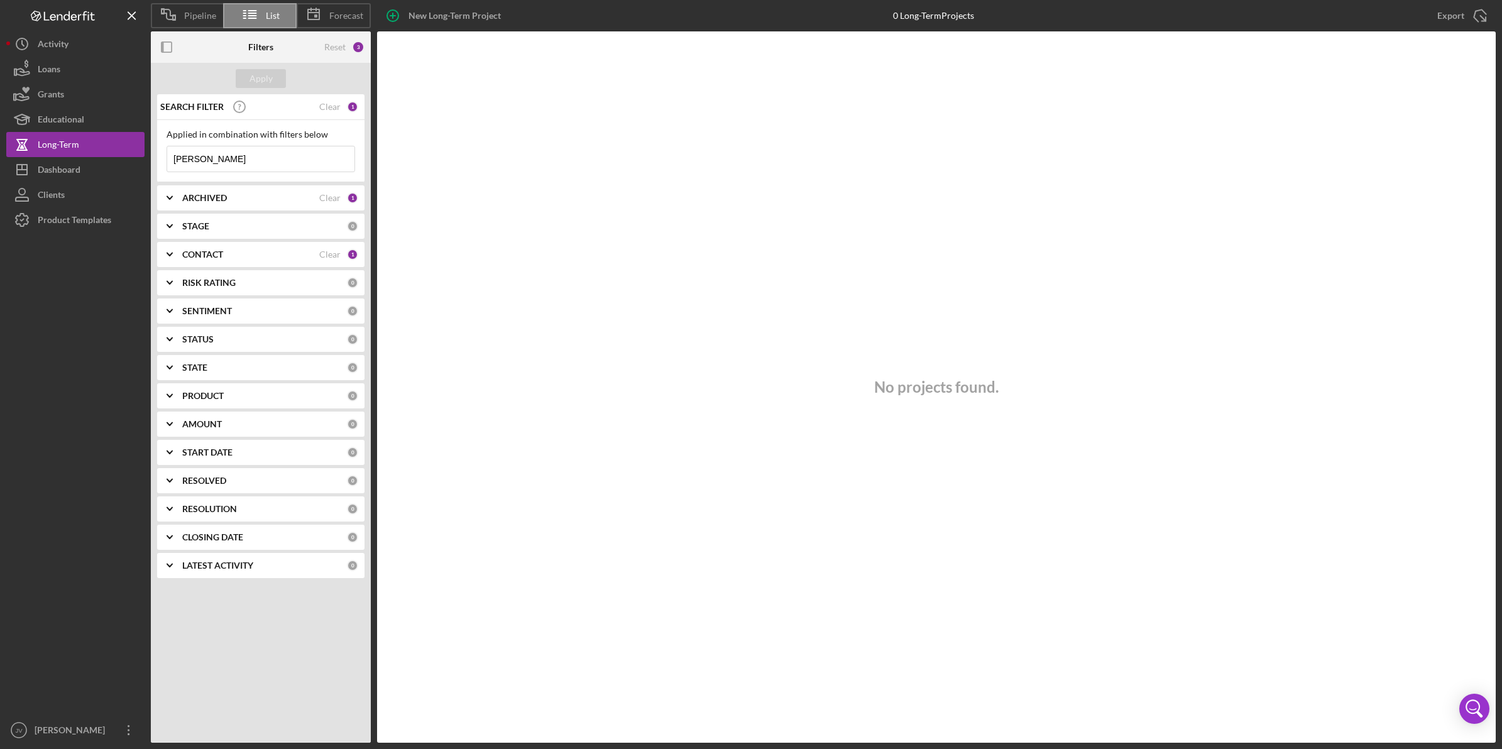
drag, startPoint x: 252, startPoint y: 156, endPoint x: 198, endPoint y: 150, distance: 54.4
click at [199, 150] on input "[PERSON_NAME]" at bounding box center [260, 158] width 187 height 25
type input "[PERSON_NAME]"
click at [77, 73] on button "Loans" at bounding box center [75, 69] width 138 height 25
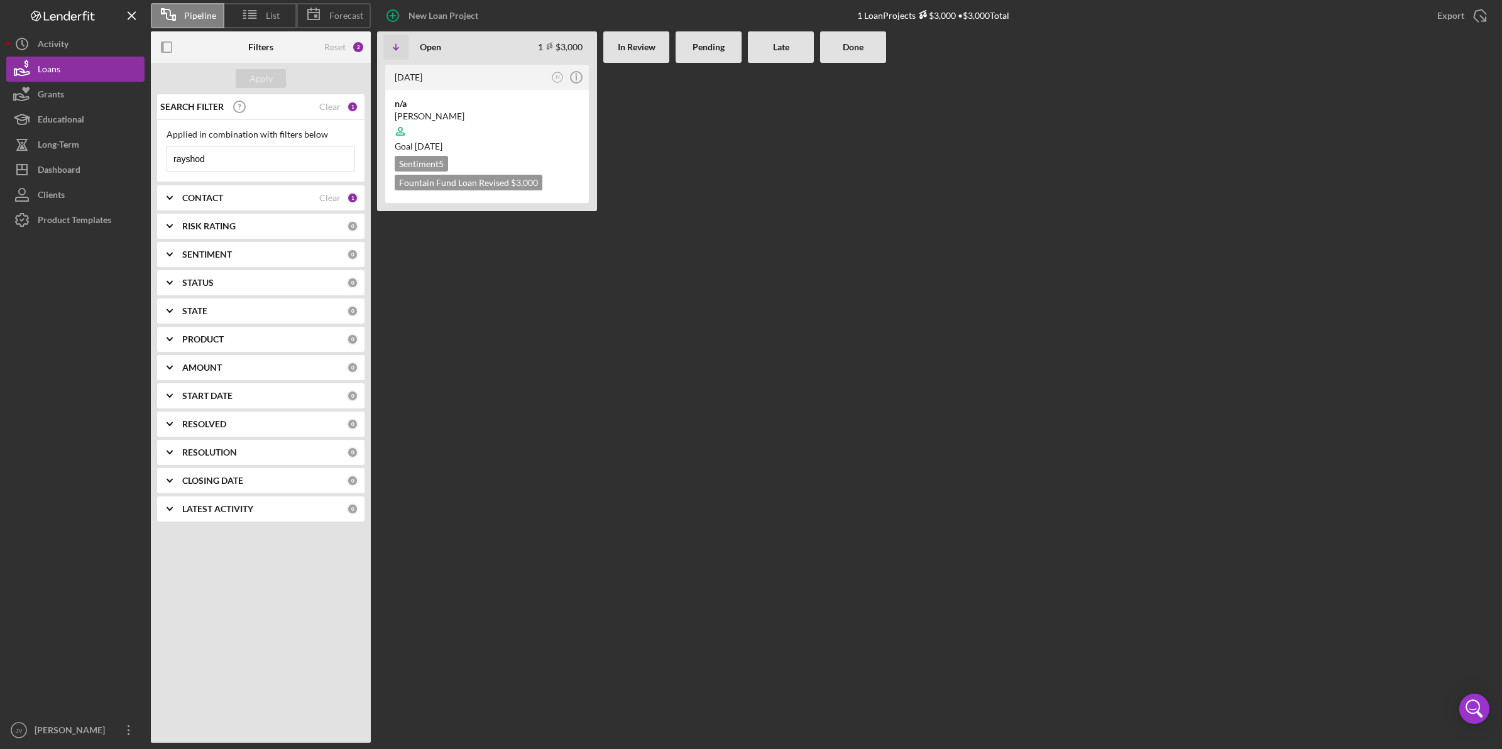
drag, startPoint x: 240, startPoint y: 153, endPoint x: 117, endPoint y: 150, distance: 122.6
click at [117, 150] on div "Pipeline List Forecast New Loan Project 1 Loan Projects $3,000 • $3,000 Total E…" at bounding box center [750, 371] width 1489 height 743
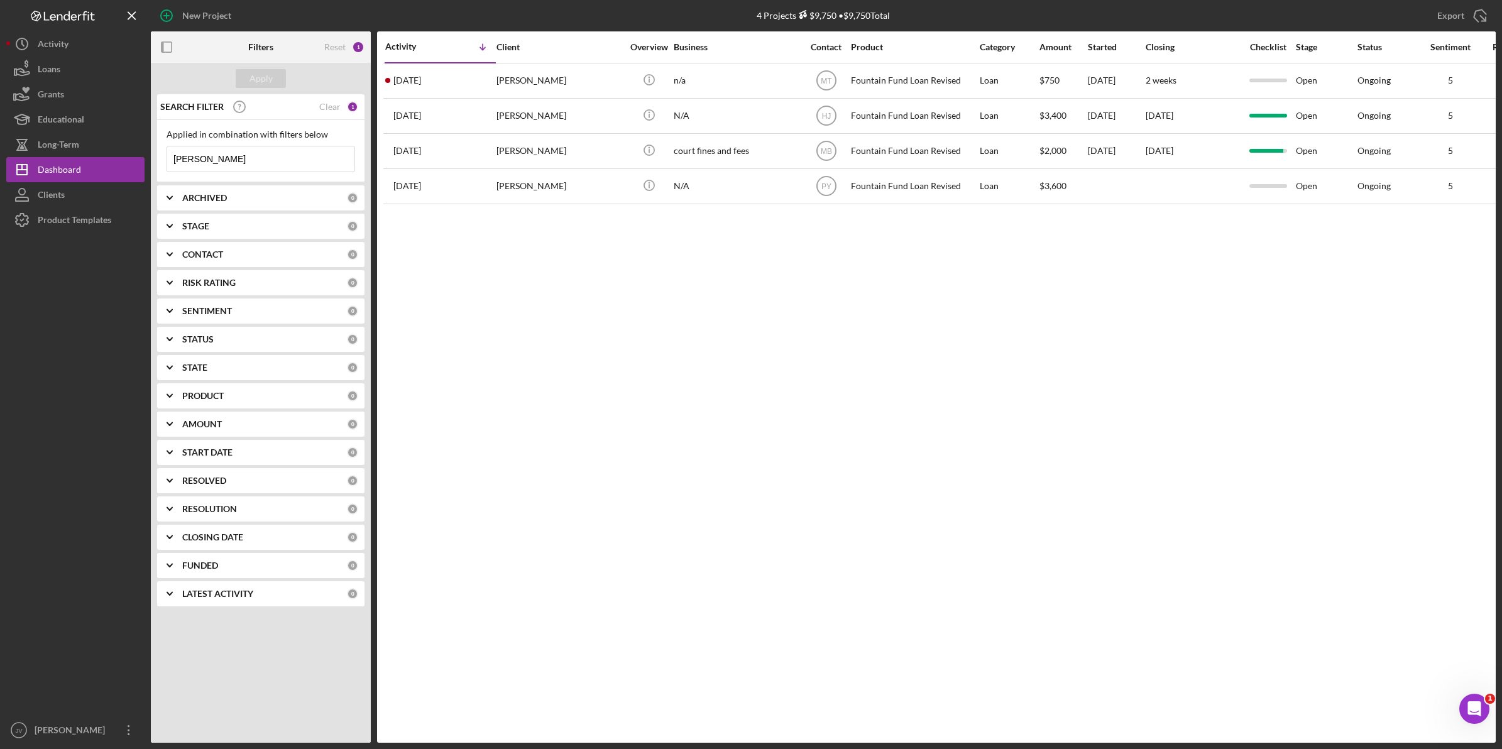
click at [339, 107] on div "Clear" at bounding box center [329, 107] width 21 height 10
click at [267, 151] on input at bounding box center [260, 158] width 187 height 25
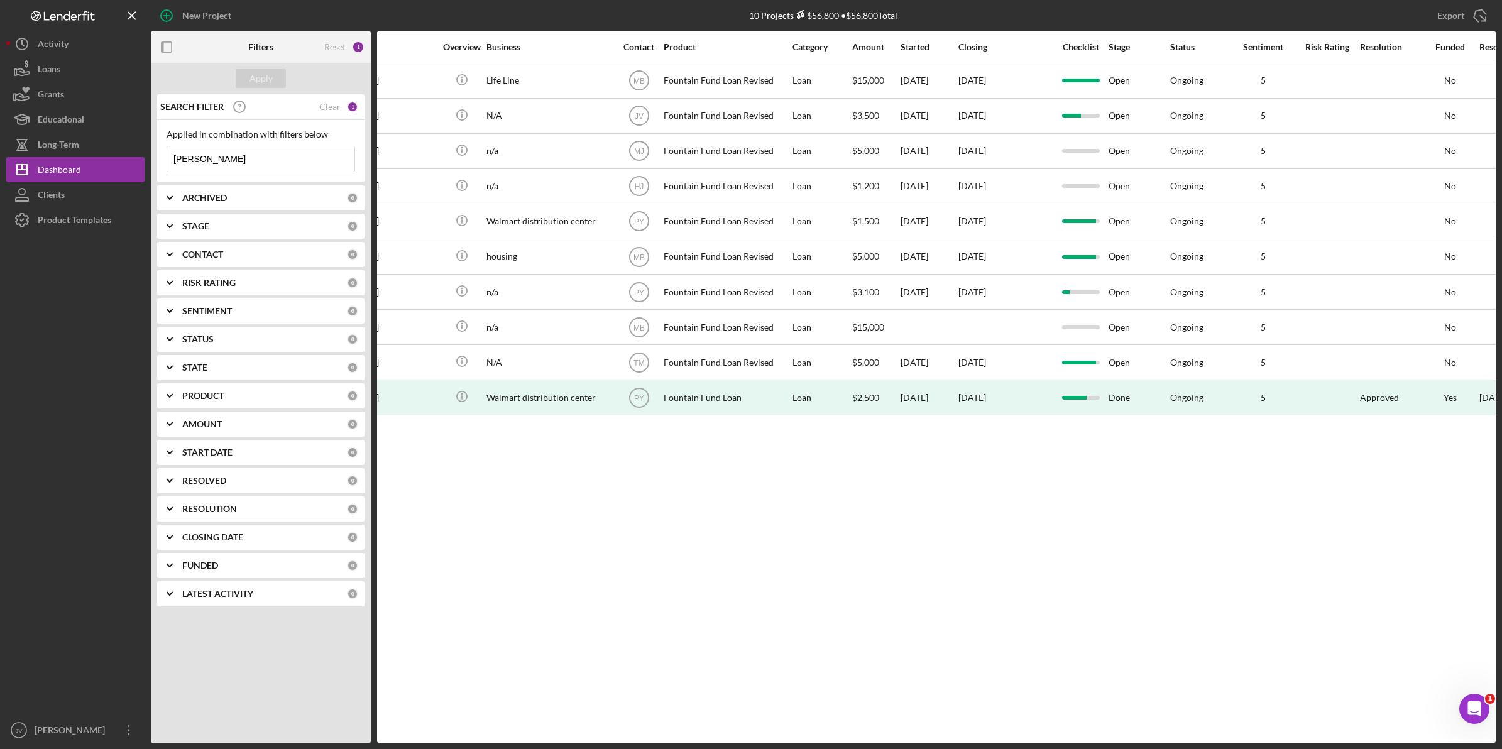
scroll to position [0, 384]
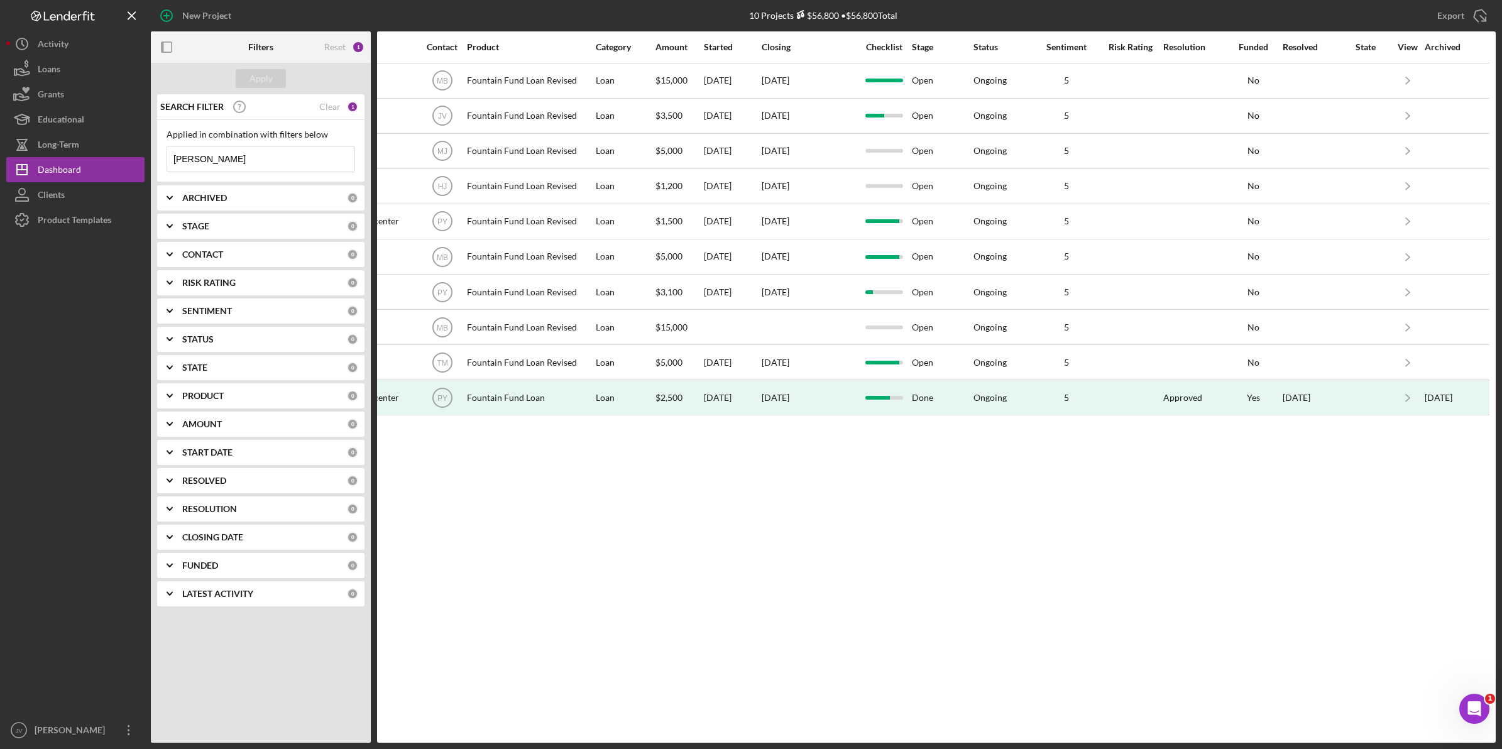
type input "[PERSON_NAME]"
click at [1404, 217] on icon "Icon/Navigate" at bounding box center [1408, 221] width 28 height 28
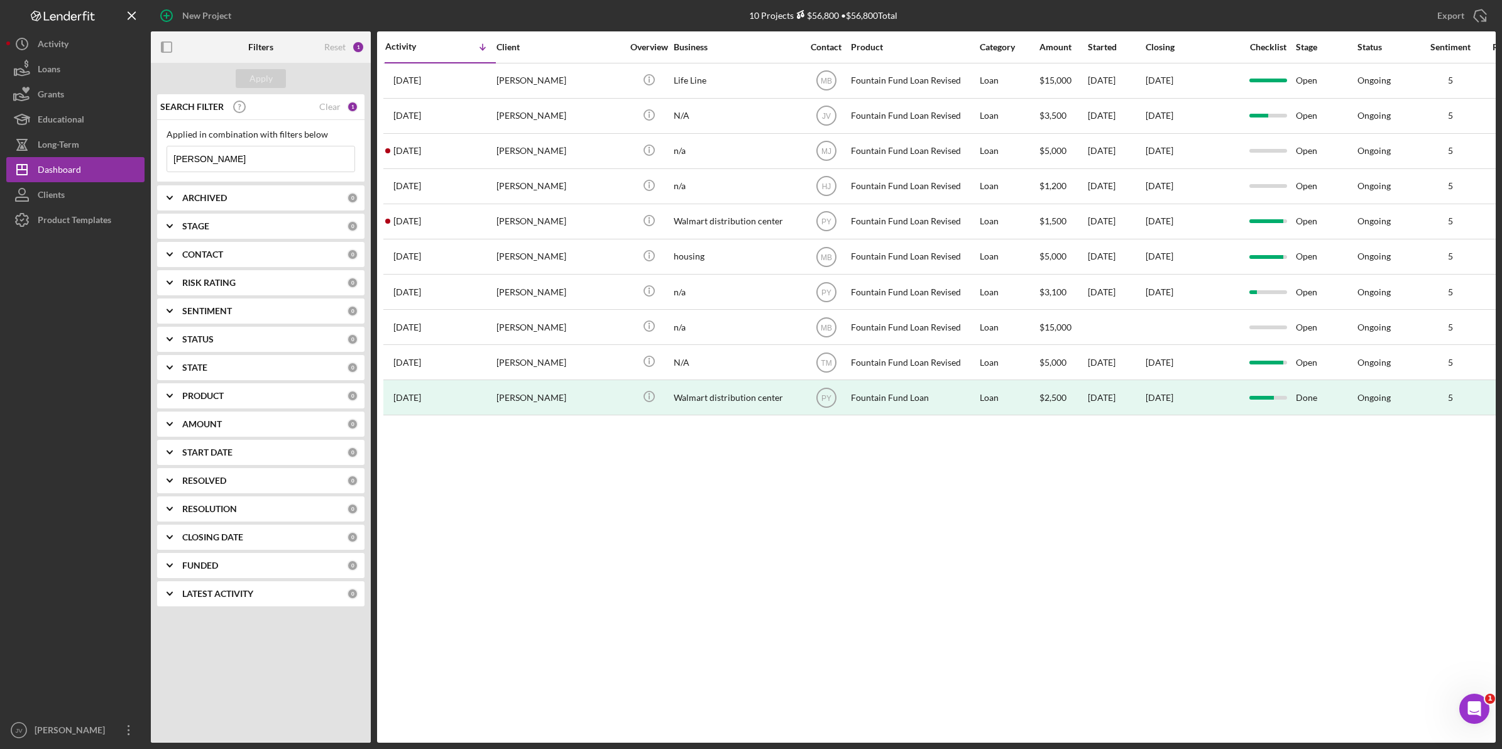
click at [1411, 183] on div "Ongoing" at bounding box center [1387, 186] width 60 height 33
drag, startPoint x: 662, startPoint y: 743, endPoint x: 871, endPoint y: 745, distance: 209.9
click at [871, 745] on div "New Project 10 Projects $56,800 • $56,800 Total juan Export Icon/Export Filters…" at bounding box center [751, 374] width 1502 height 749
click at [775, 183] on div "n/a" at bounding box center [737, 186] width 126 height 33
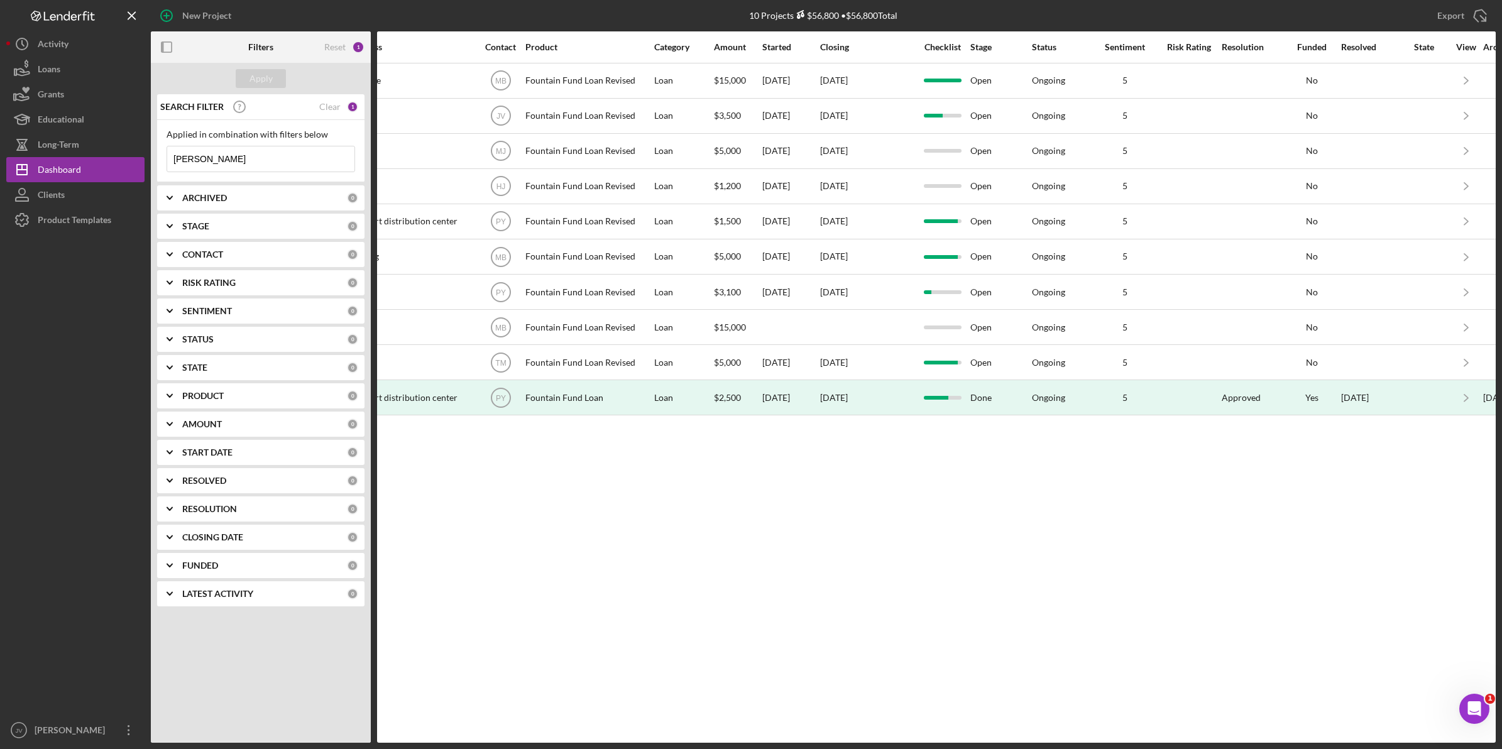
scroll to position [0, 384]
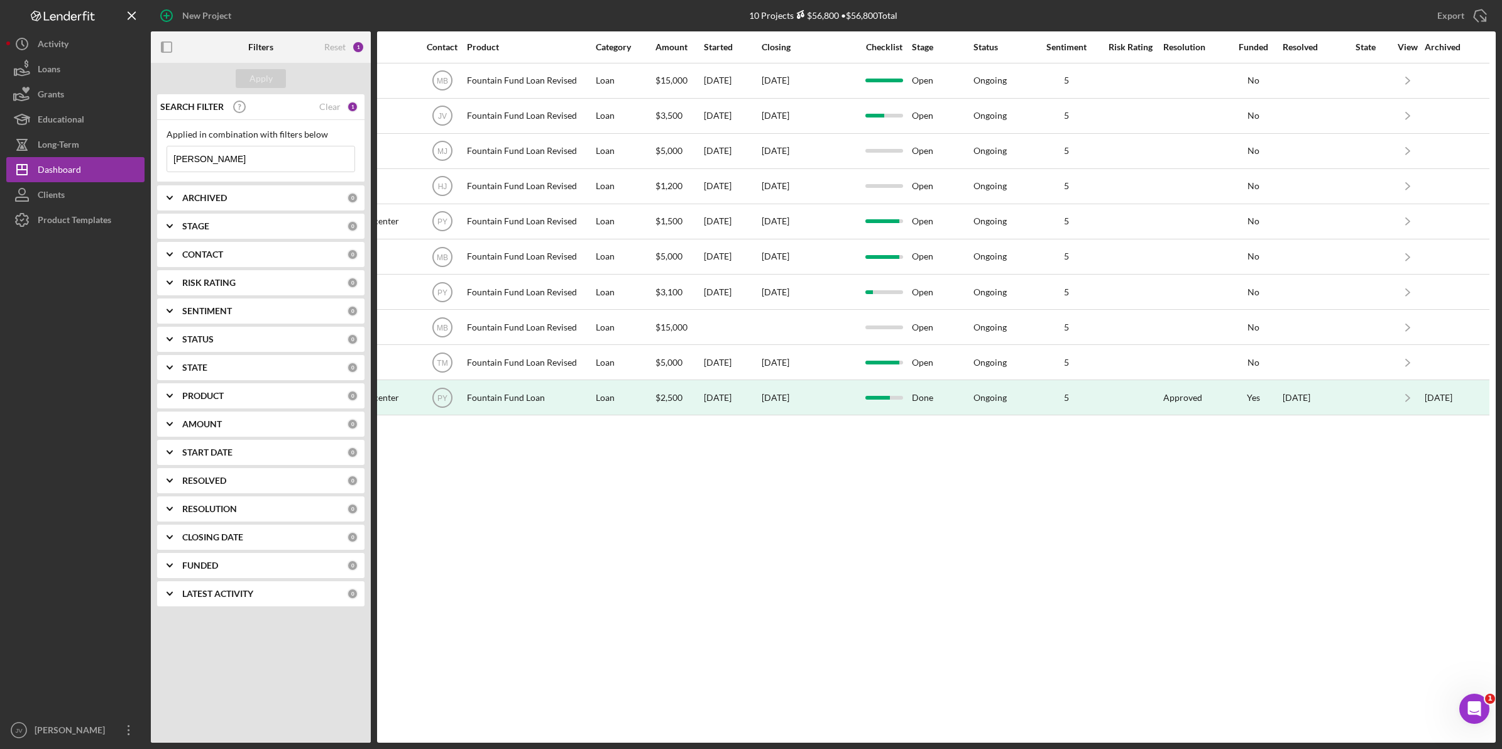
click at [1409, 185] on icon "Icon/Navigate" at bounding box center [1408, 186] width 28 height 28
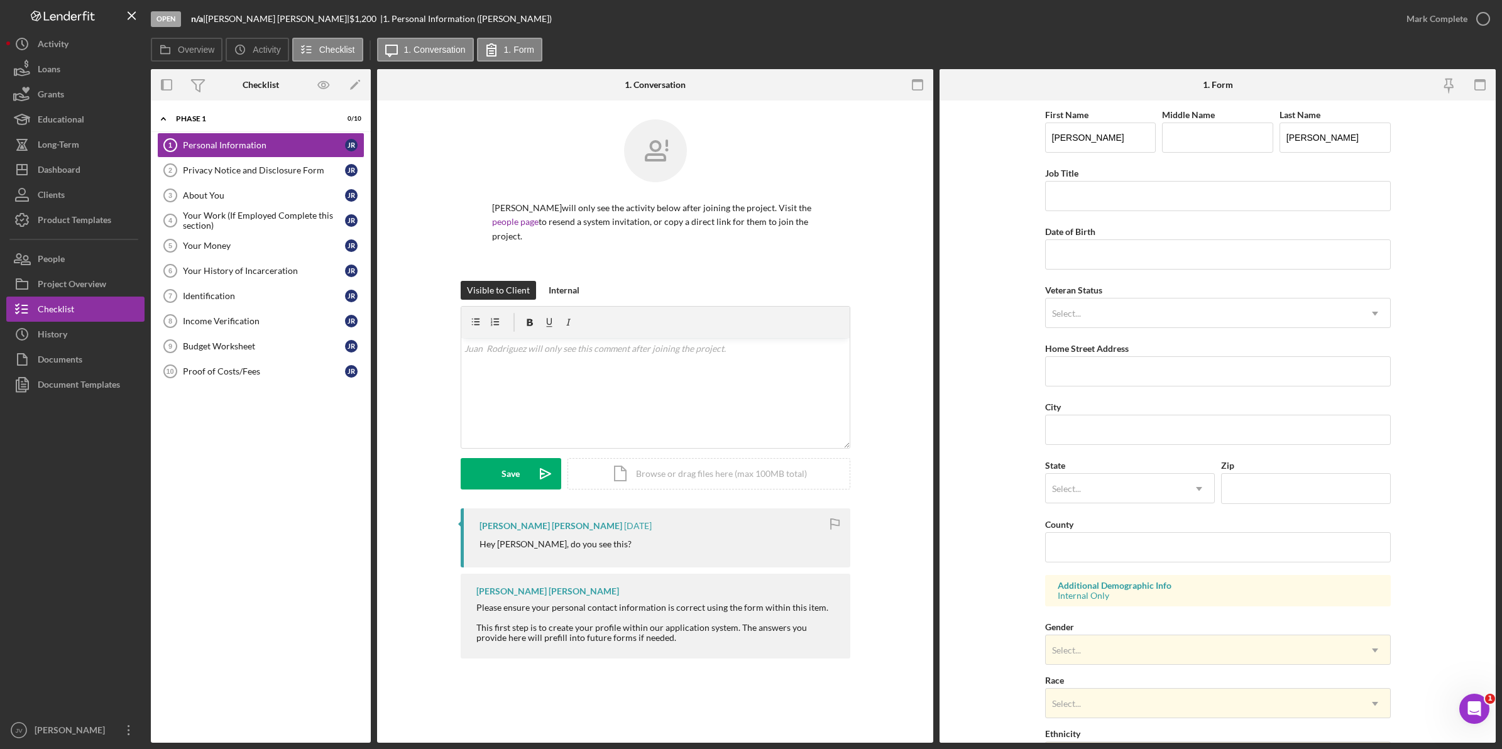
click at [583, 404] on div "v Color teal Color pink Remove color Add row above Add row below Add column bef…" at bounding box center [655, 393] width 388 height 110
click at [494, 478] on button "Save Icon/icon-invite-send" at bounding box center [511, 473] width 101 height 31
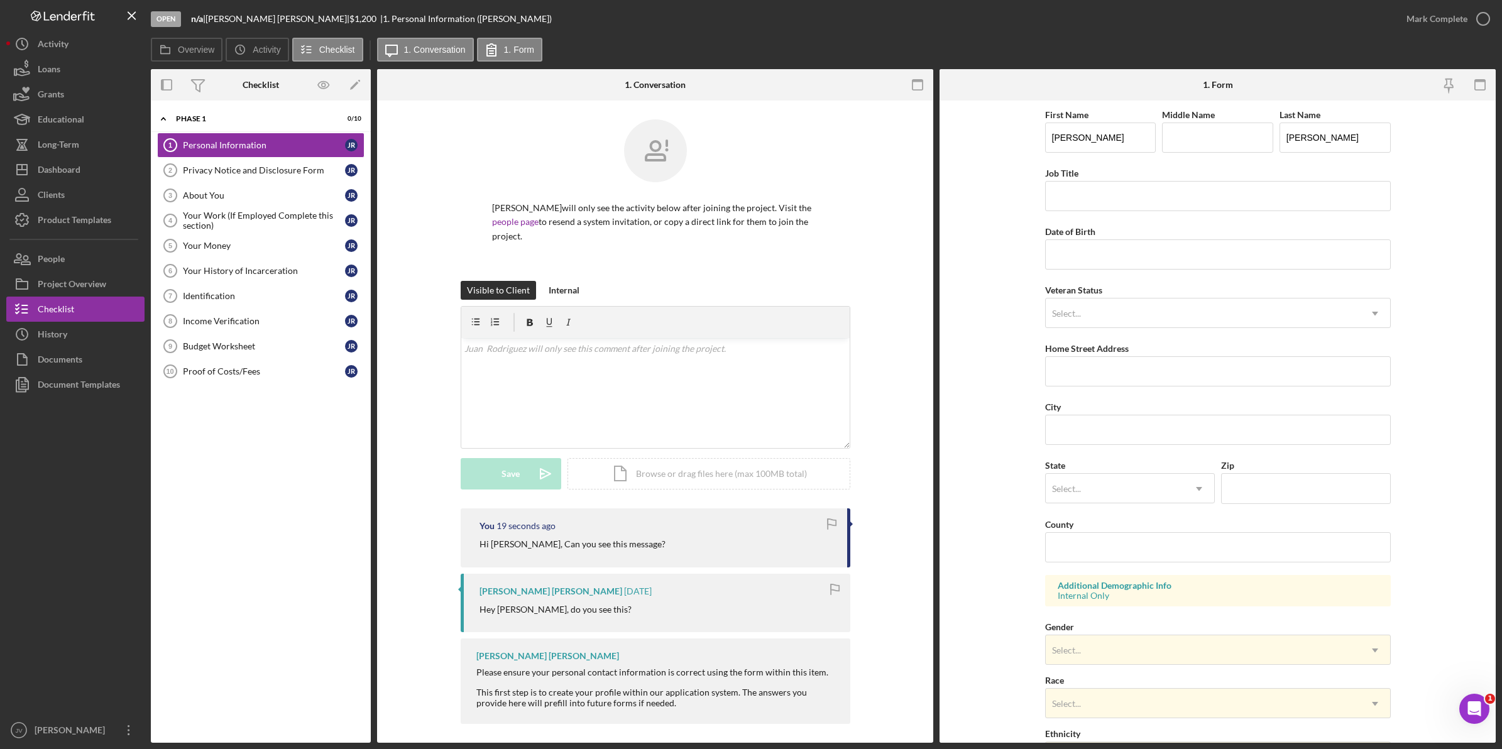
click at [68, 267] on button "People" at bounding box center [75, 258] width 138 height 25
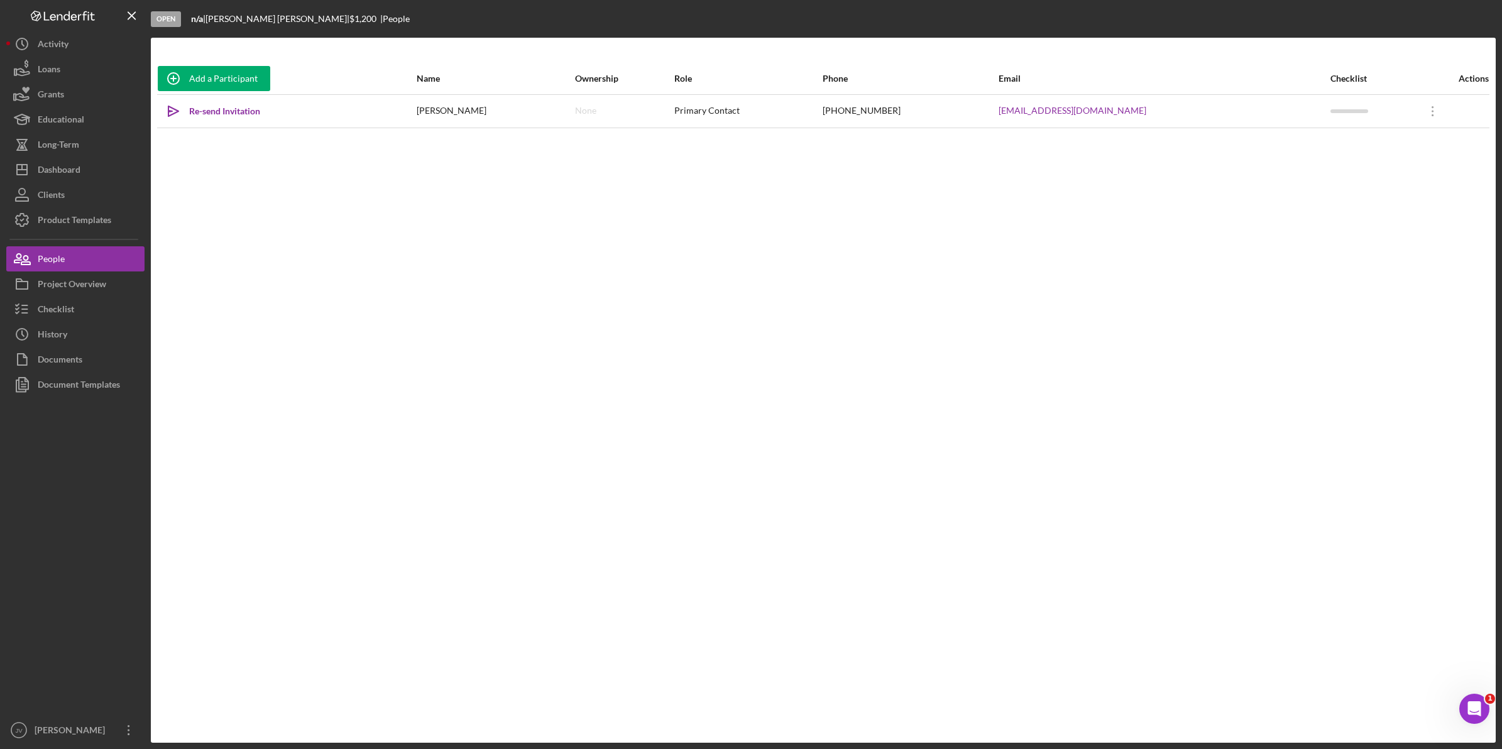
click at [243, 108] on div "Re-send Invitation" at bounding box center [224, 111] width 71 height 25
